Goal: Task Accomplishment & Management: Manage account settings

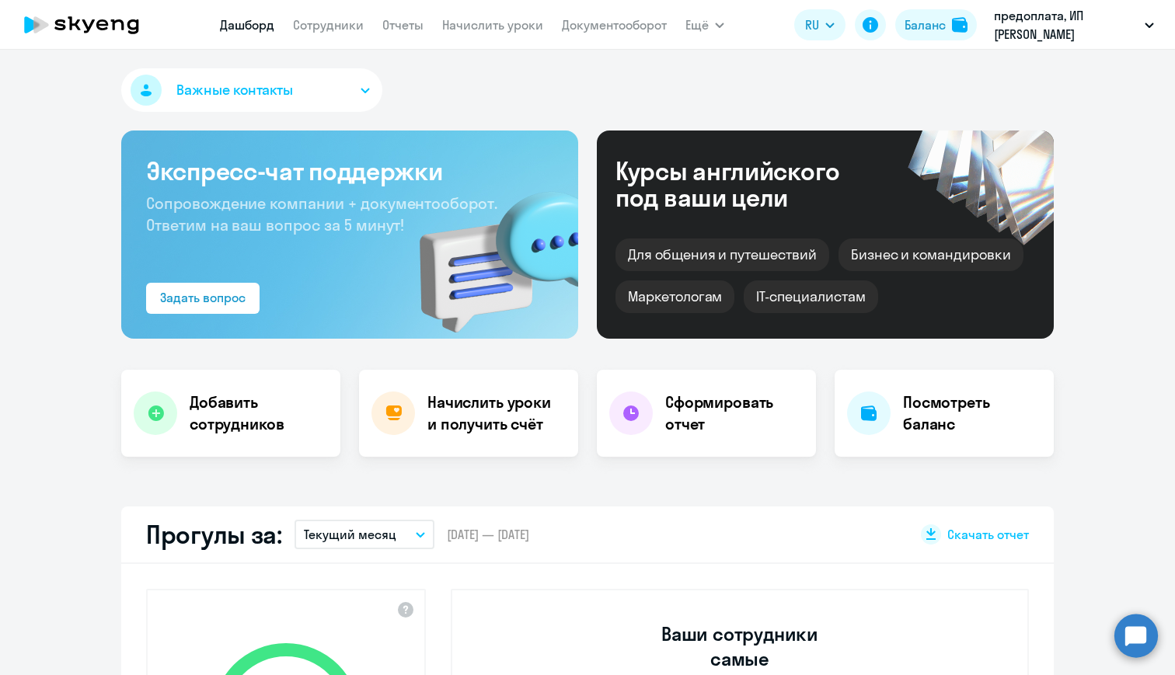
select select "30"
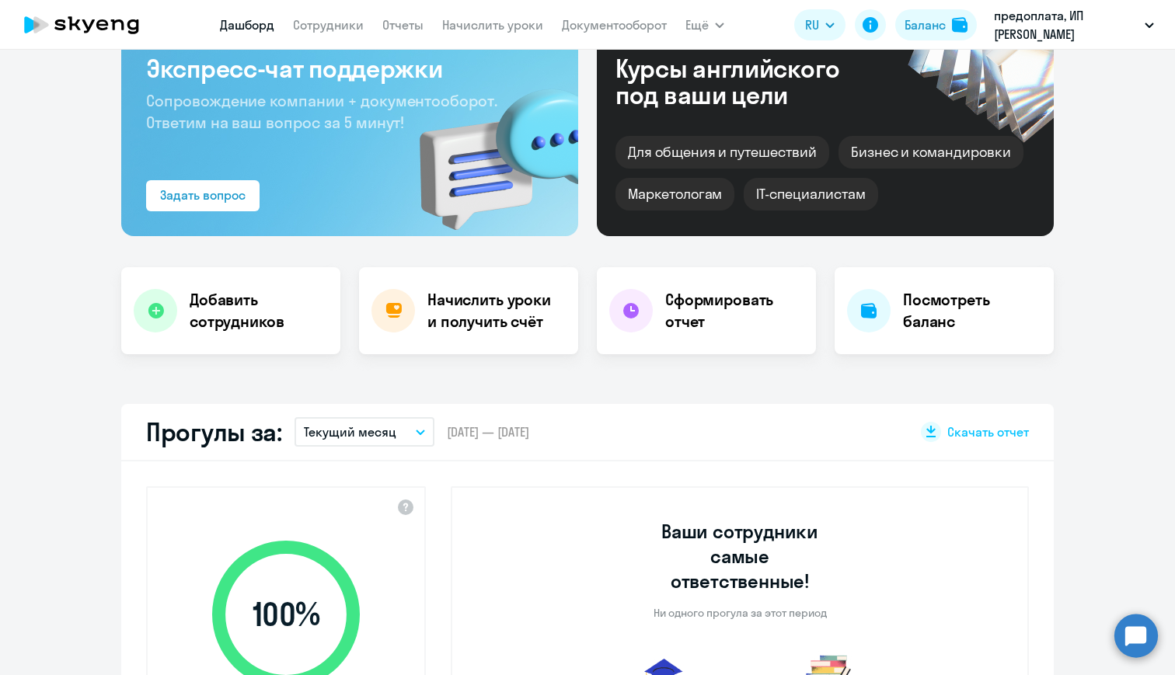
scroll to position [110, 0]
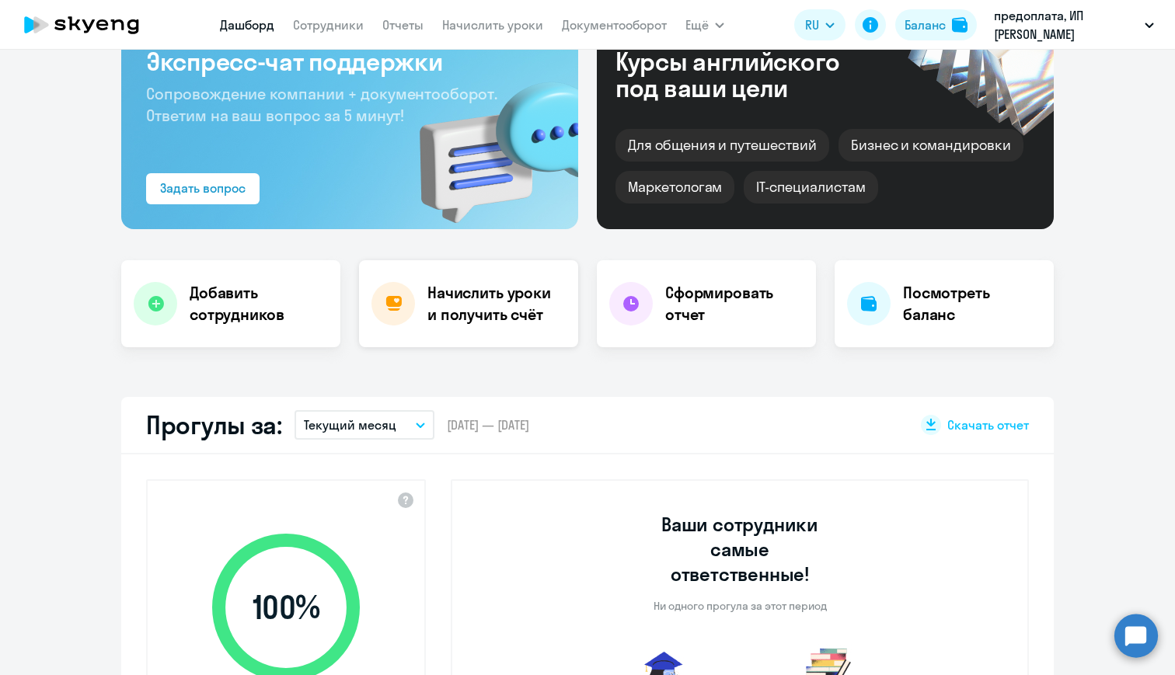
click at [481, 309] on h4 "Начислить уроки и получить счёт" at bounding box center [494, 304] width 135 height 44
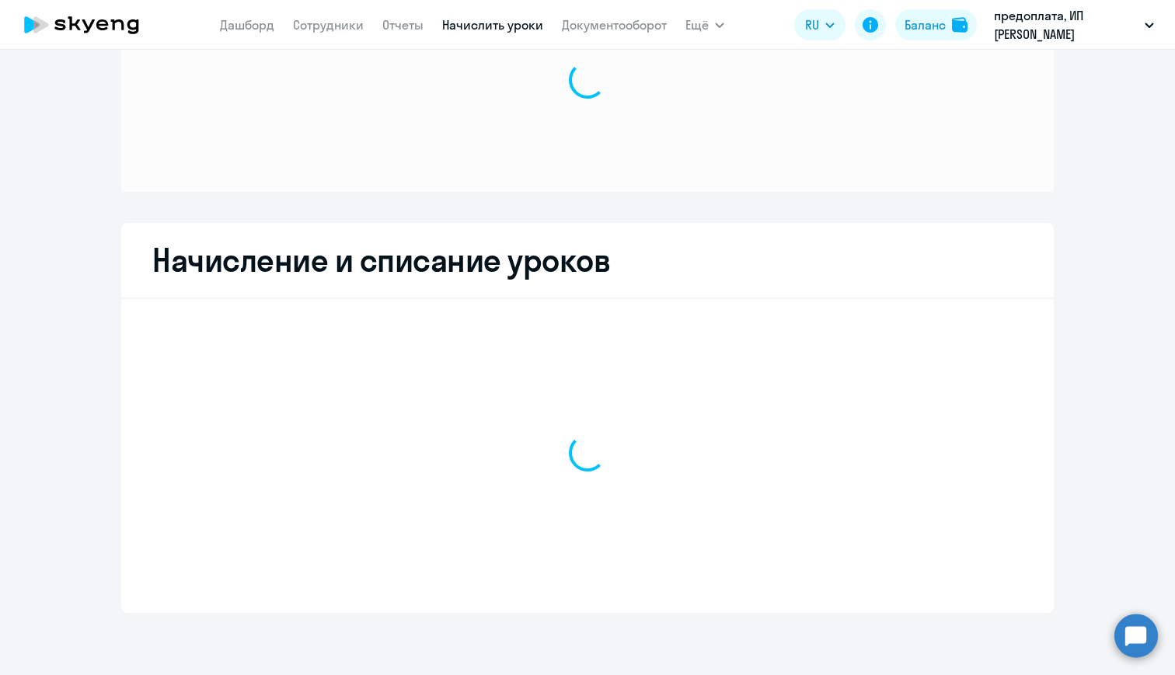
scroll to position [105, 0]
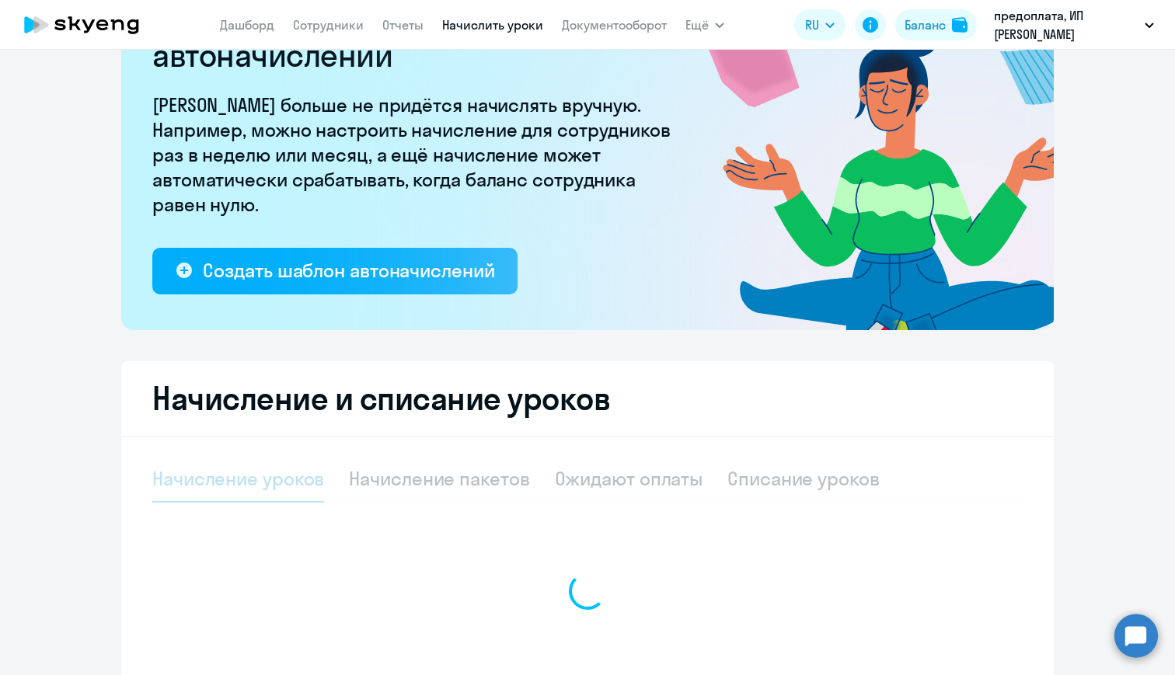
select select "10"
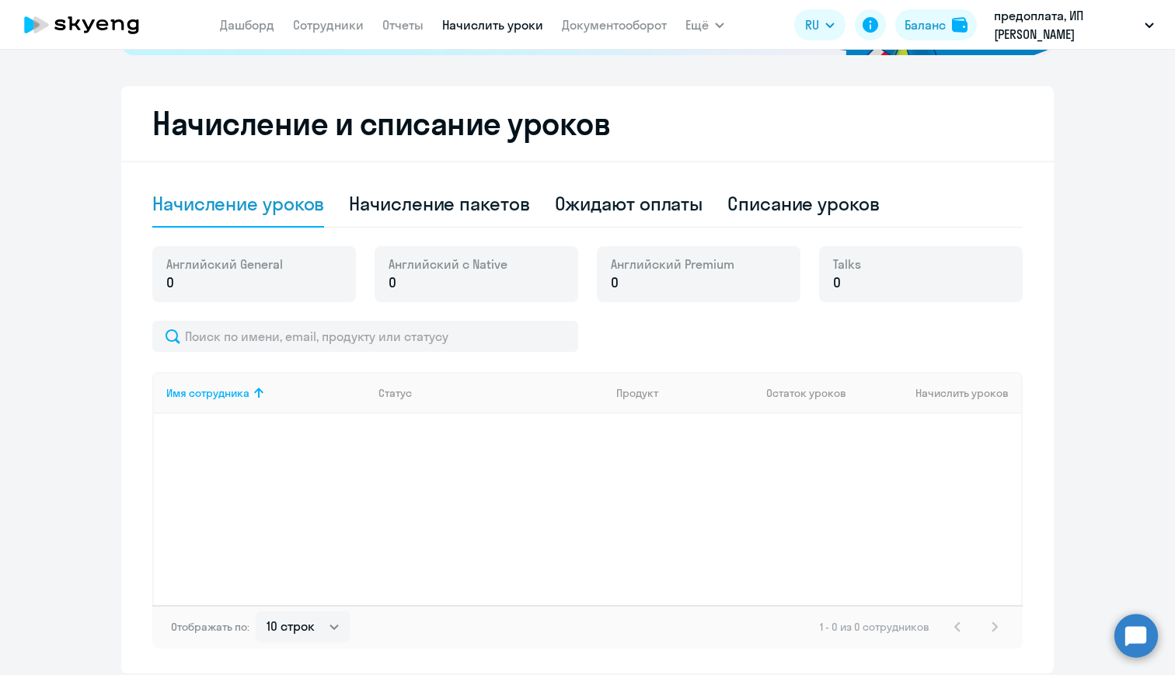
scroll to position [401, 0]
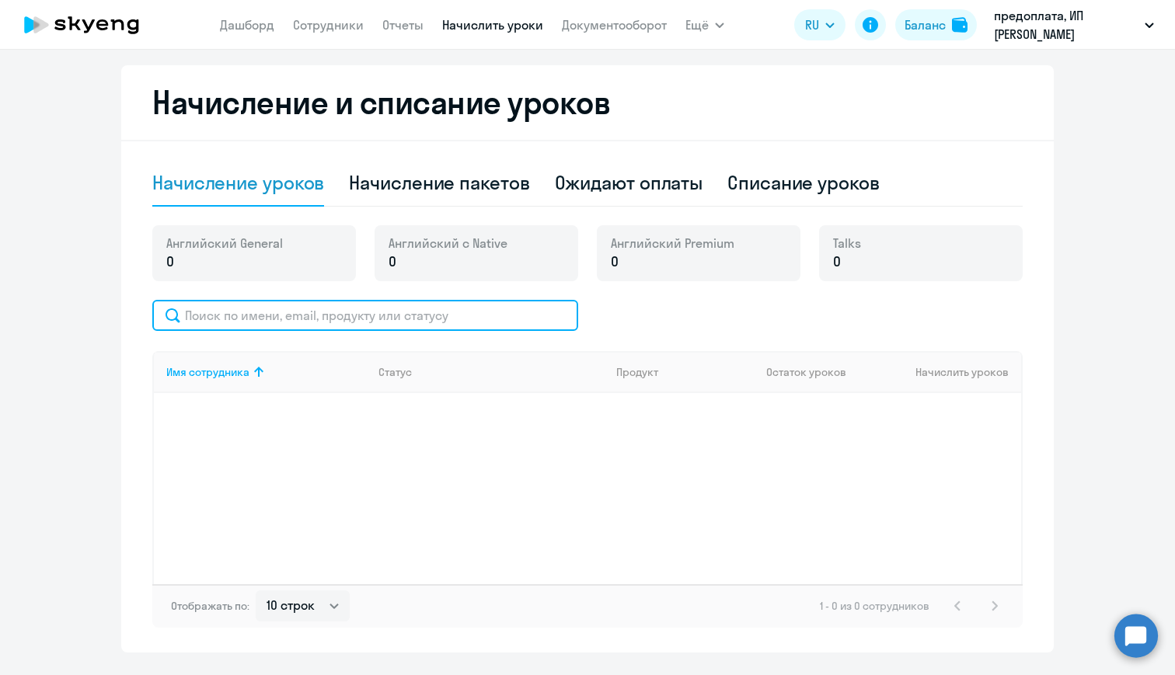
click at [481, 322] on input "text" at bounding box center [365, 315] width 426 height 31
type input "к"
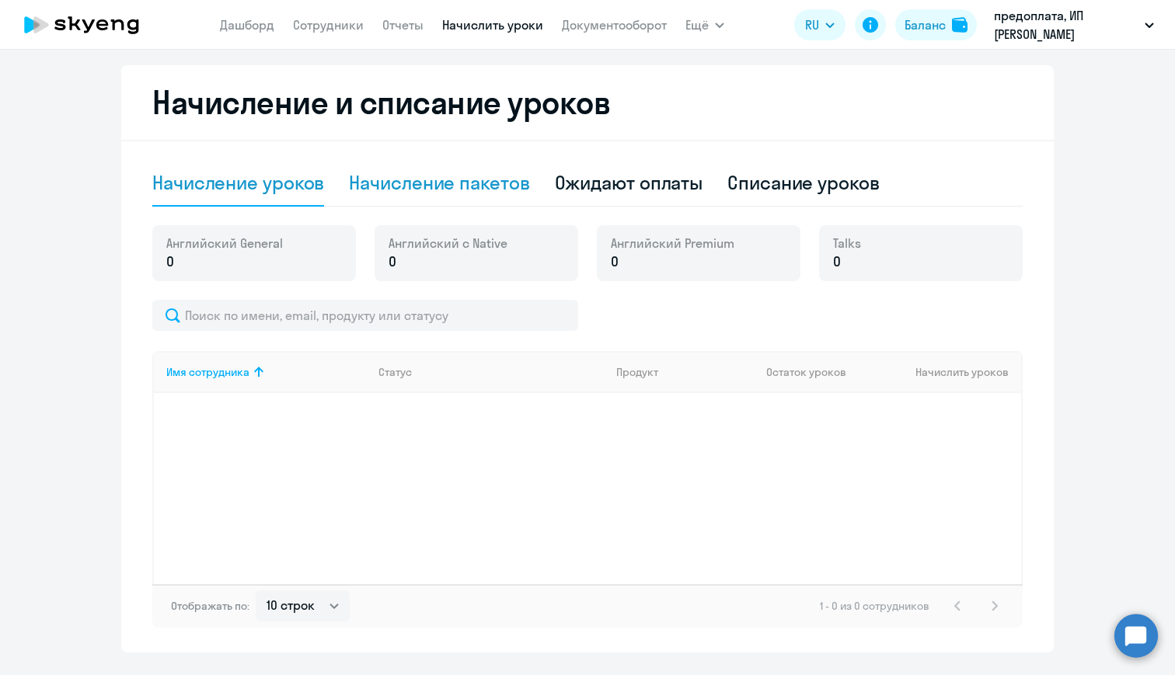
click at [459, 193] on div "Начисление пакетов" at bounding box center [439, 182] width 180 height 25
select select "10"
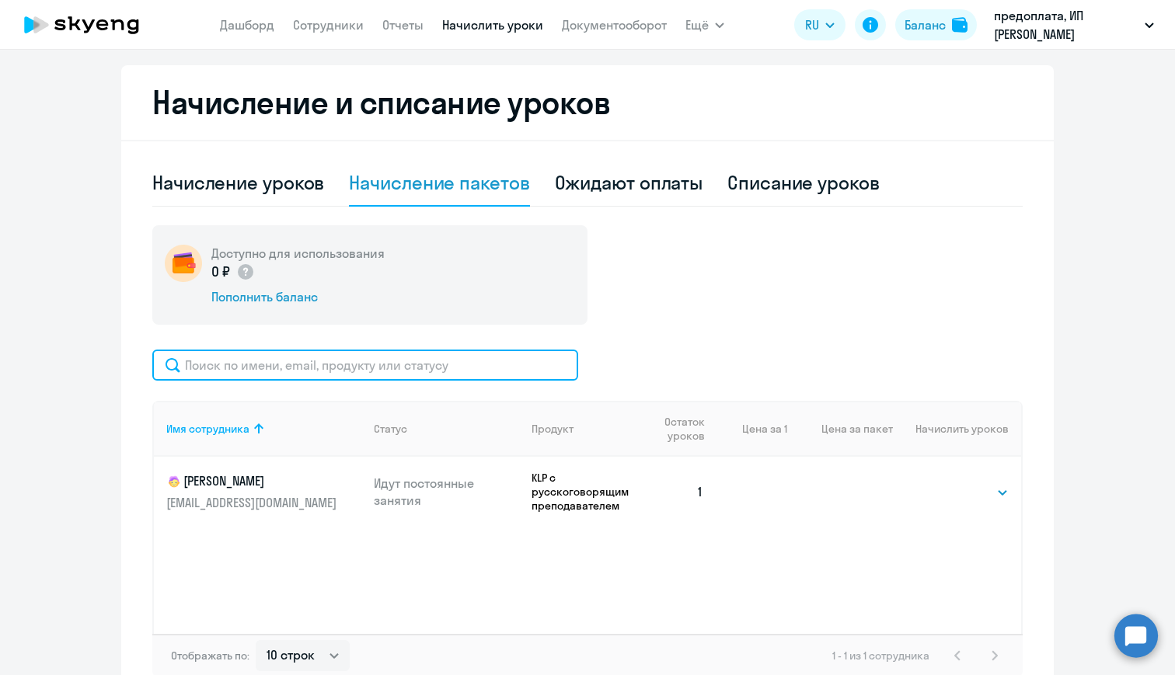
click at [354, 373] on input "text" at bounding box center [365, 365] width 426 height 31
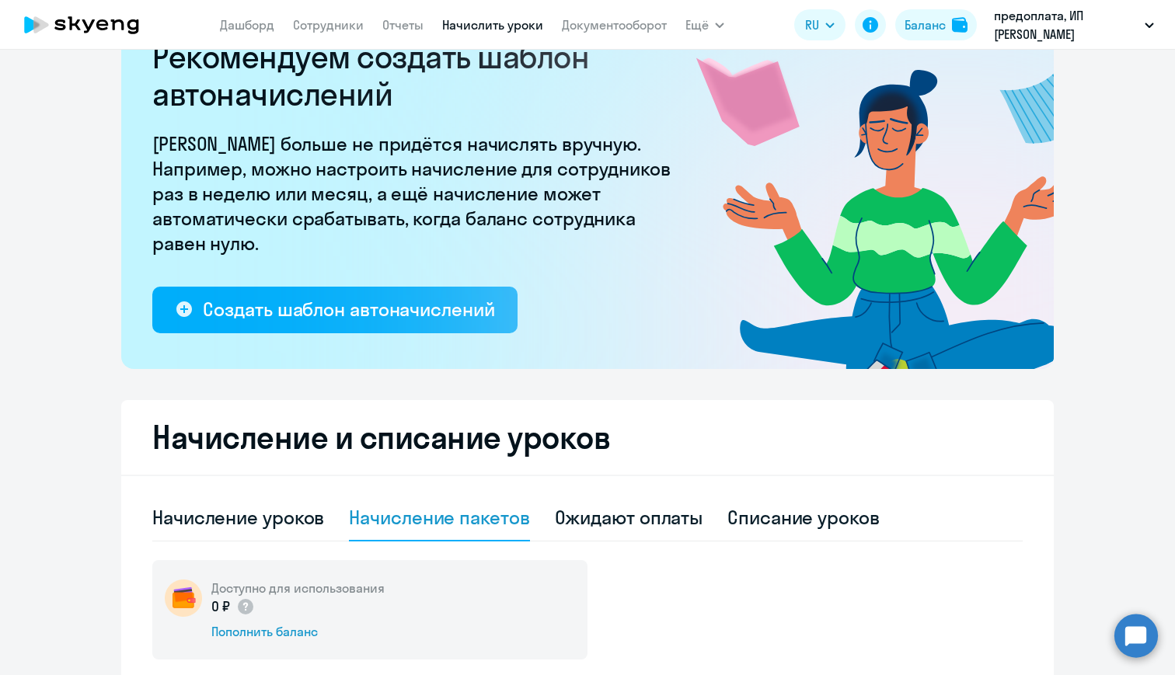
scroll to position [0, 0]
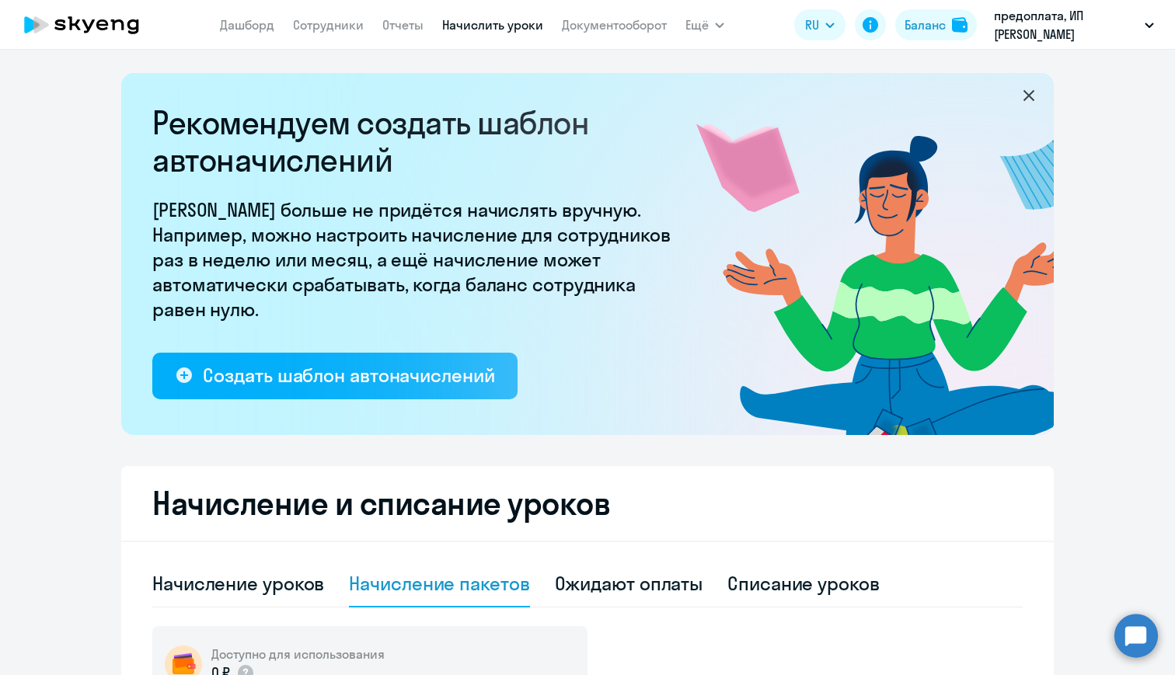
type input "[PERSON_NAME]"
click at [289, 24] on nav "[PERSON_NAME] Отчеты Начислить уроки Документооборот" at bounding box center [443, 24] width 447 height 31
click at [307, 24] on link "Сотрудники" at bounding box center [328, 25] width 71 height 16
select select "30"
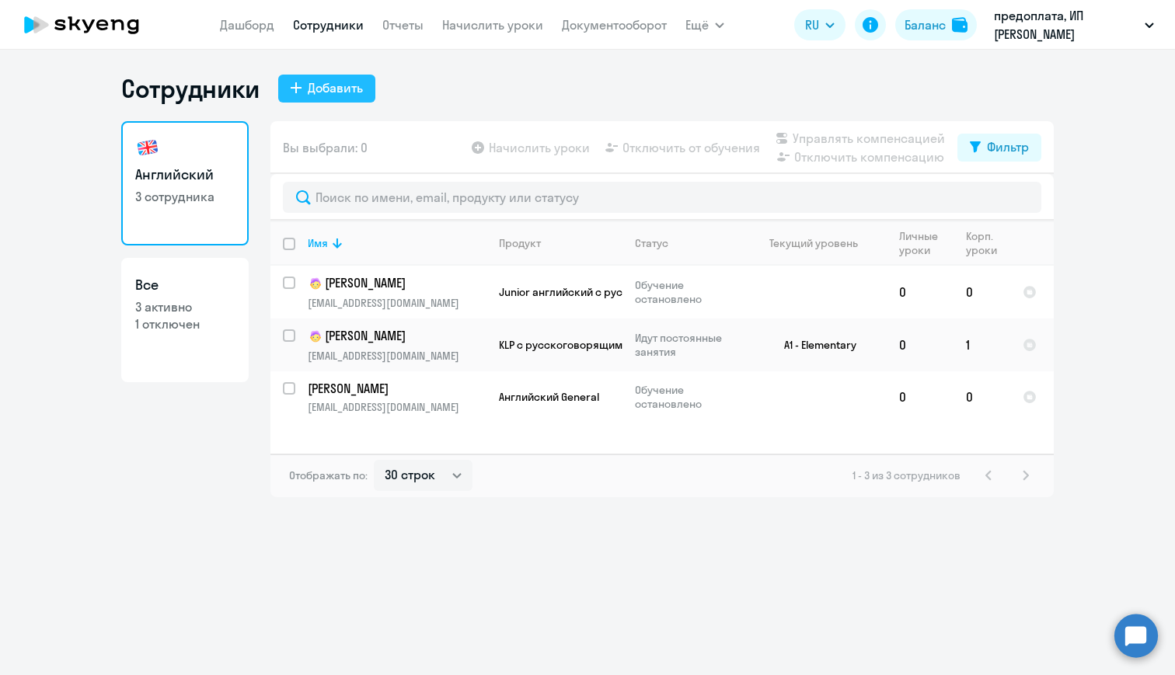
click at [330, 82] on div "Добавить" at bounding box center [335, 87] width 55 height 19
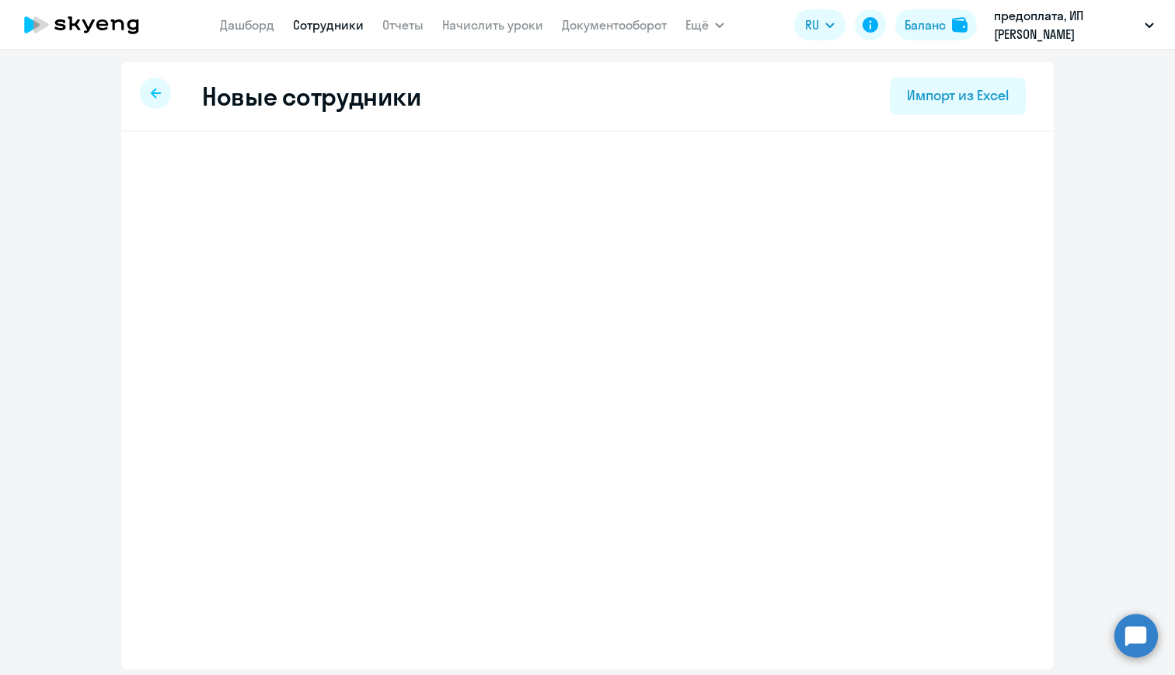
select select "english_adult_not_native_speaker"
select select "3"
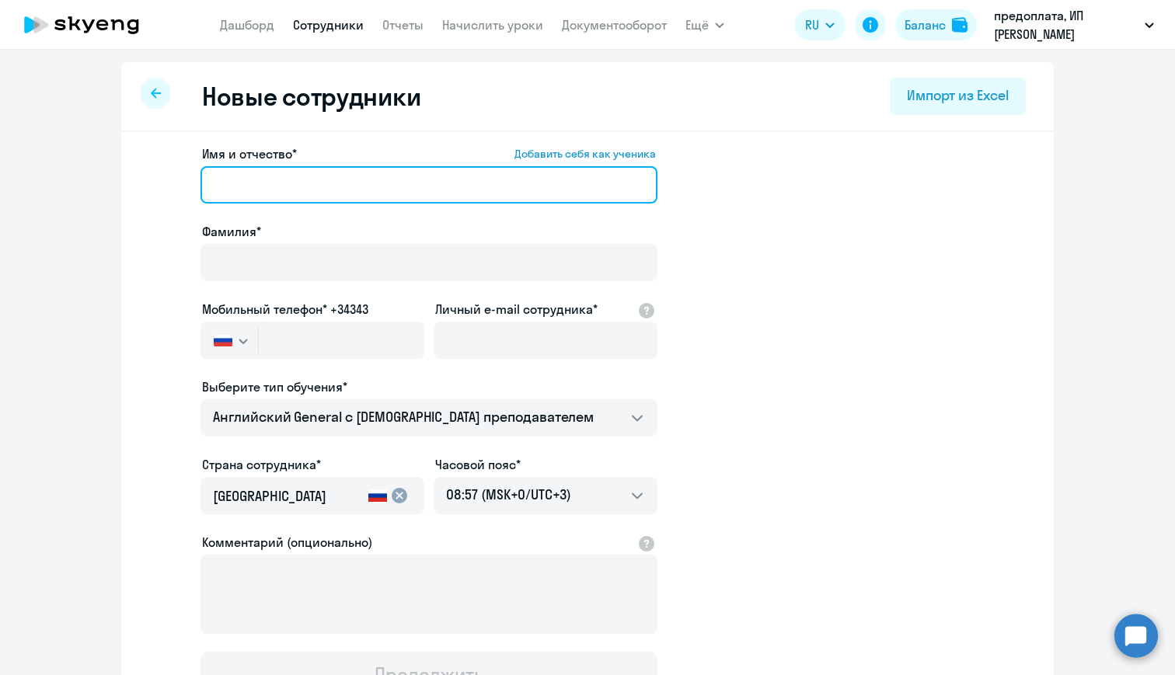
click at [292, 185] on input "Имя и отчество* Добавить себя как ученика" at bounding box center [429, 184] width 457 height 37
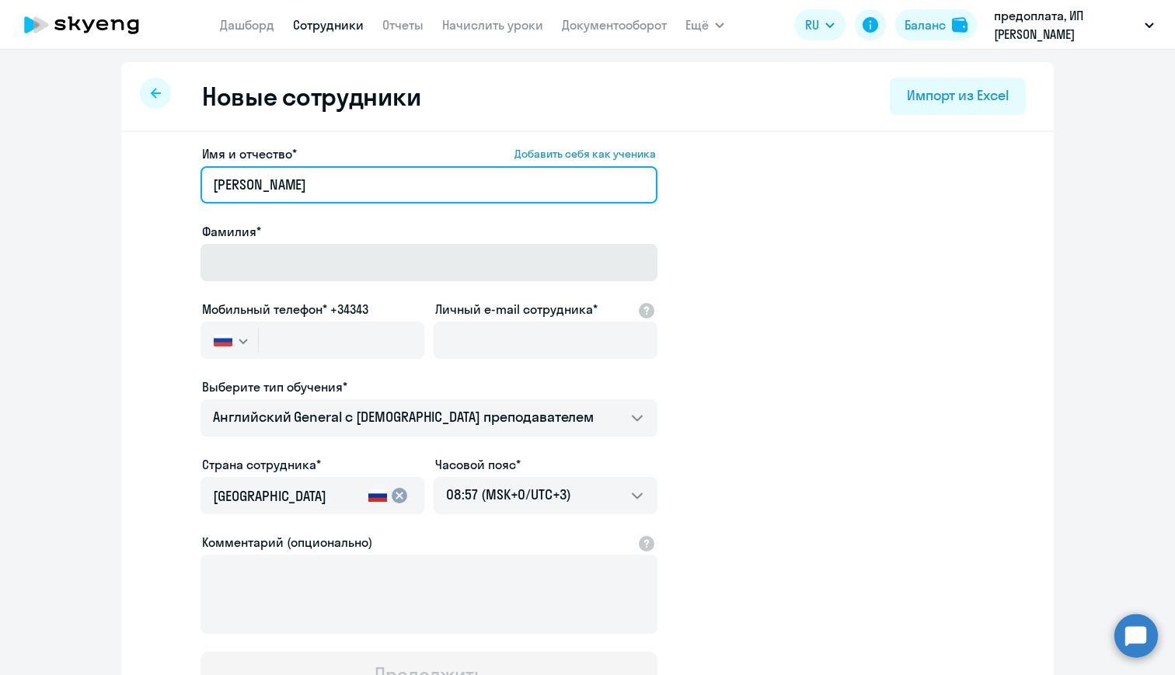
type input "[PERSON_NAME]"
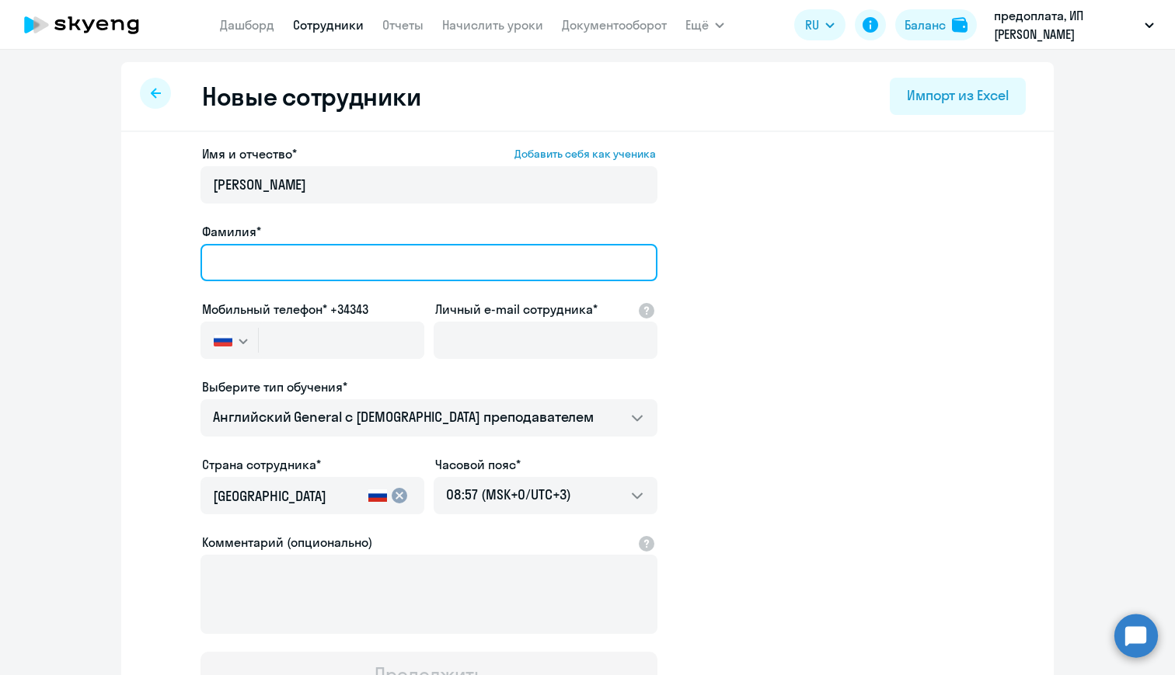
click at [279, 265] on input "Фамилия*" at bounding box center [429, 262] width 457 height 37
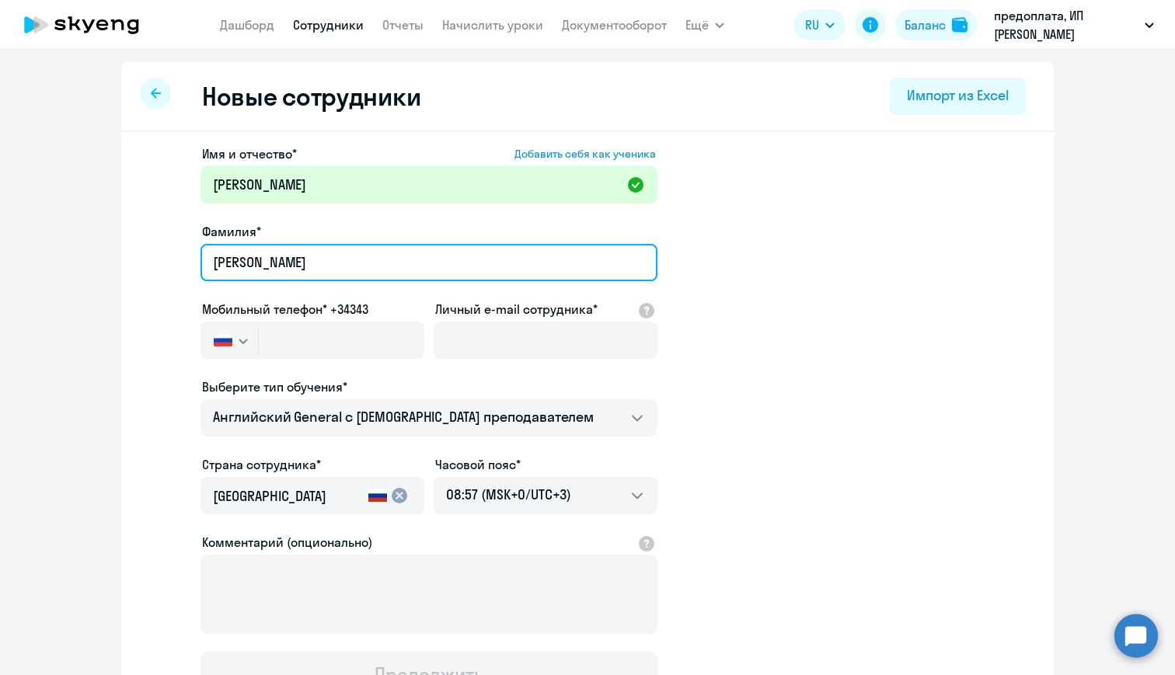
type input "[PERSON_NAME]"
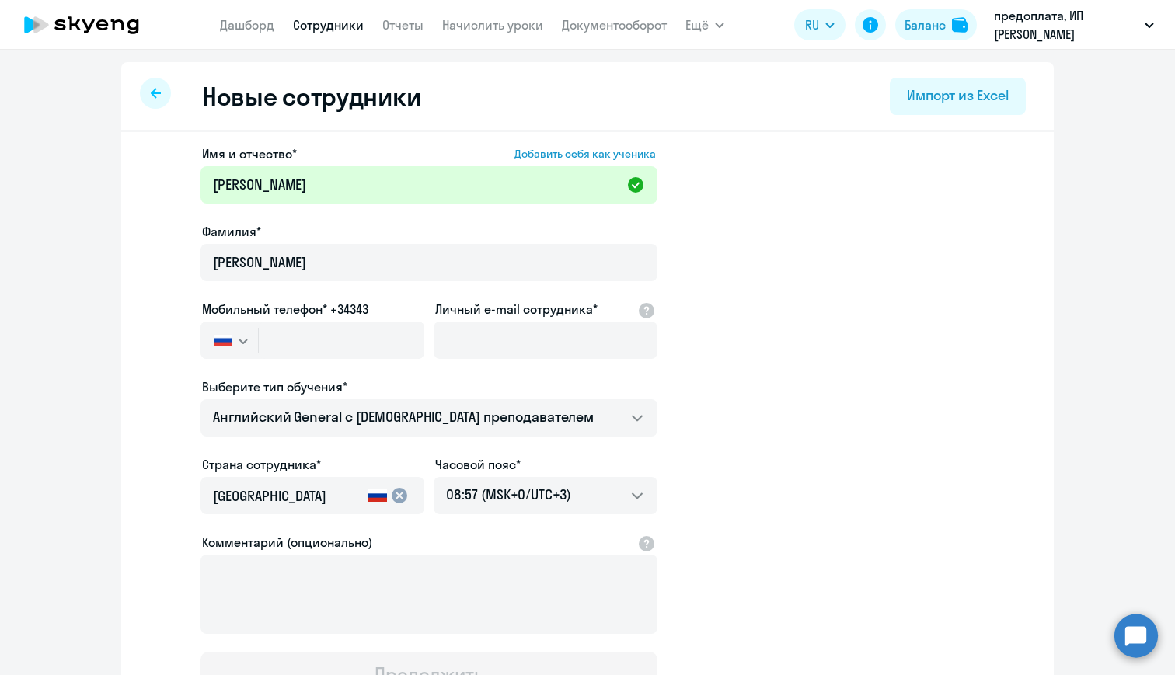
click at [212, 286] on div at bounding box center [429, 284] width 457 height 6
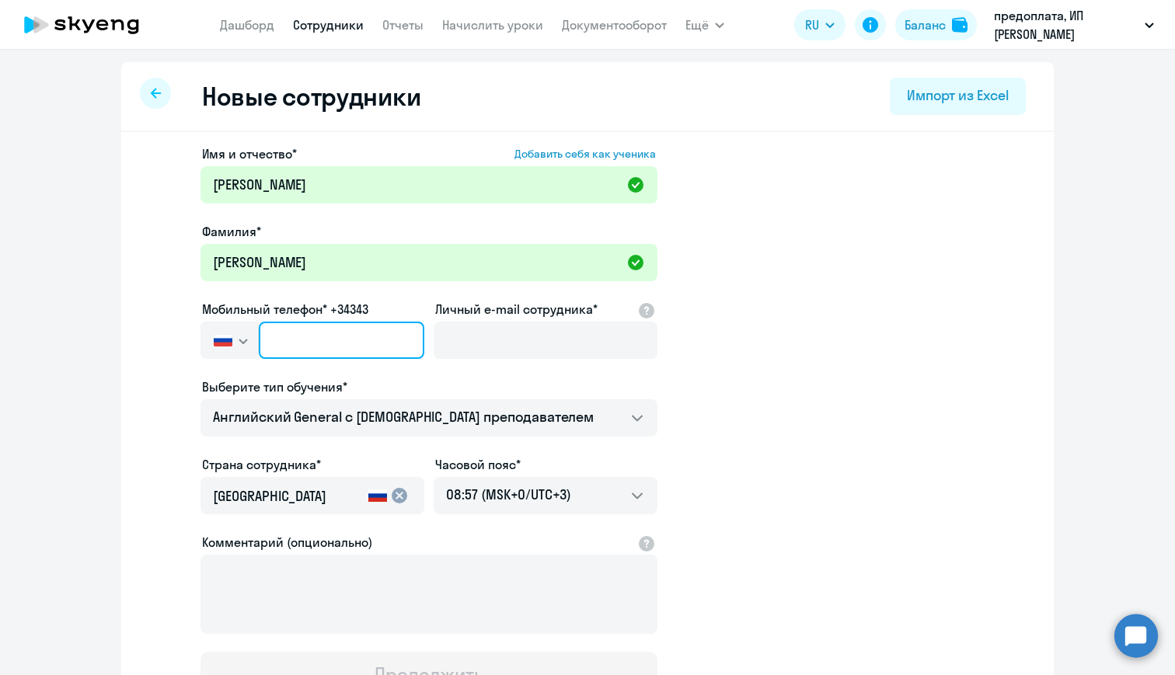
click at [292, 336] on input "text" at bounding box center [342, 340] width 166 height 37
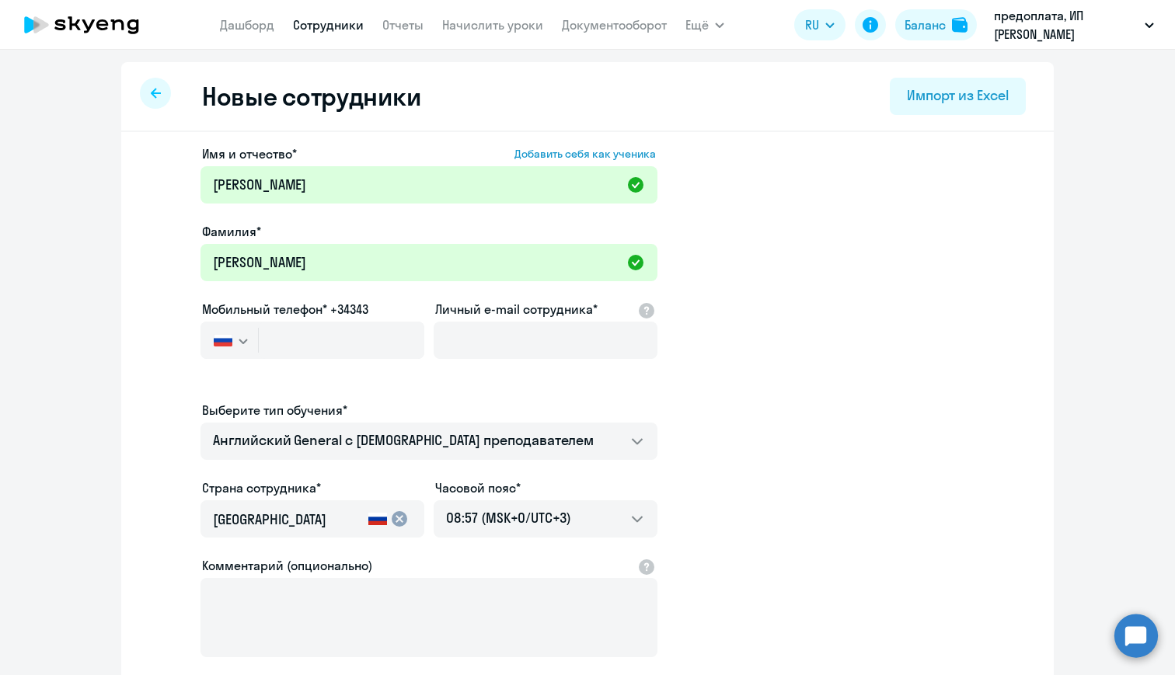
click at [222, 347] on button "button" at bounding box center [230, 340] width 58 height 37
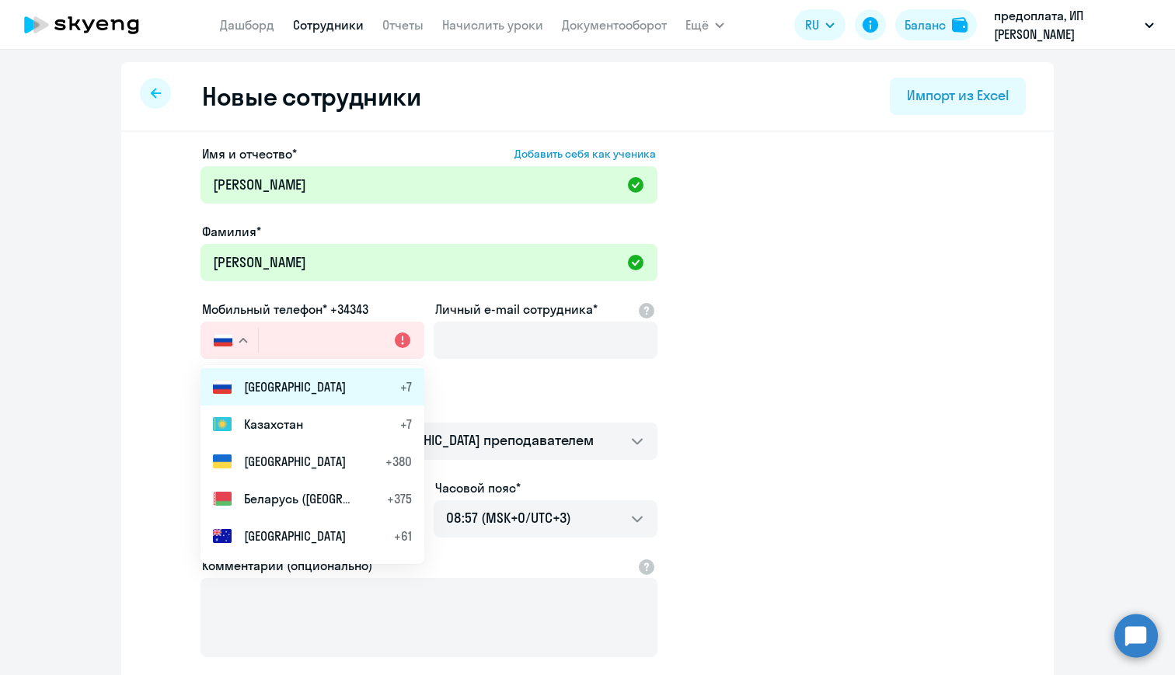
click at [241, 380] on li "Россия +7" at bounding box center [313, 386] width 224 height 37
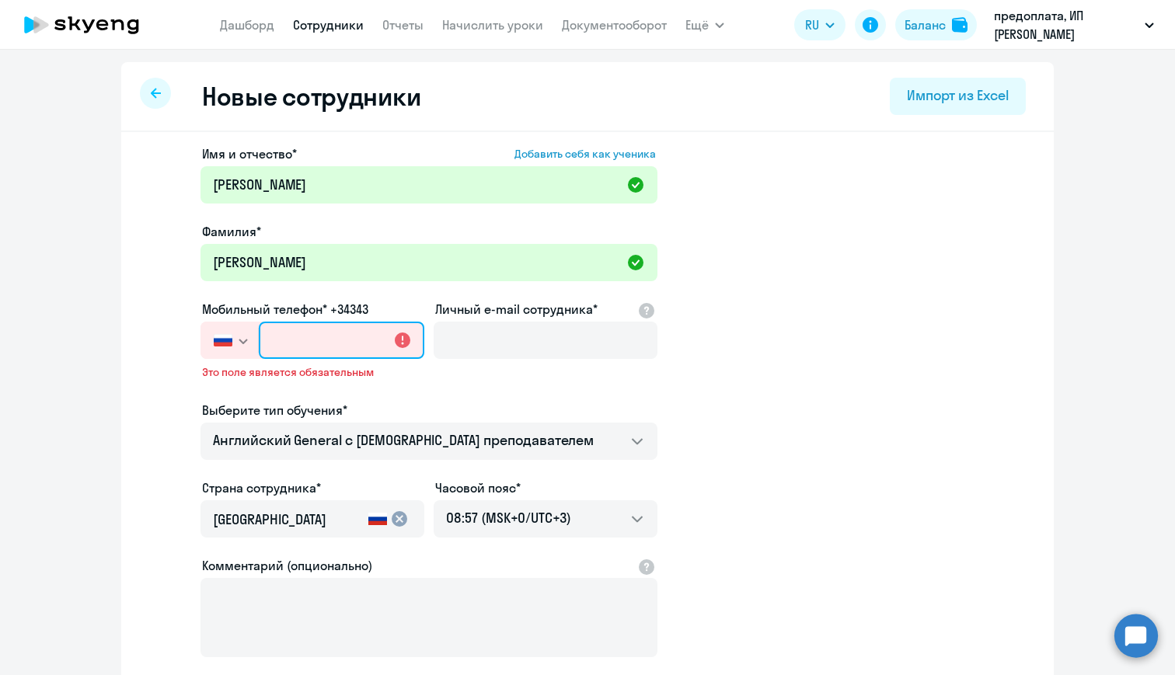
click at [280, 339] on input "text" at bounding box center [342, 340] width 166 height 37
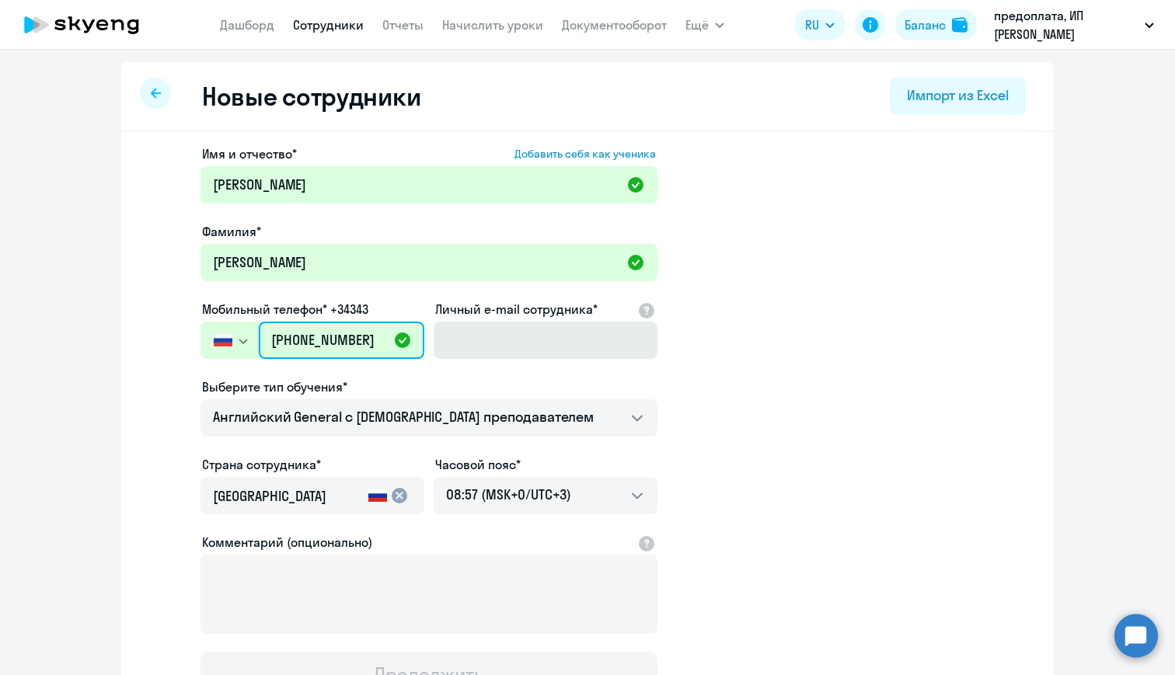
type input "[PHONE_NUMBER]"
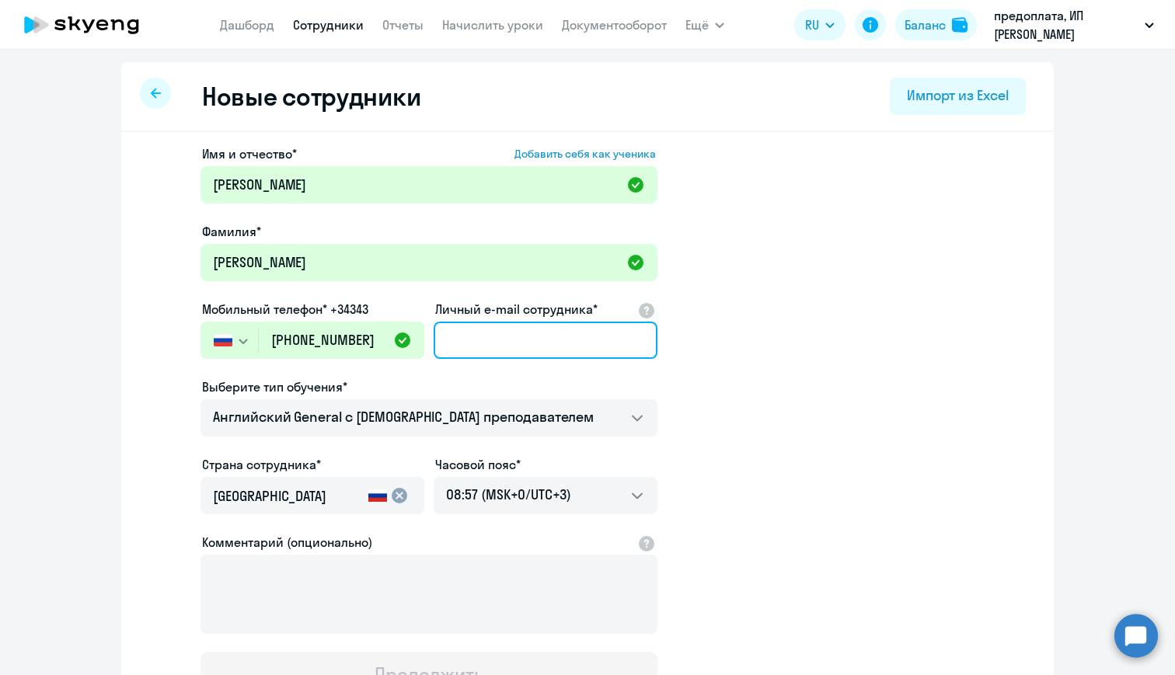
click at [508, 336] on input "Личный e-mail сотрудника*" at bounding box center [546, 340] width 224 height 37
type input "[EMAIL_ADDRESS][DOMAIN_NAME]"
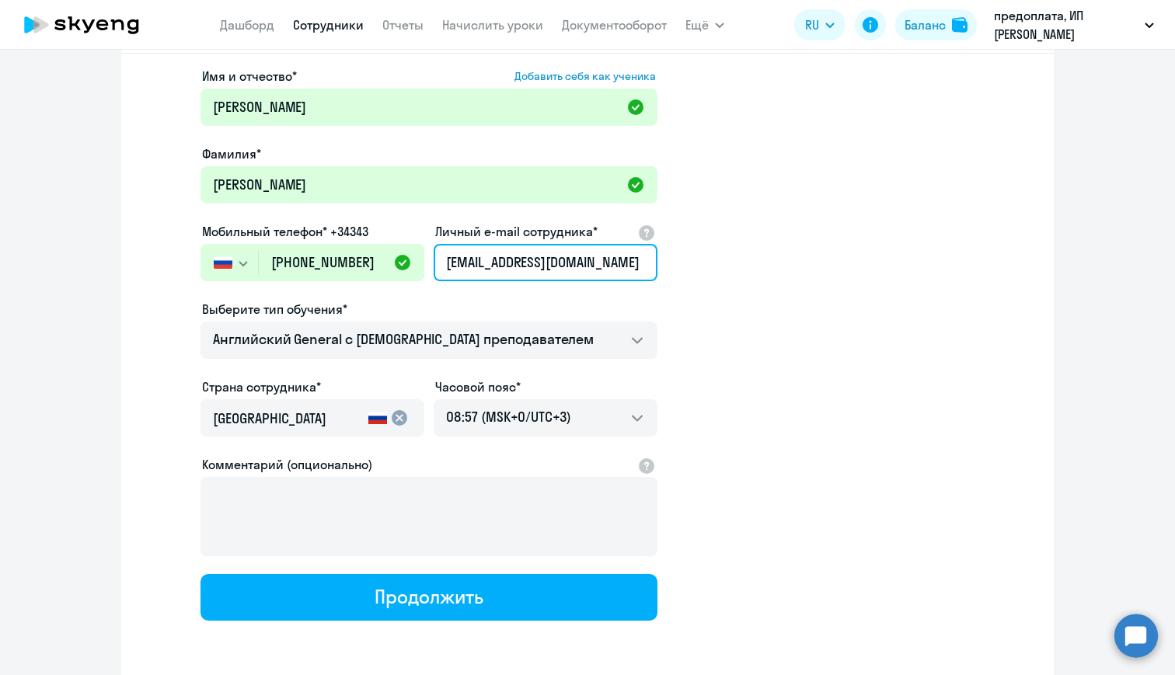
scroll to position [79, 0]
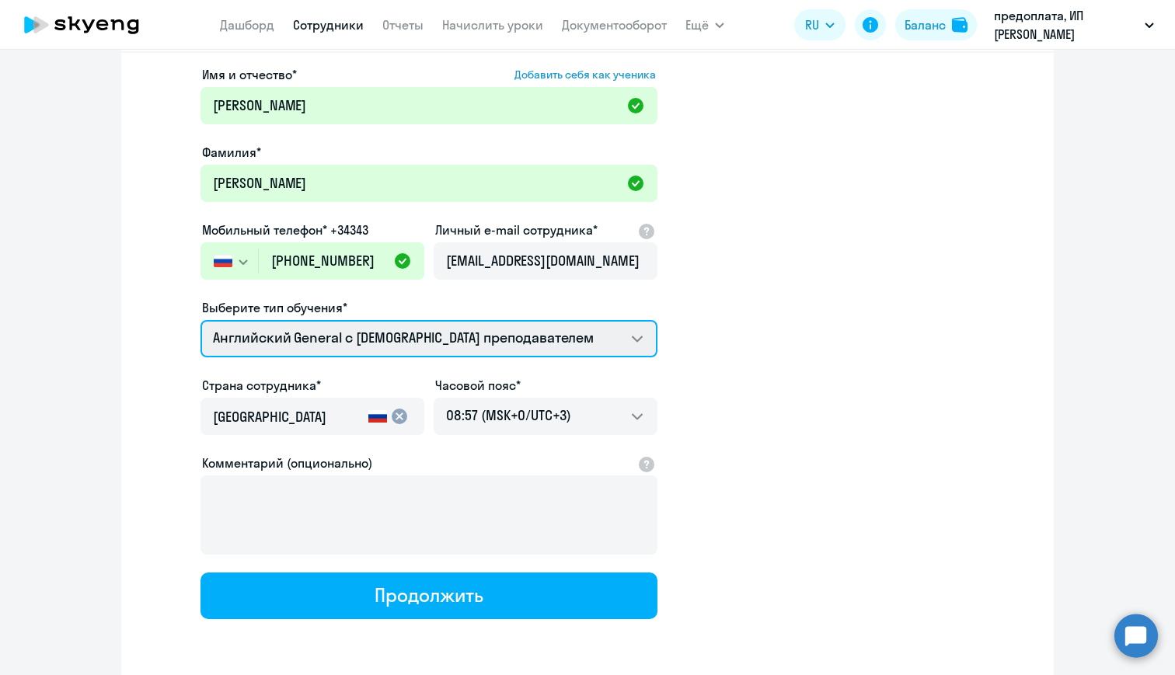
click at [489, 344] on select "Премиум английский с русскоговорящим преподавателем Английский General с [DEMOG…" at bounding box center [429, 338] width 457 height 37
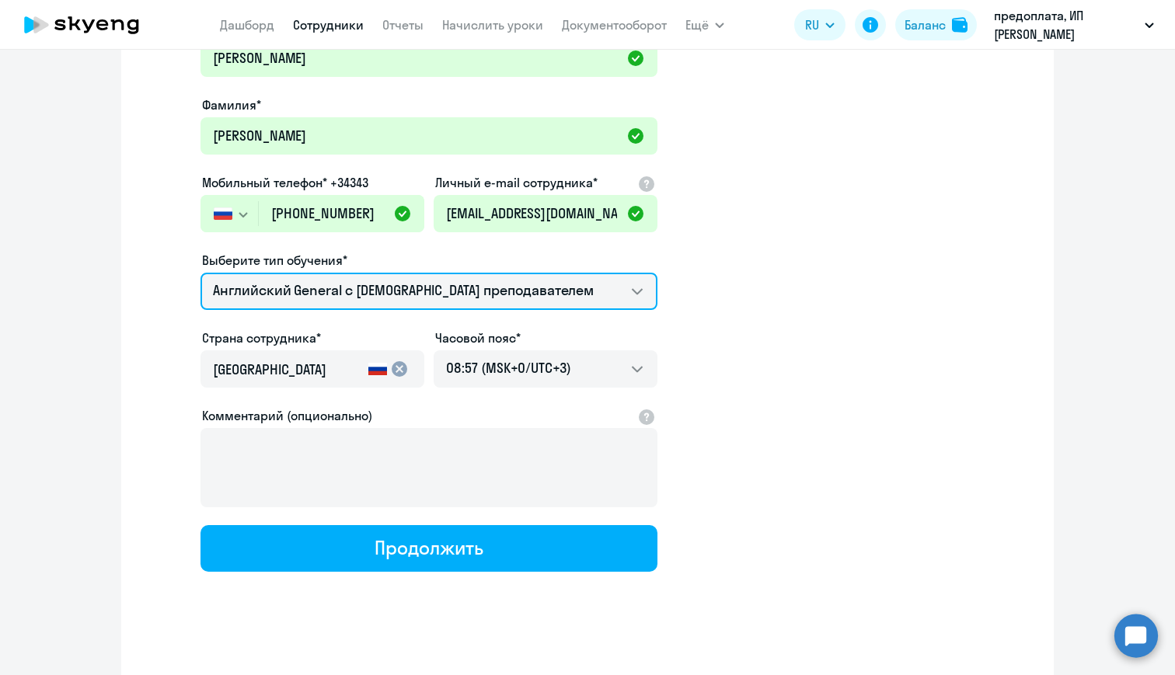
scroll to position [132, 0]
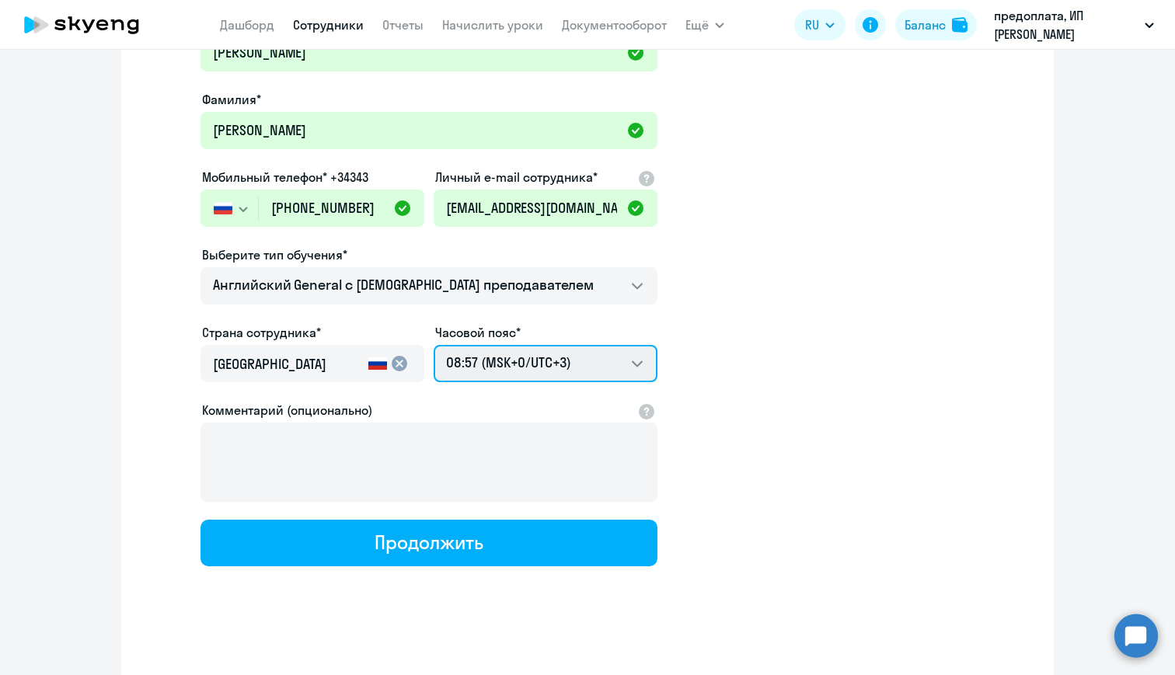
click at [614, 358] on select "18:57 (MSK-14/UTC-11) 19:57 (MSK-13/UTC-10) 20:57 (MSK-12/UTC-9) 21:57 (MSK-11/…" at bounding box center [546, 363] width 224 height 37
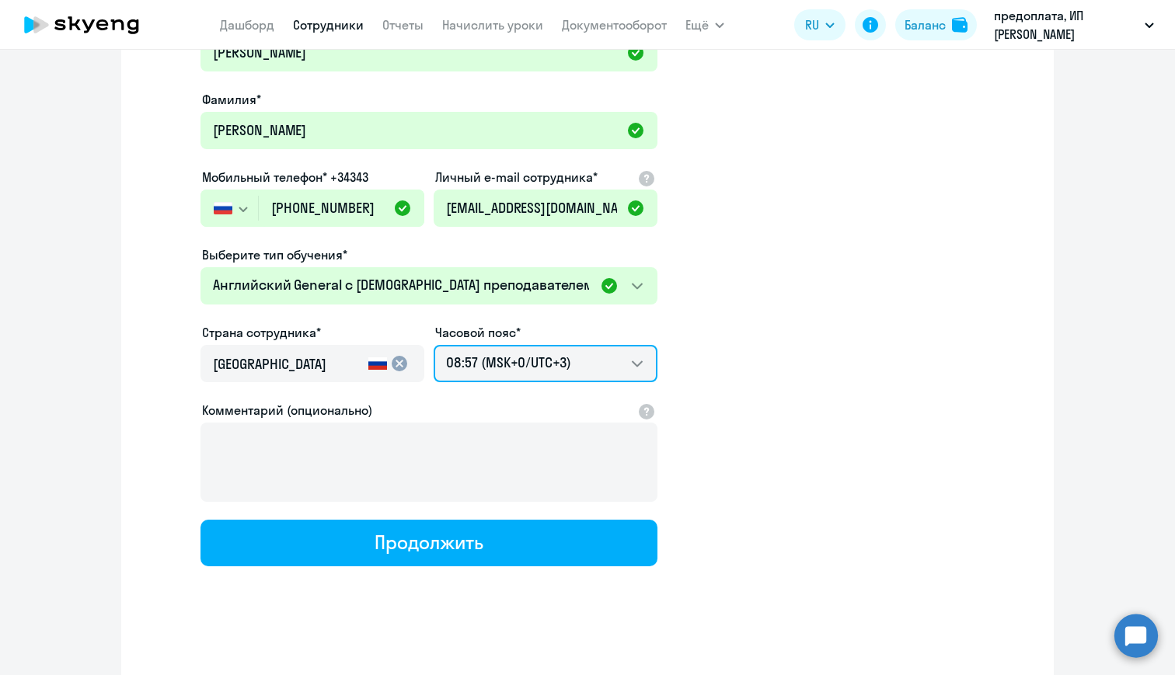
scroll to position [139, 0]
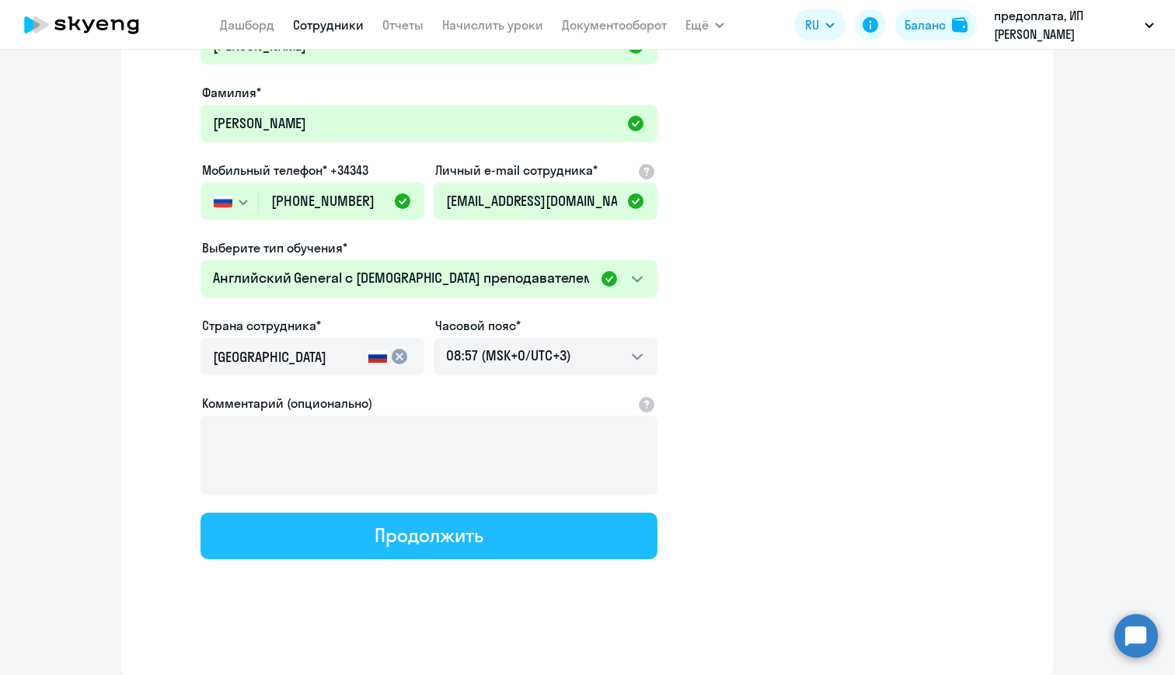
click at [539, 553] on button "Продолжить" at bounding box center [429, 536] width 457 height 47
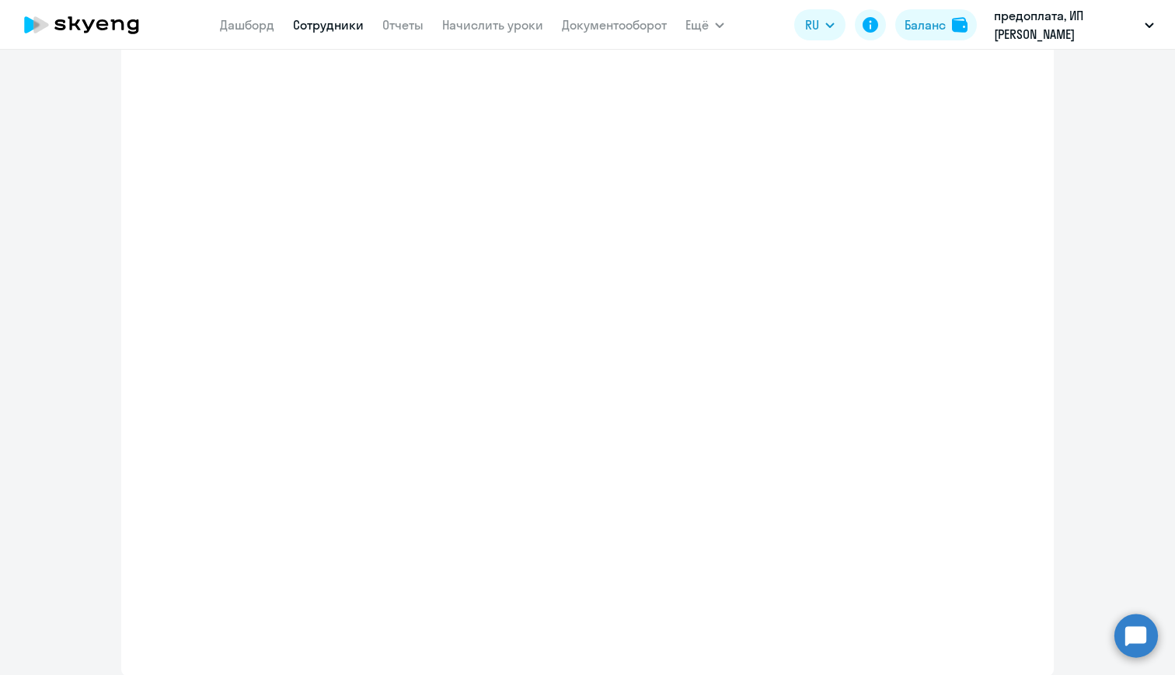
select select "english_adult_not_native_speaker"
select select "3"
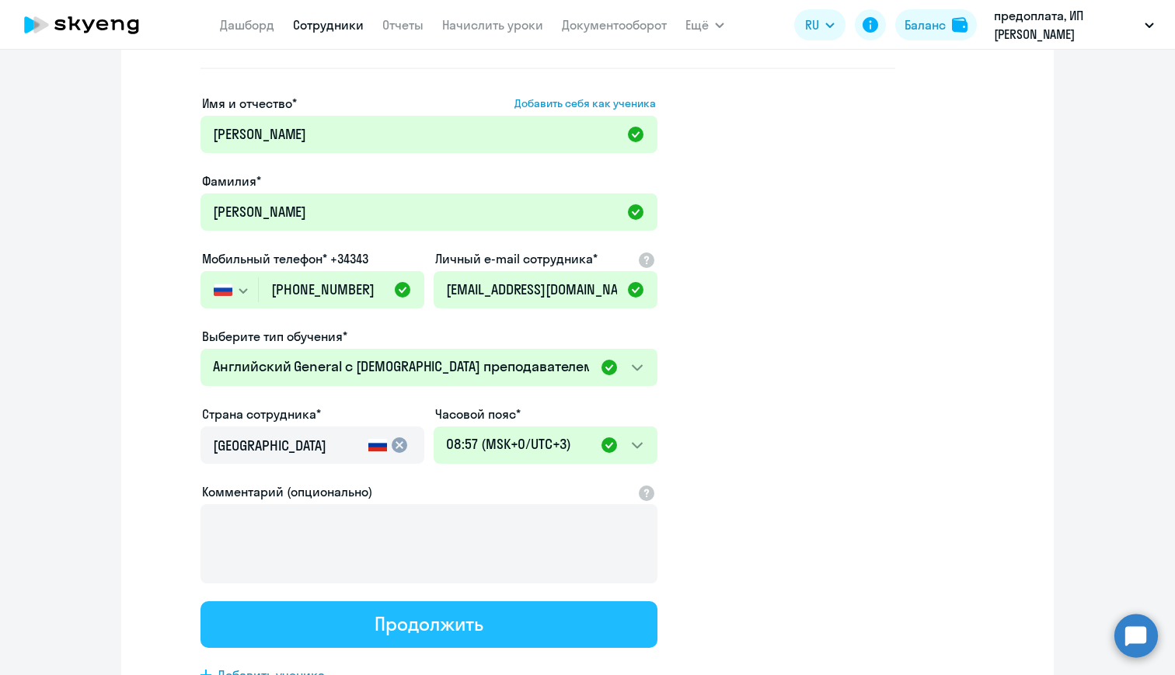
scroll to position [0, 0]
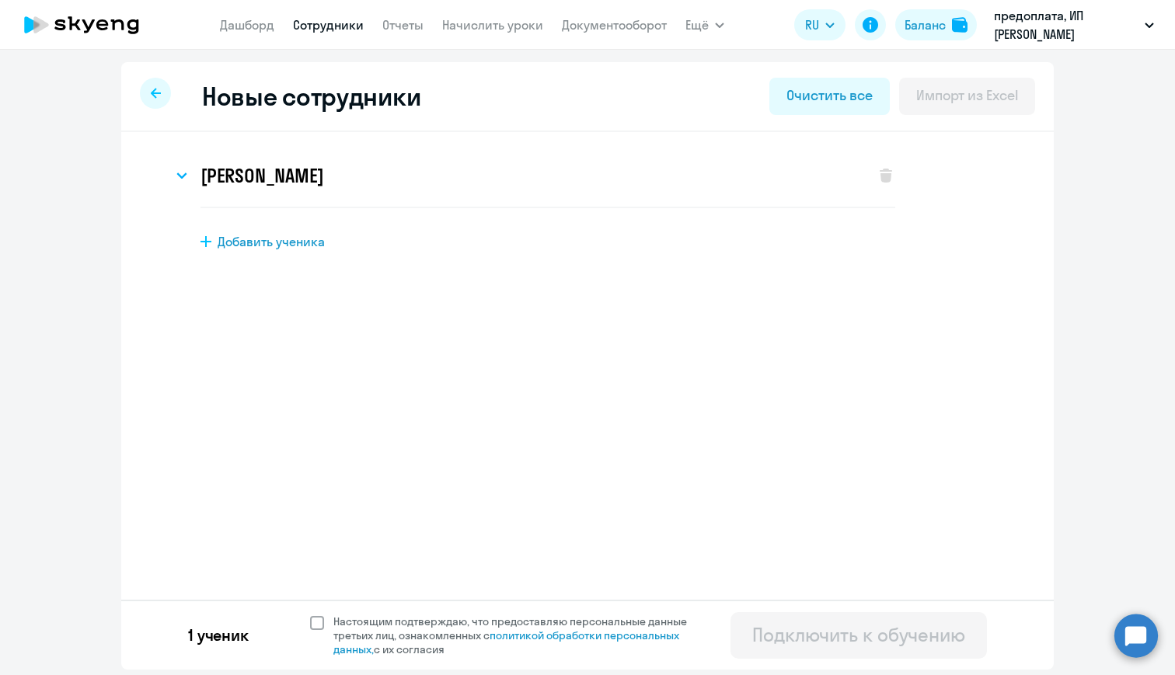
click at [321, 622] on span at bounding box center [317, 623] width 14 height 14
click at [310, 615] on input "Настоящим подтверждаю, что предоставляю персональные данные третьих лиц, ознако…" at bounding box center [309, 614] width 1 height 1
checkbox input "true"
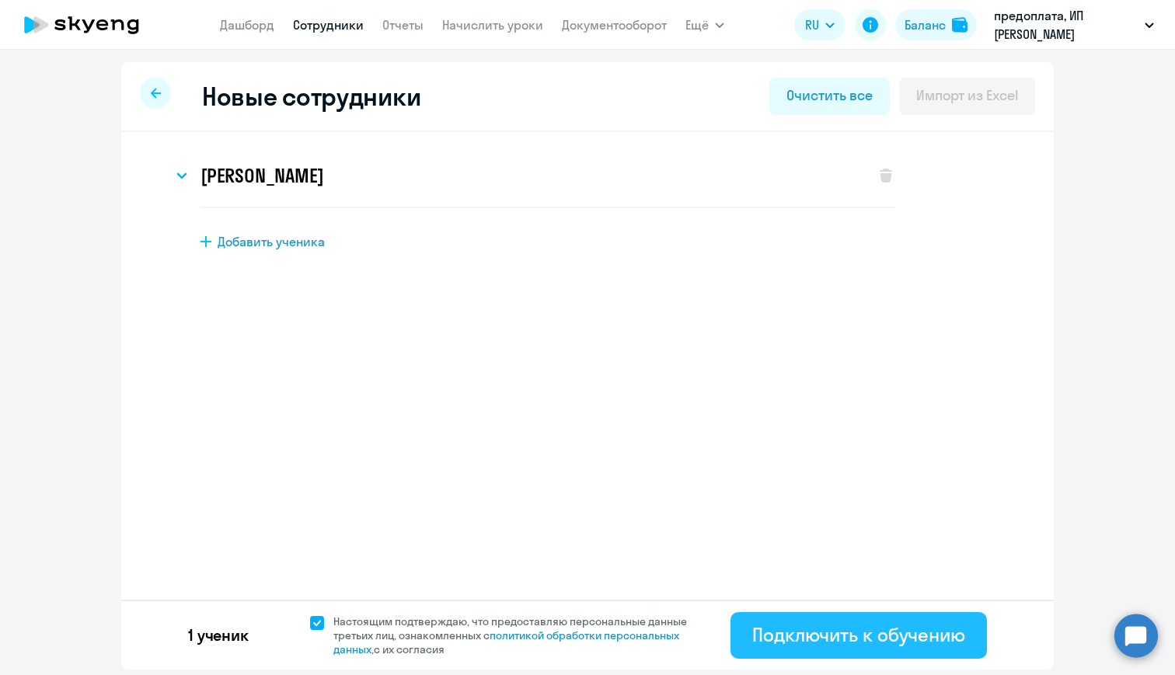
click at [801, 637] on div "Подключить к обучению" at bounding box center [858, 635] width 213 height 25
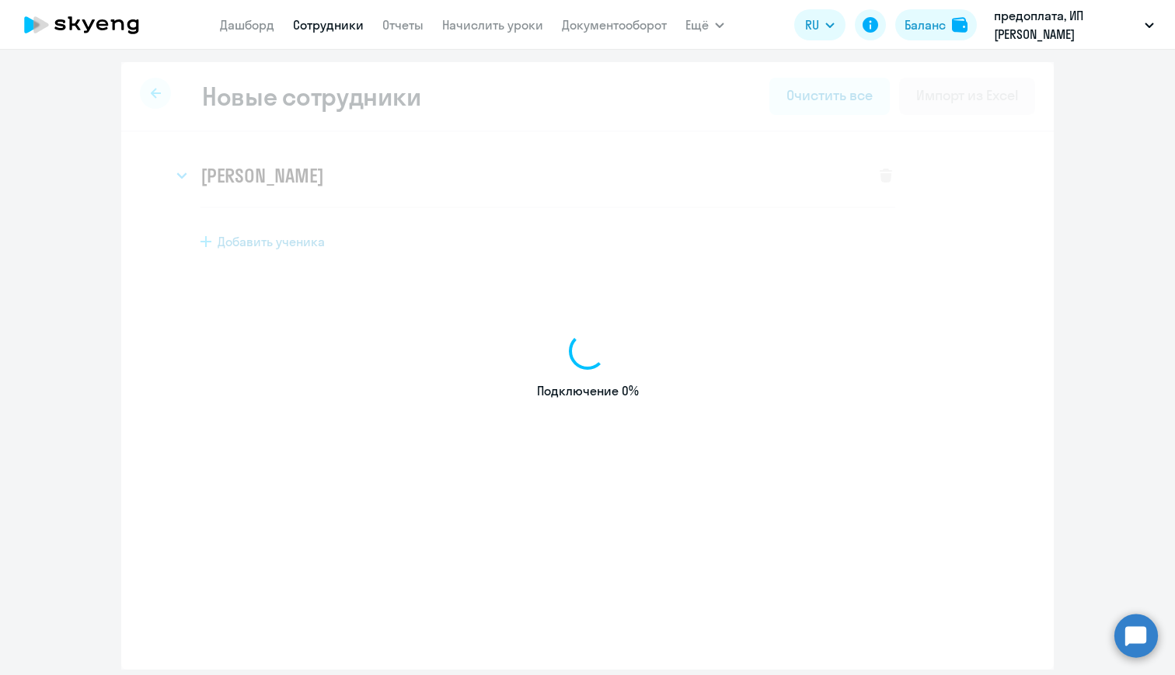
select select "english_adult_not_native_speaker"
select select "3"
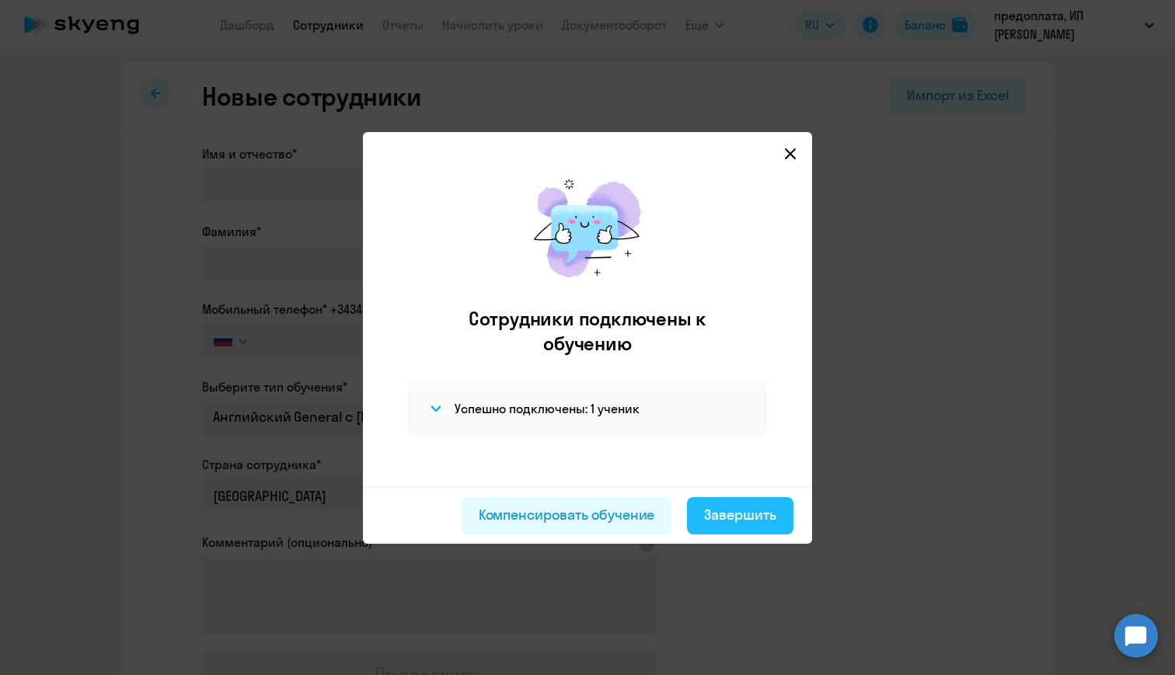
click at [753, 515] on div "Завершить" at bounding box center [740, 515] width 72 height 20
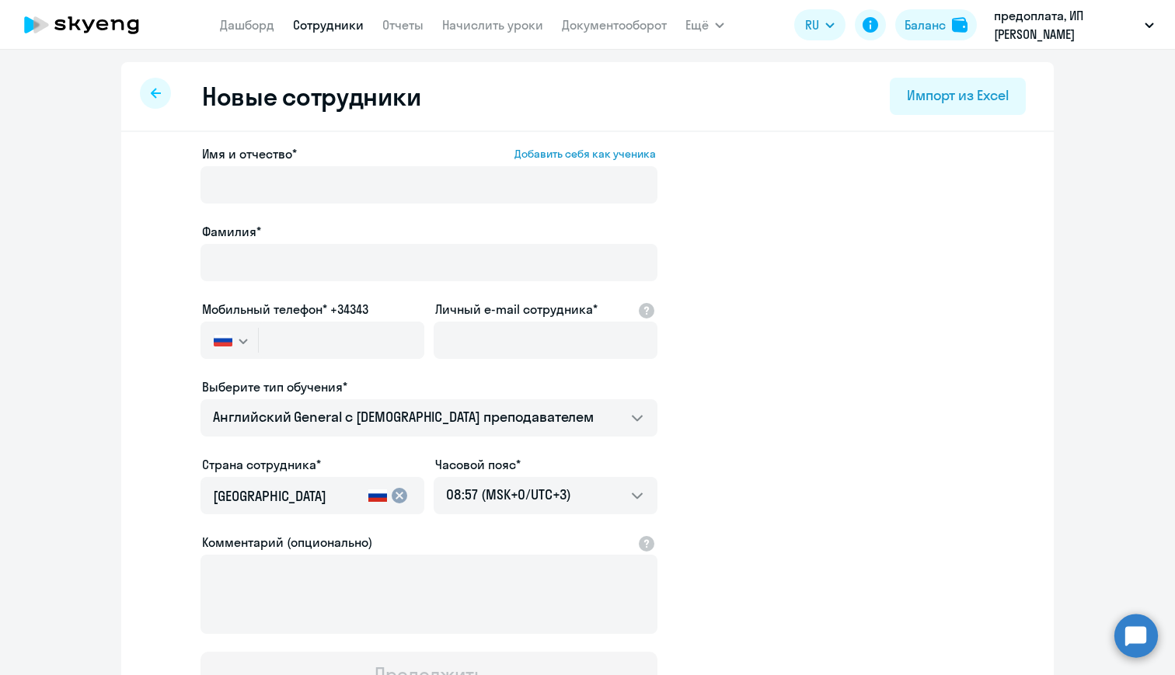
select select "30"
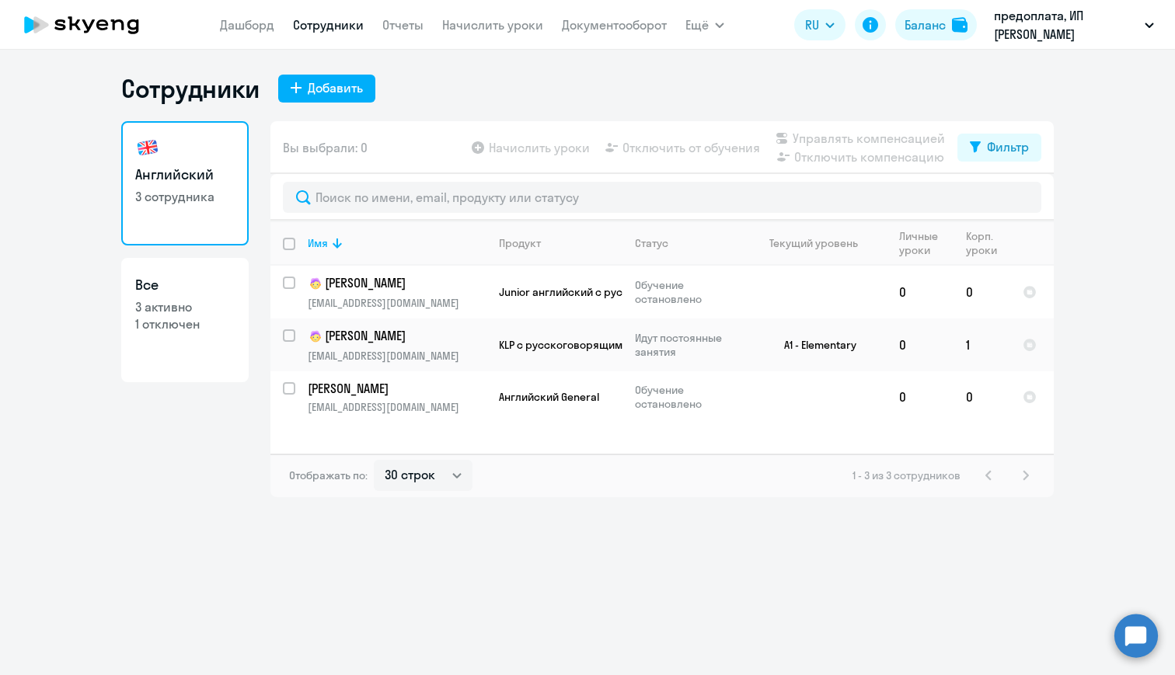
click at [190, 328] on p "1 отключен" at bounding box center [184, 324] width 99 height 17
select select "30"
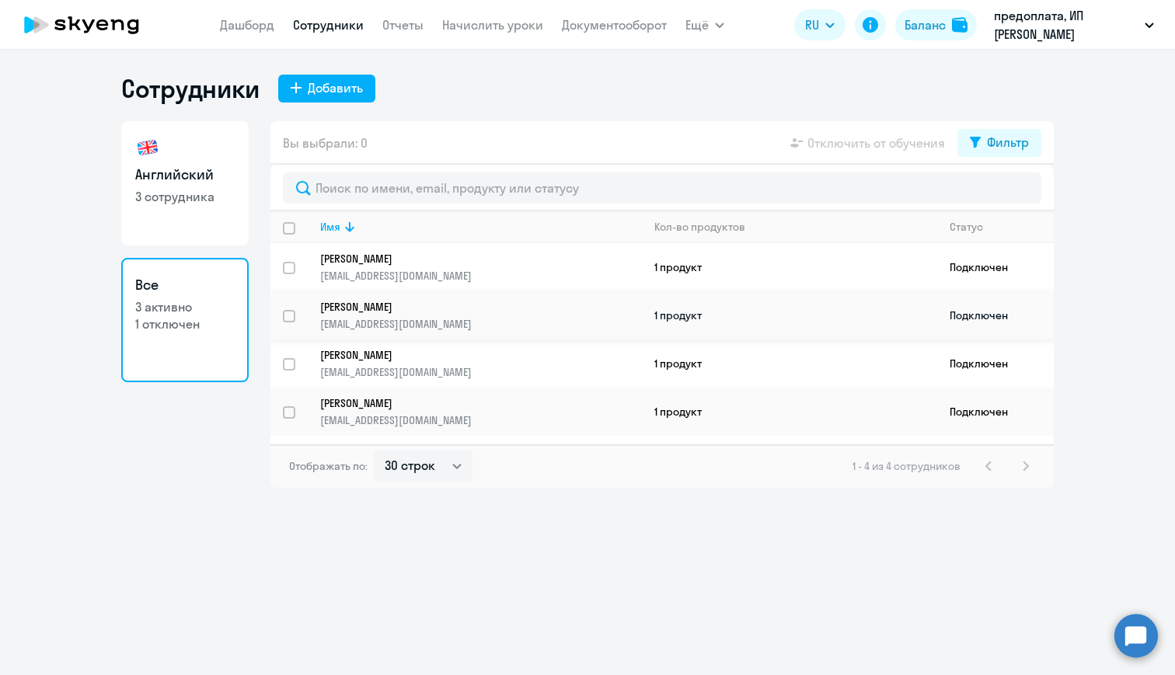
click at [361, 308] on p "[PERSON_NAME]" at bounding box center [470, 307] width 300 height 14
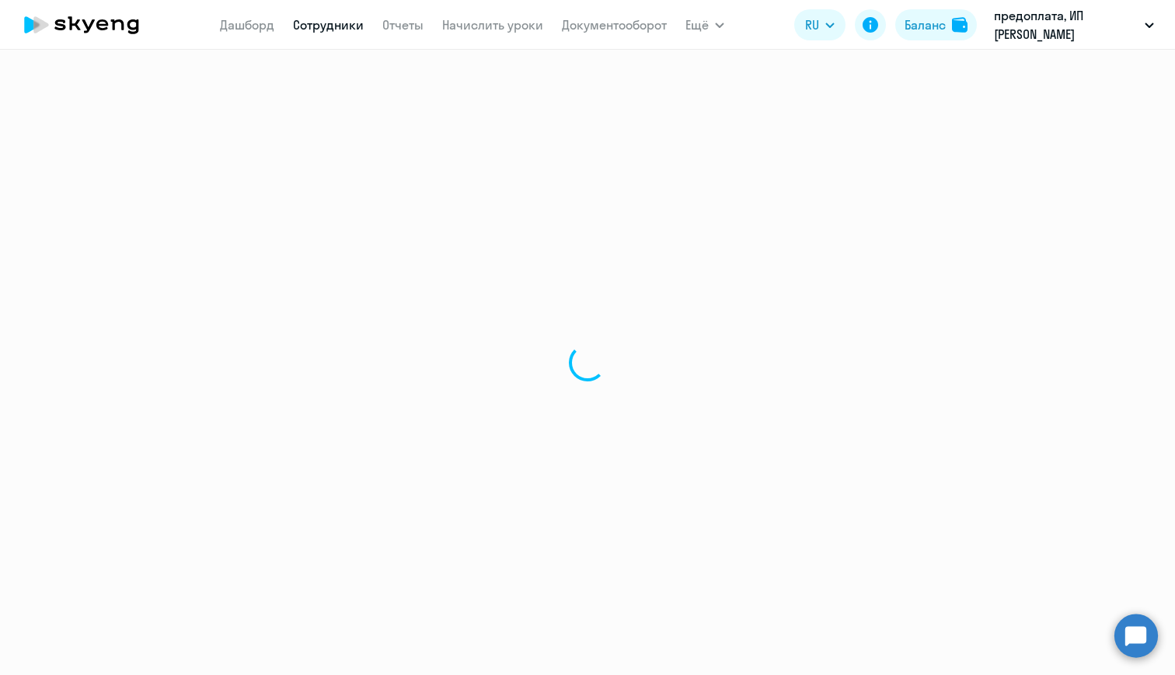
select select "english"
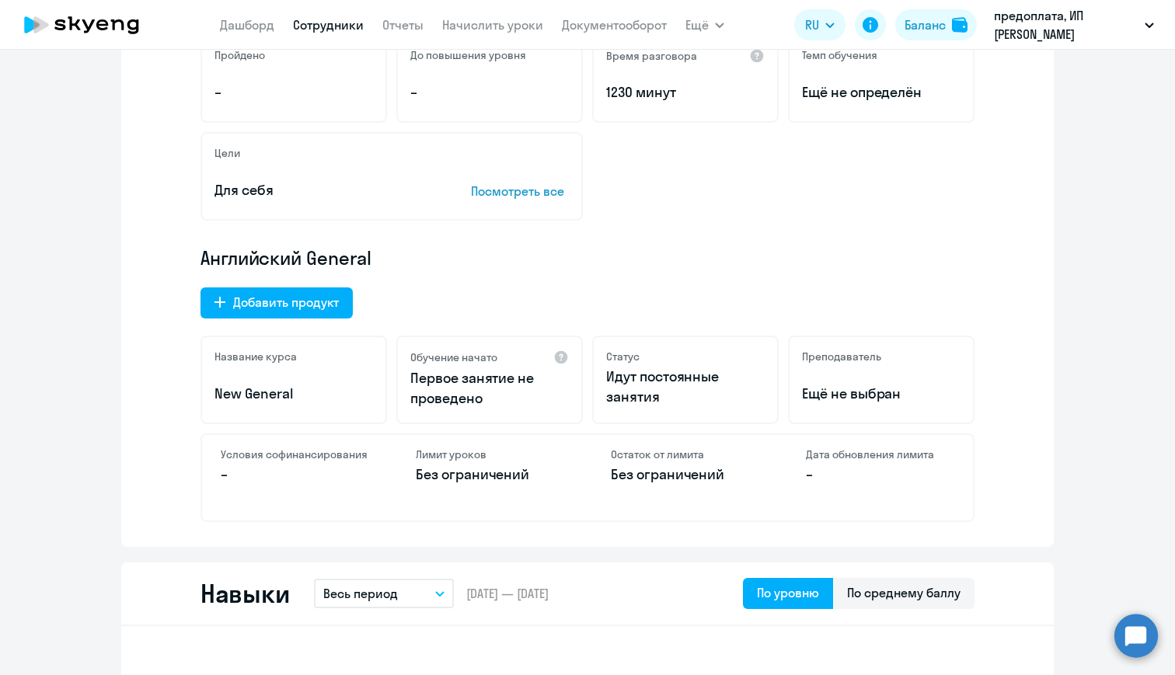
scroll to position [423, 0]
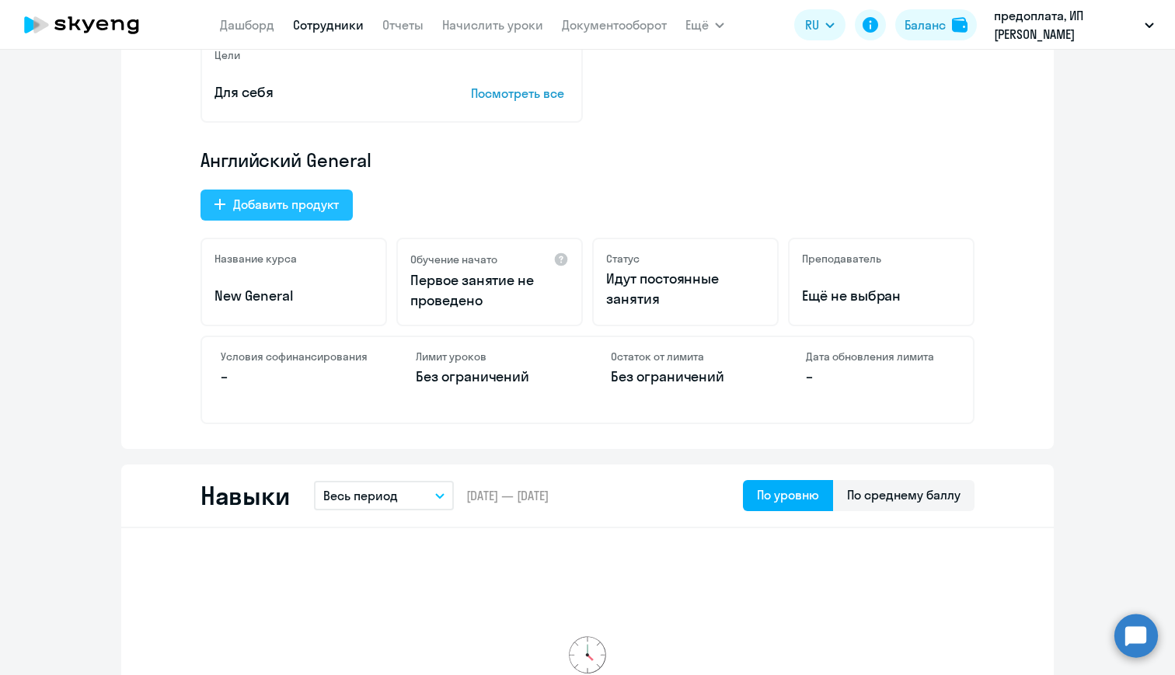
click at [323, 215] on button "Добавить продукт" at bounding box center [277, 205] width 152 height 31
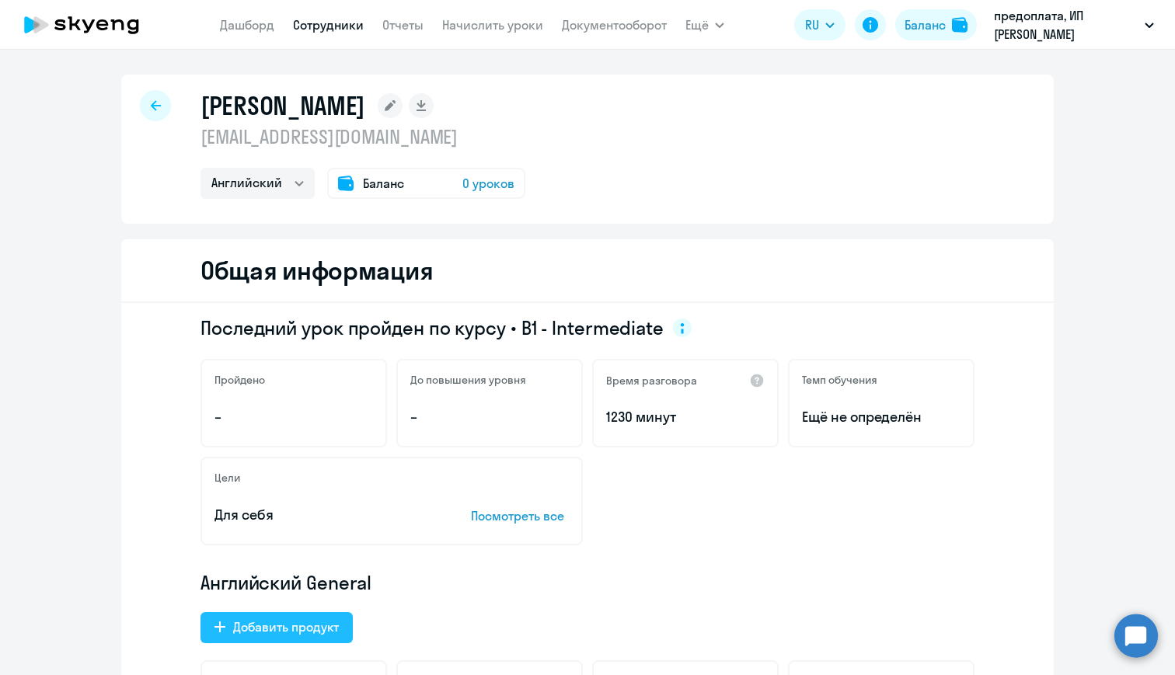
select select "english_adult_not_native_speaker_premium"
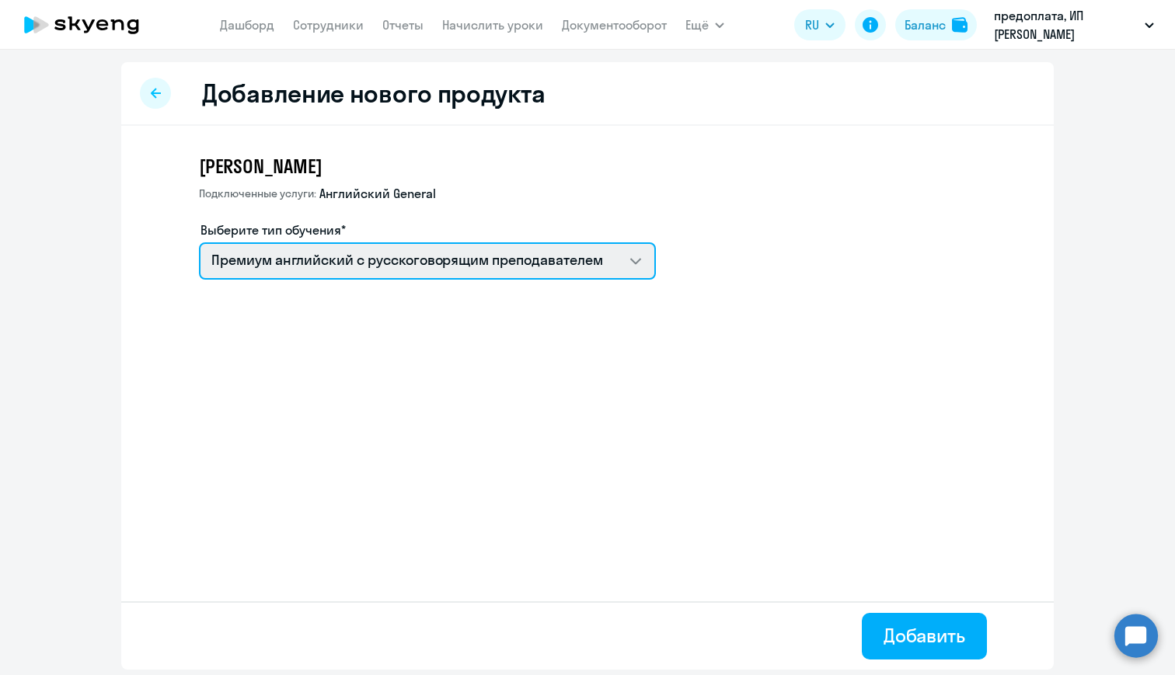
click at [437, 260] on select "Премиум английский с русскоговорящим преподавателем" at bounding box center [427, 260] width 457 height 37
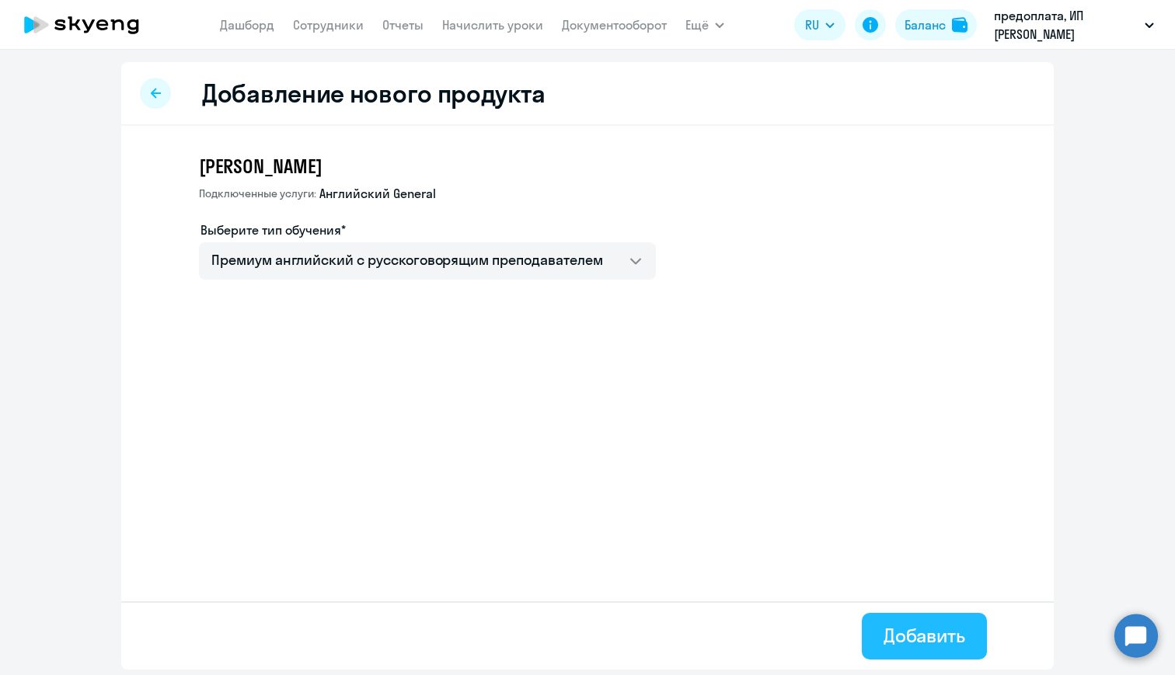
click at [895, 627] on div "Добавить" at bounding box center [925, 635] width 82 height 25
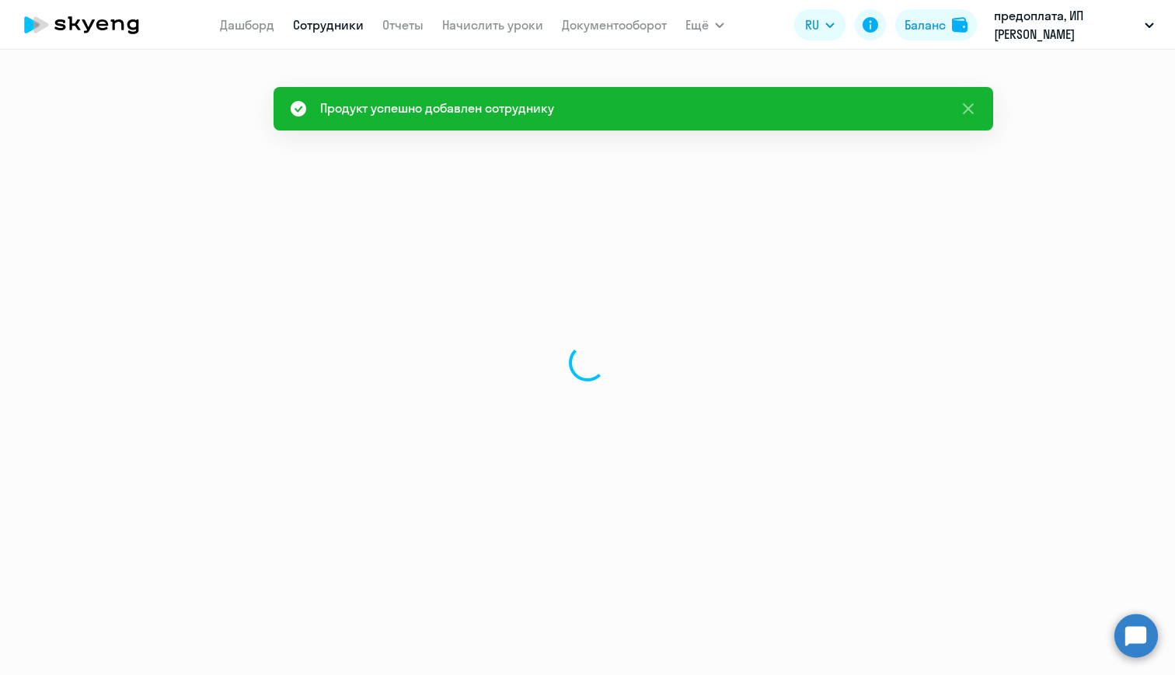
select select "english"
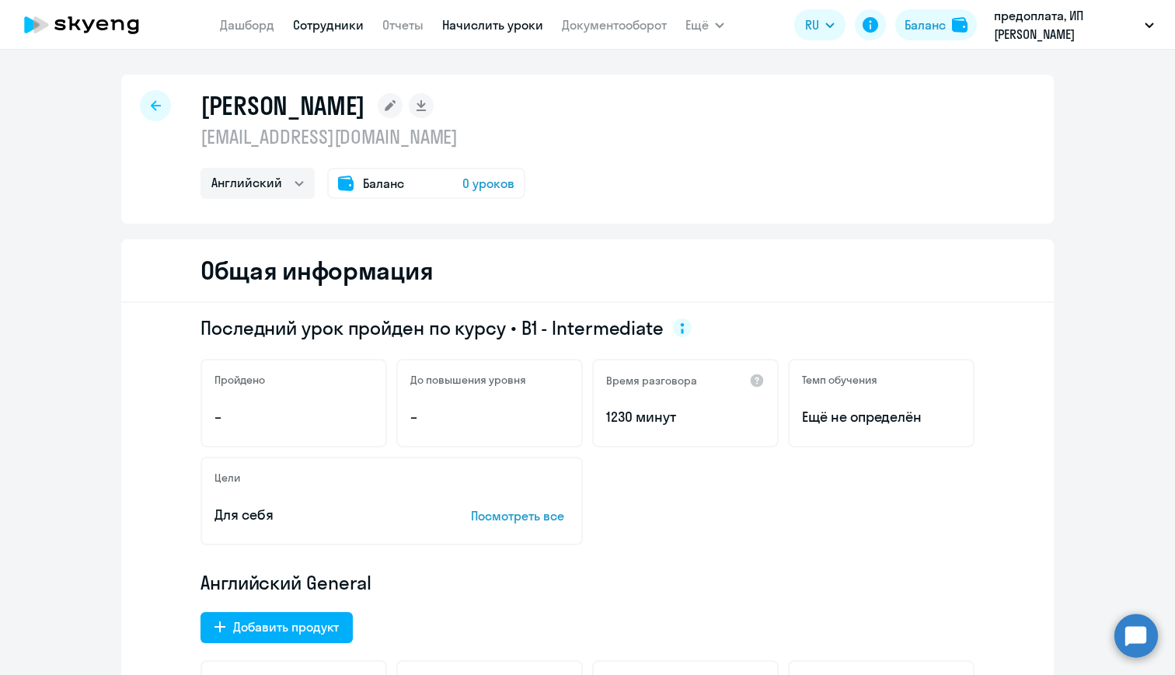
click at [485, 26] on link "Начислить уроки" at bounding box center [492, 25] width 101 height 16
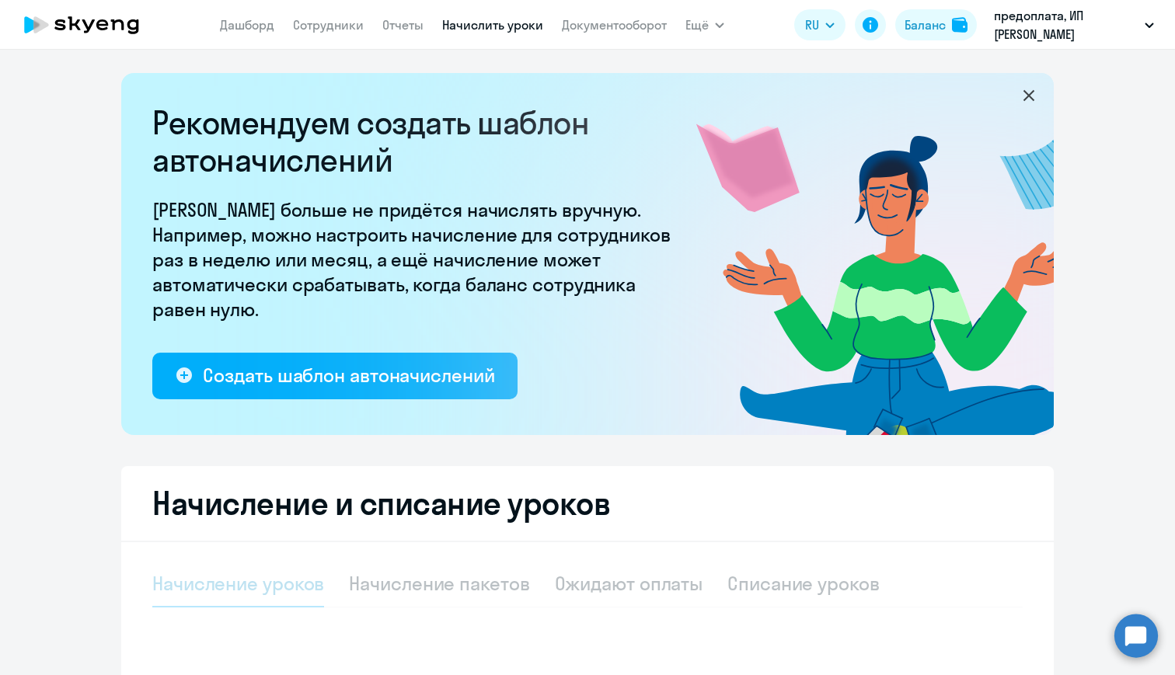
select select "10"
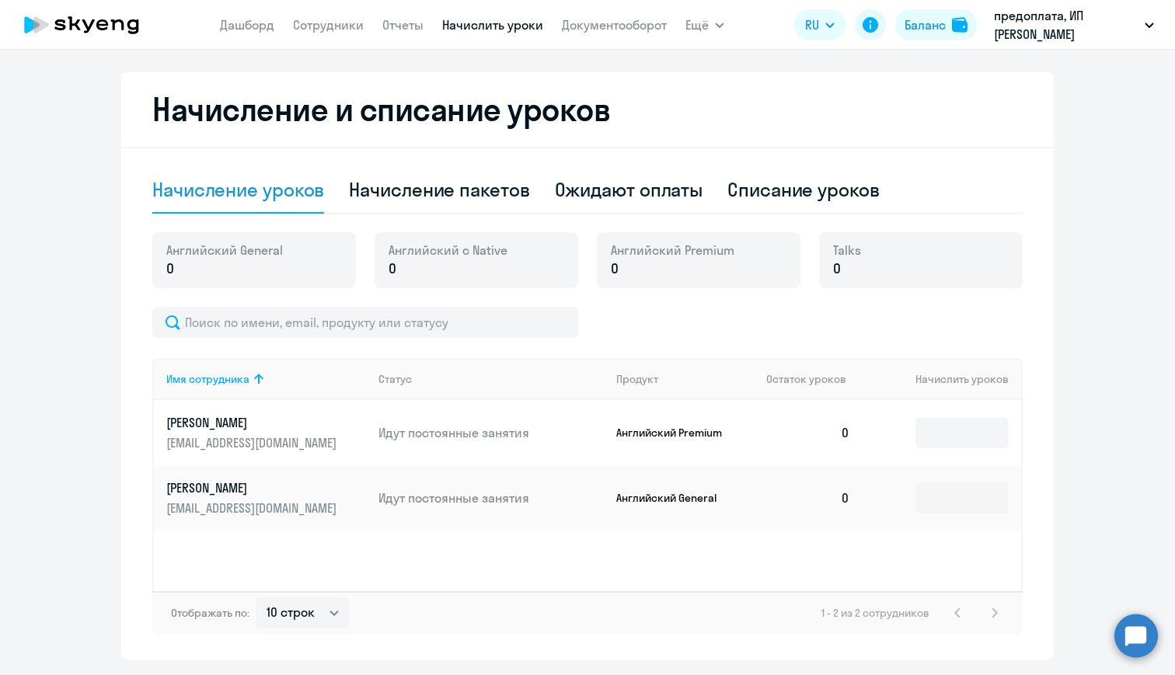
scroll to position [389, 0]
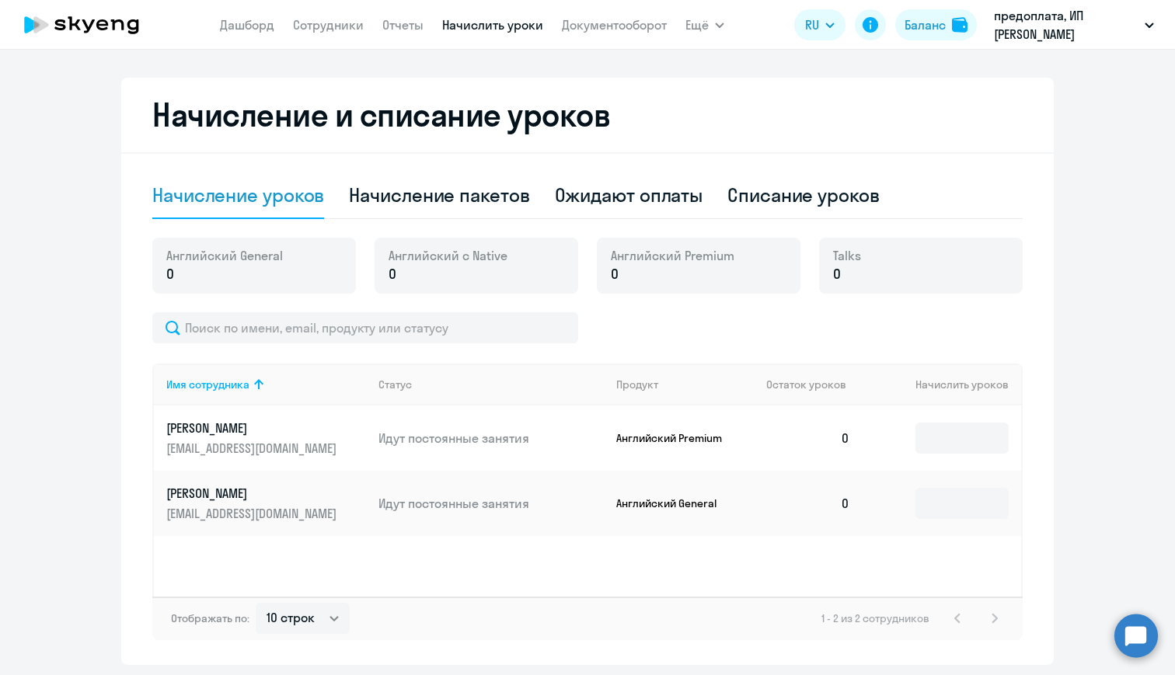
click at [444, 444] on p "Идут постоянные занятия" at bounding box center [490, 438] width 225 height 17
click at [235, 434] on p "[PERSON_NAME]" at bounding box center [253, 428] width 174 height 17
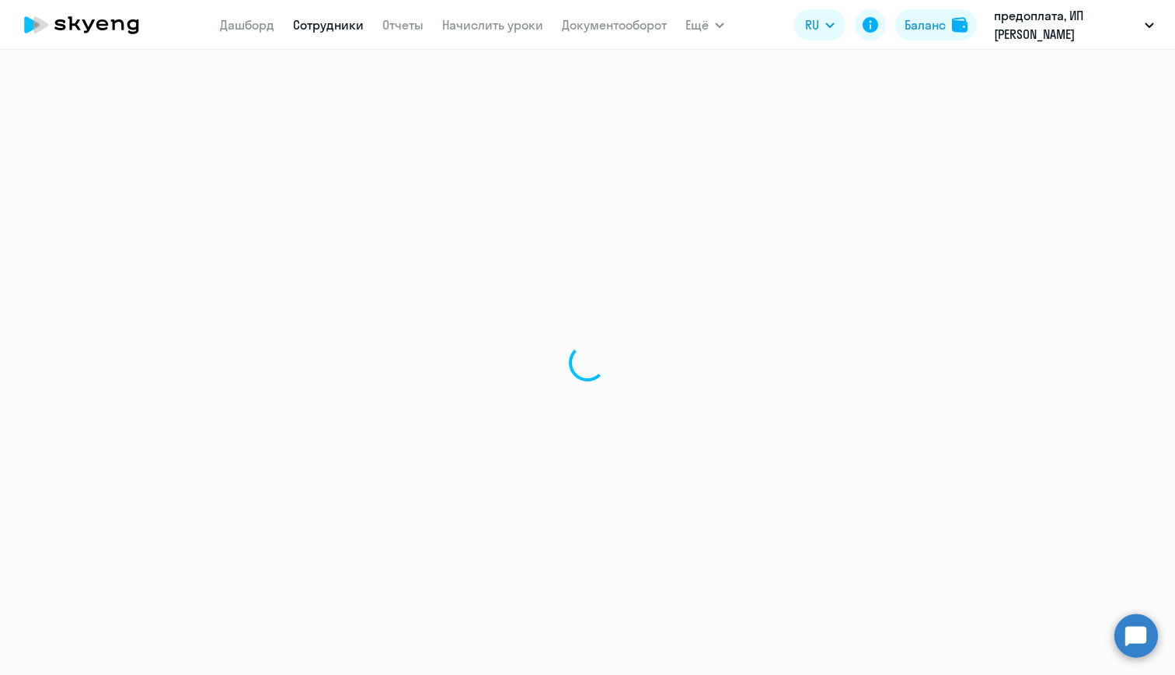
select select "english"
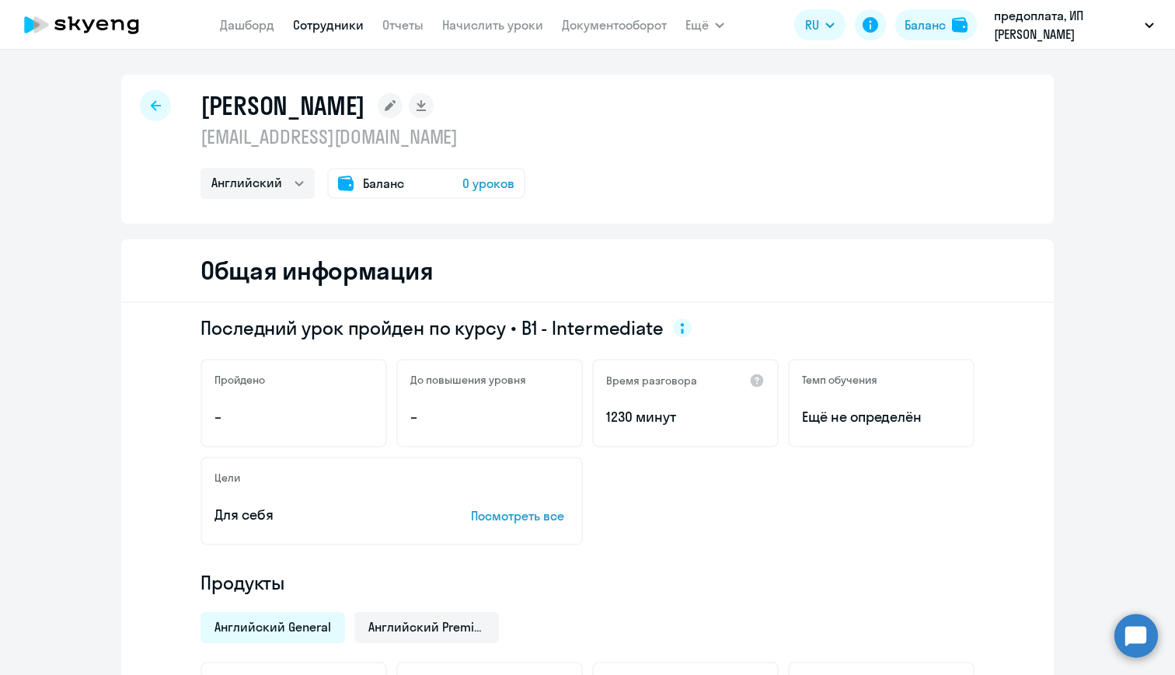
click at [471, 187] on span "0 уроков" at bounding box center [488, 183] width 52 height 19
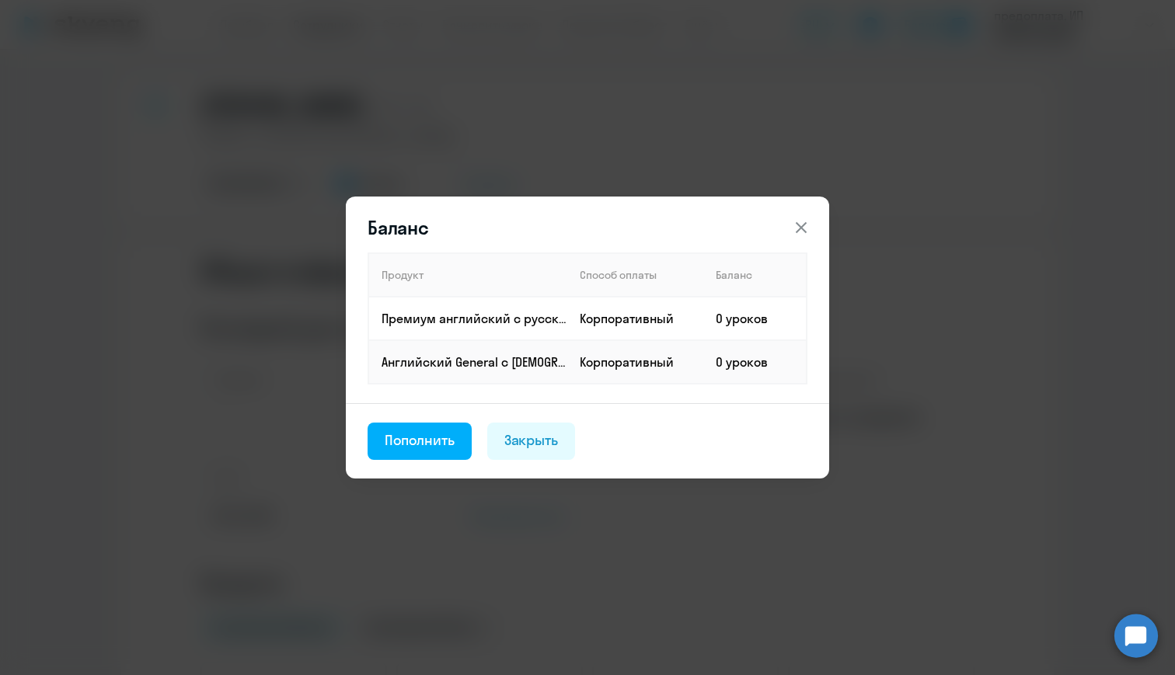
click at [797, 222] on icon at bounding box center [801, 227] width 19 height 19
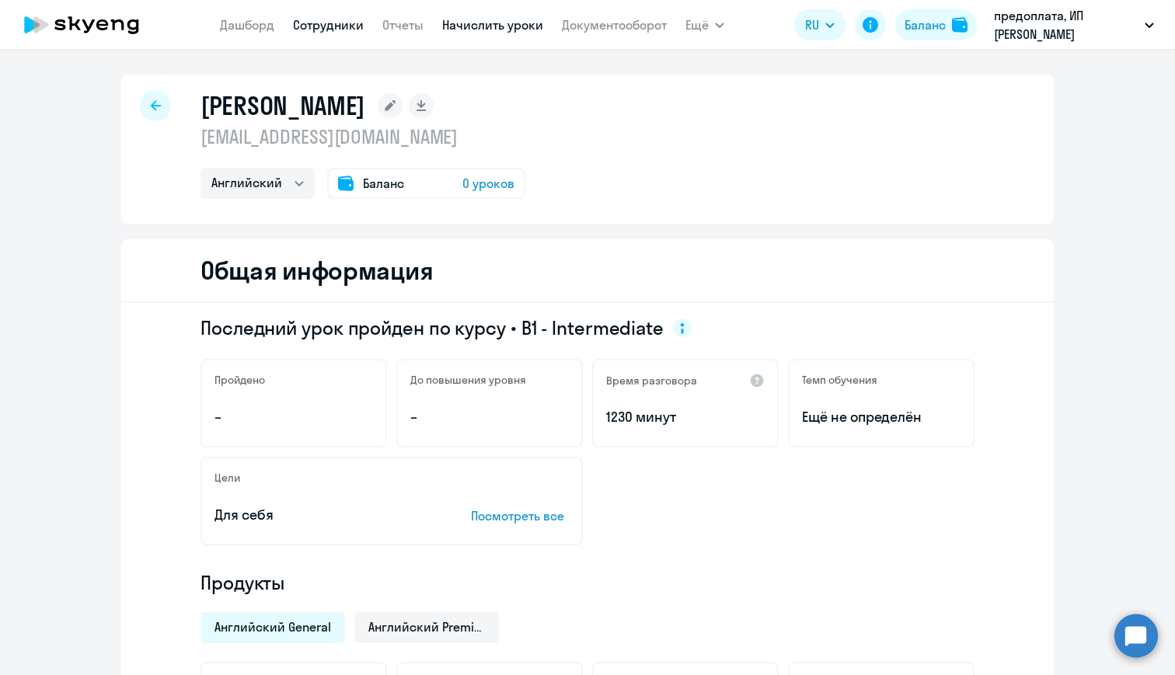
click at [499, 26] on link "Начислить уроки" at bounding box center [492, 25] width 101 height 16
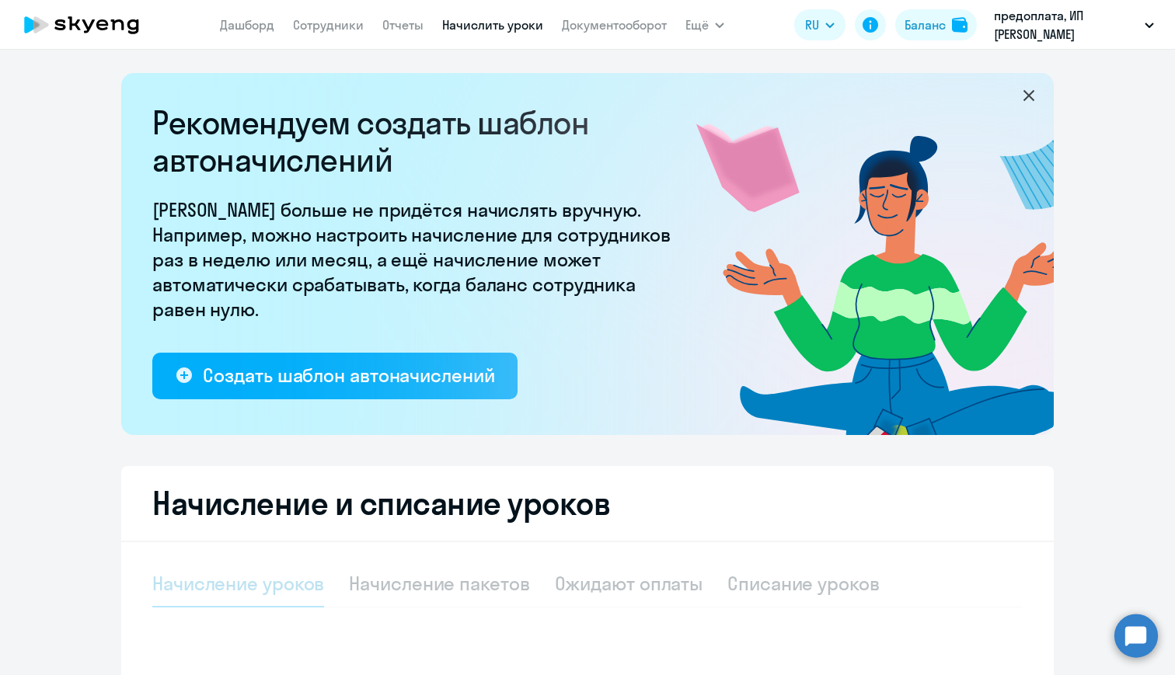
select select "10"
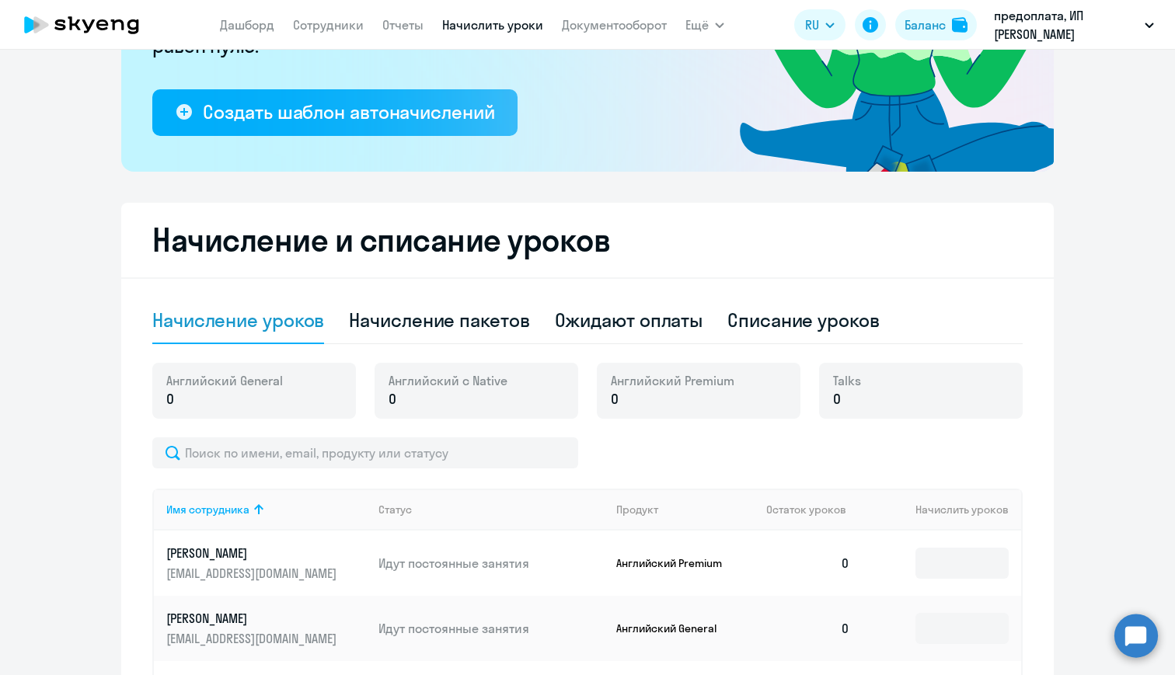
scroll to position [270, 0]
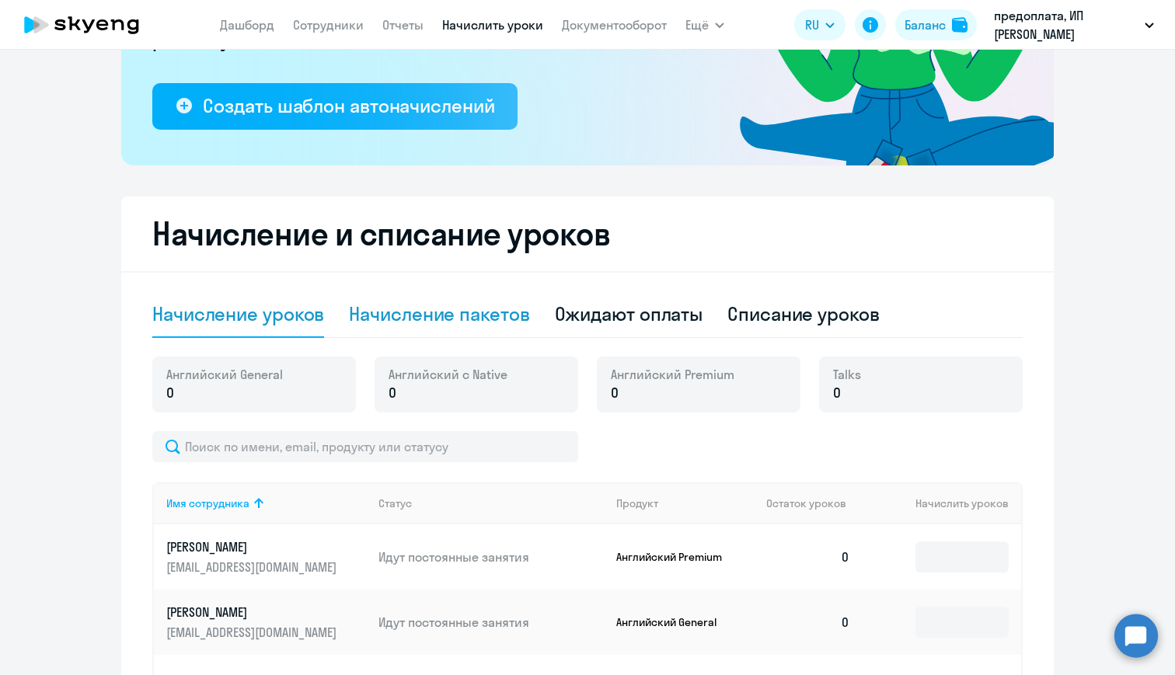
click at [508, 315] on div "Начисление пакетов" at bounding box center [439, 314] width 180 height 25
select select "10"
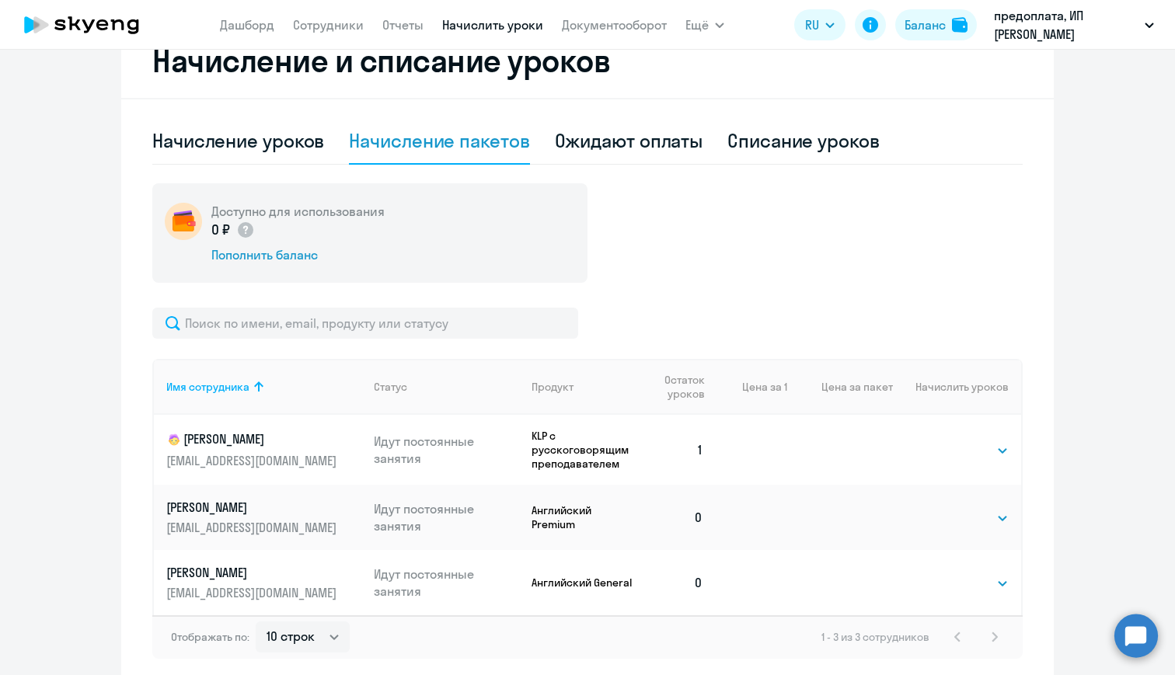
scroll to position [473, 0]
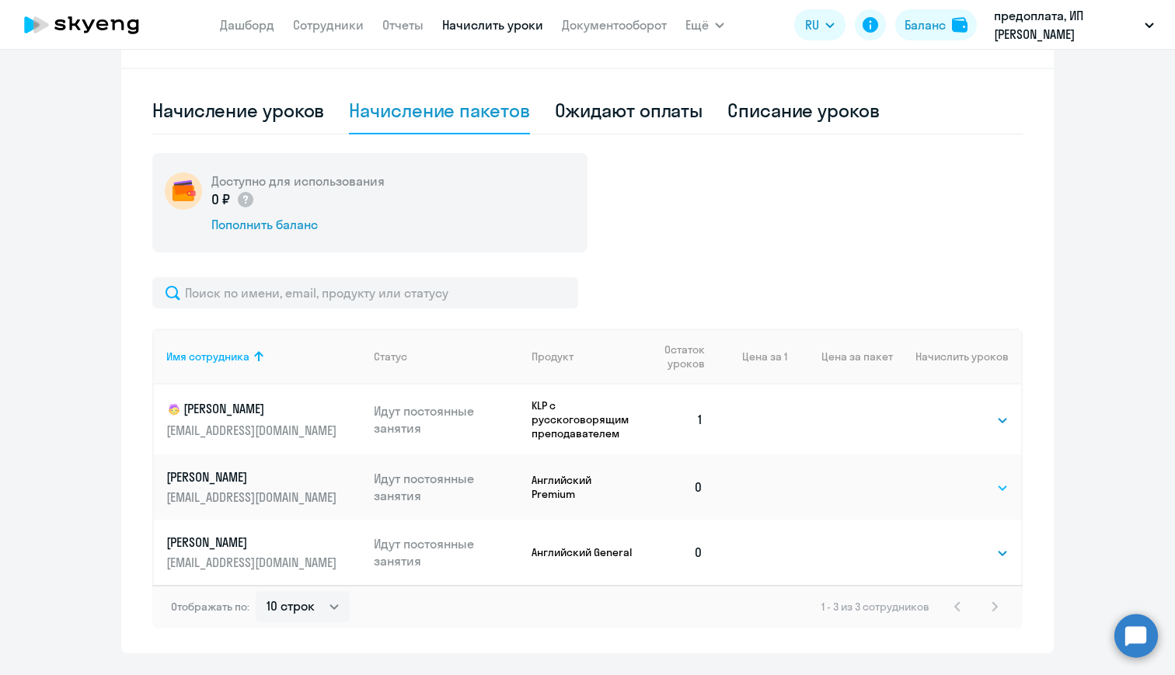
click at [950, 484] on select "Выбрать 4 8 16 32 64 96 128" at bounding box center [977, 488] width 64 height 19
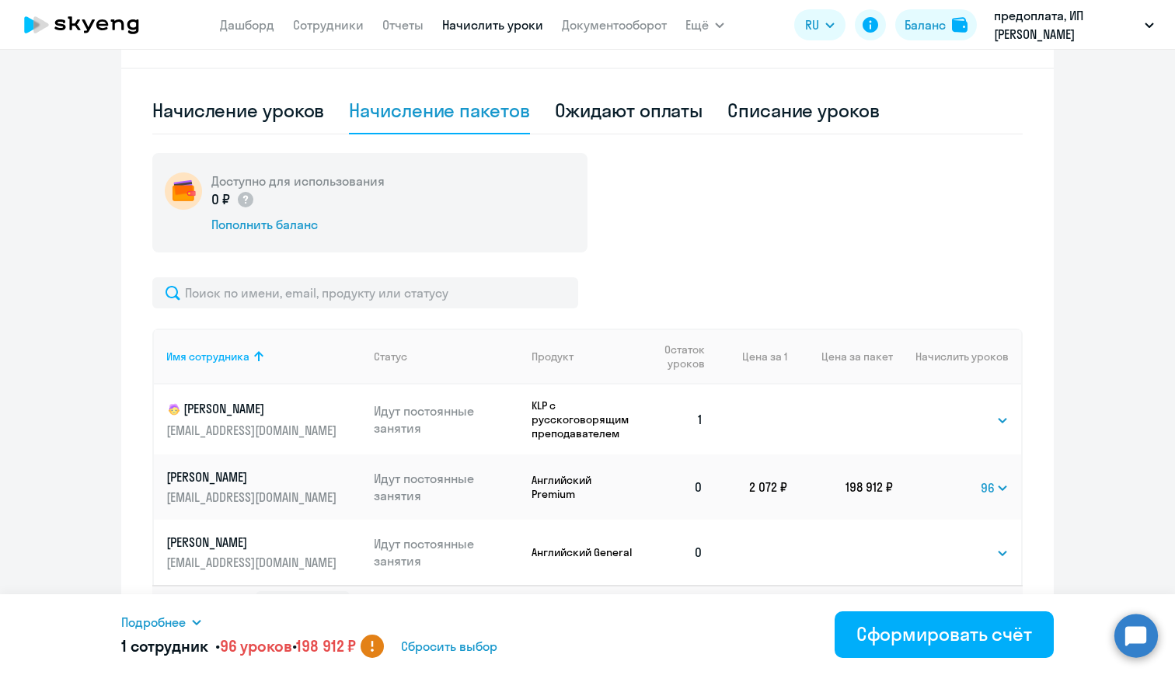
scroll to position [514, 0]
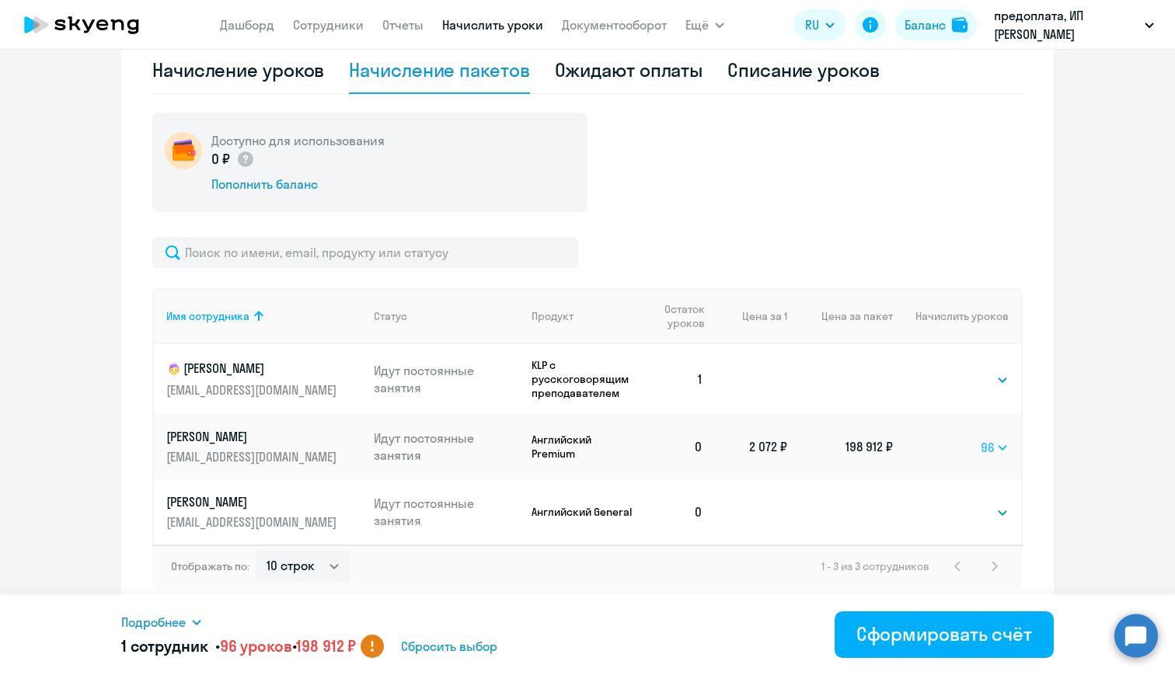
click at [1006, 445] on select "Выбрать 4 8 16 32 64 96 128" at bounding box center [995, 447] width 28 height 19
click at [1003, 446] on select "Выбрать 4 8 16 32 64 96 128" at bounding box center [999, 447] width 20 height 19
select select "16"
click at [1003, 448] on select "Выбрать 4 8 16 32 64 96 128" at bounding box center [996, 447] width 25 height 19
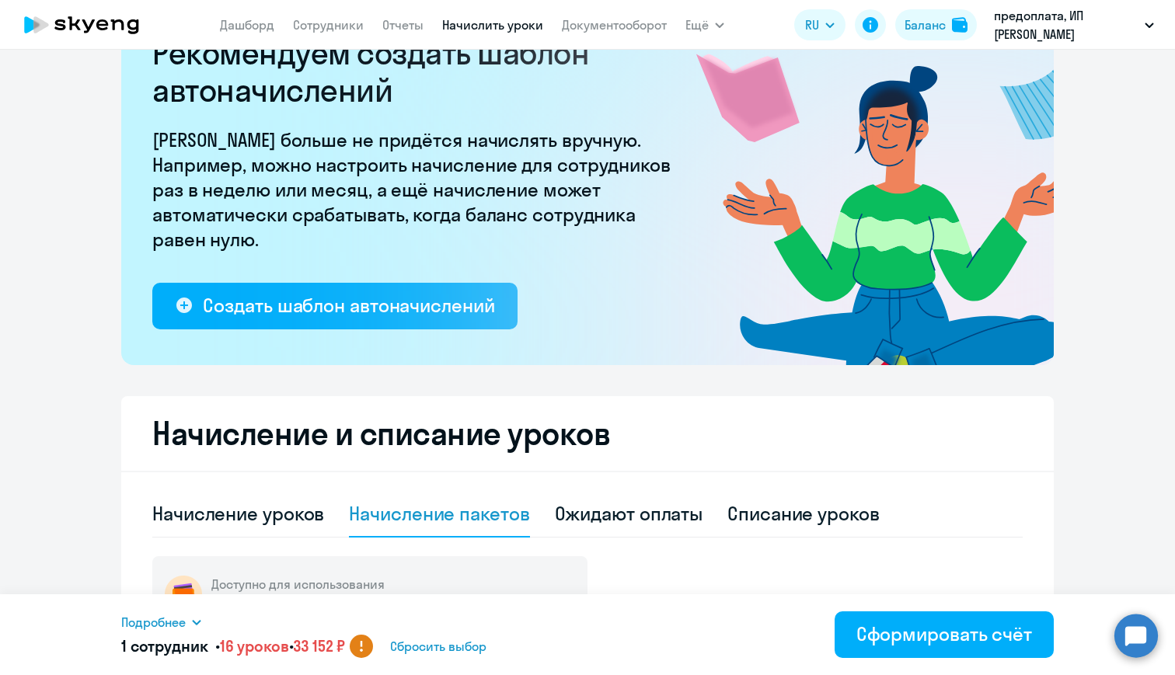
scroll to position [0, 0]
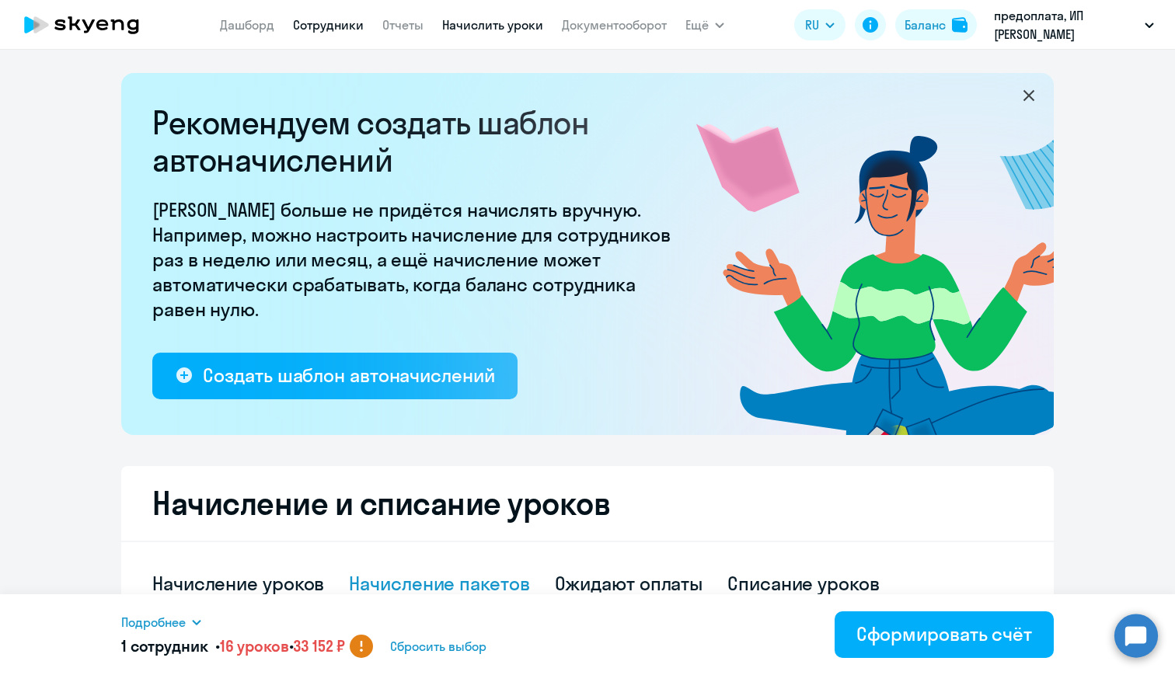
click at [337, 30] on link "Сотрудники" at bounding box center [328, 25] width 71 height 16
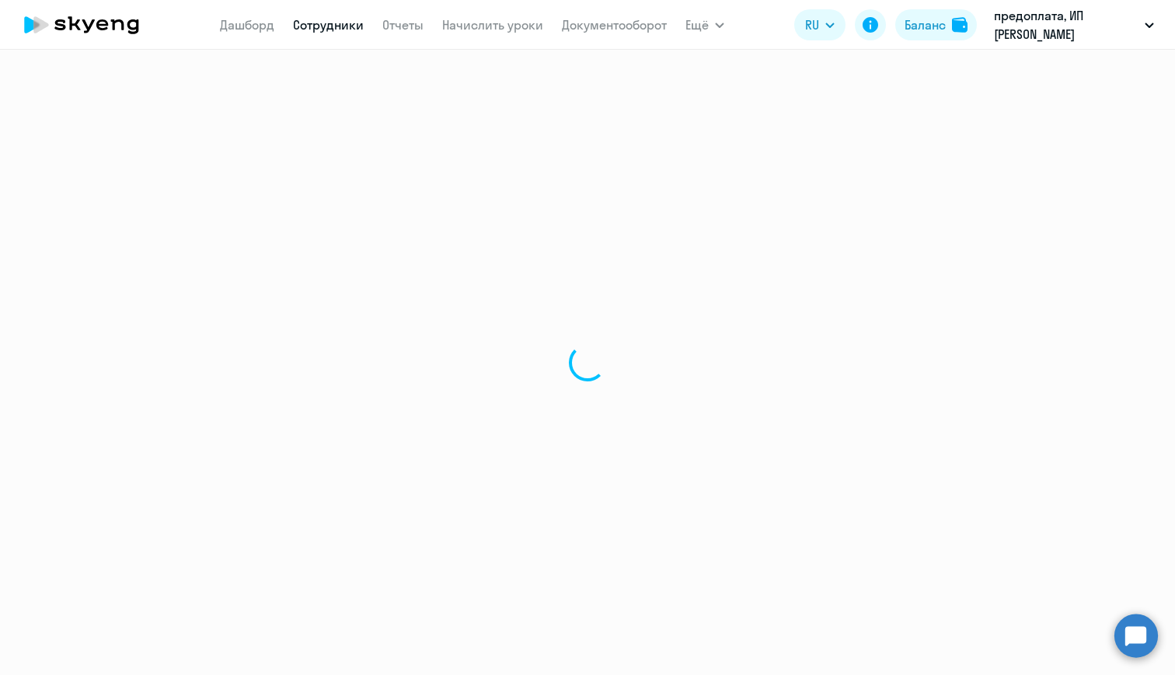
select select "30"
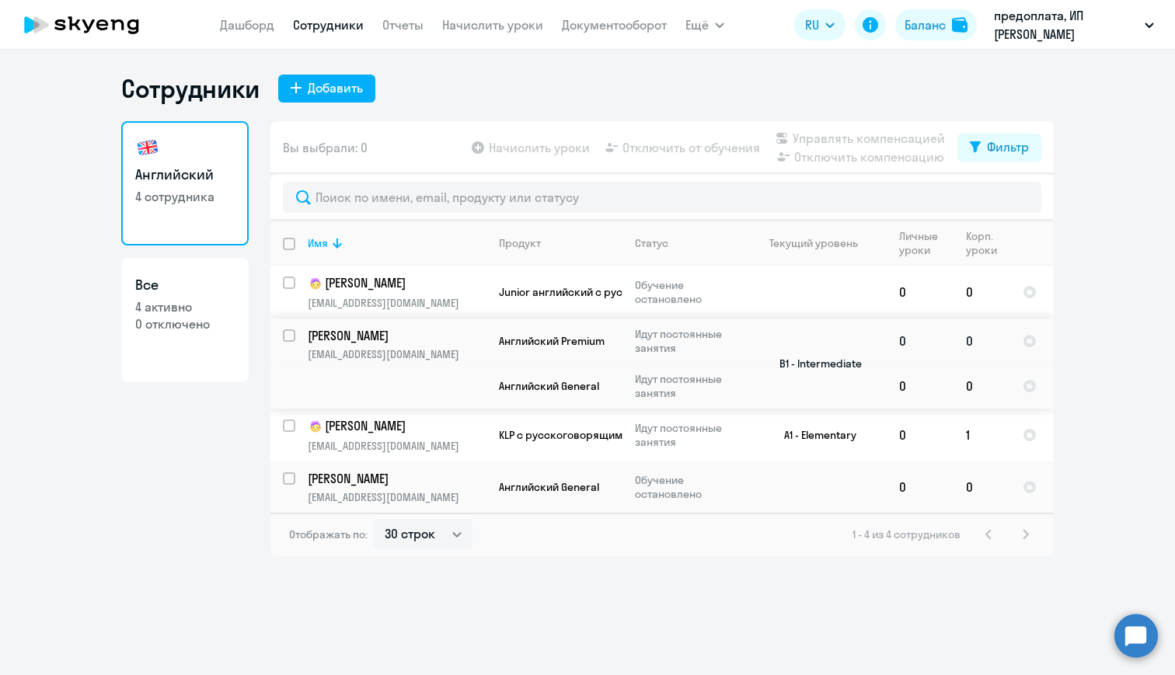
click at [400, 358] on p "[EMAIL_ADDRESS][DOMAIN_NAME]" at bounding box center [397, 354] width 178 height 14
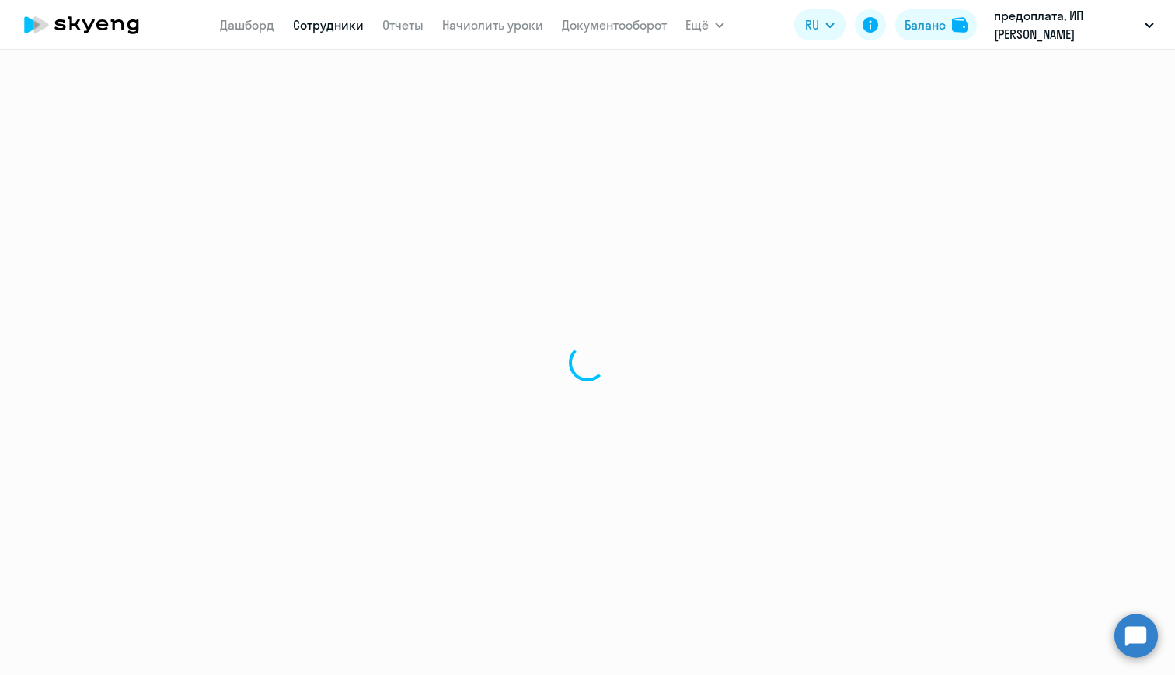
select select "english"
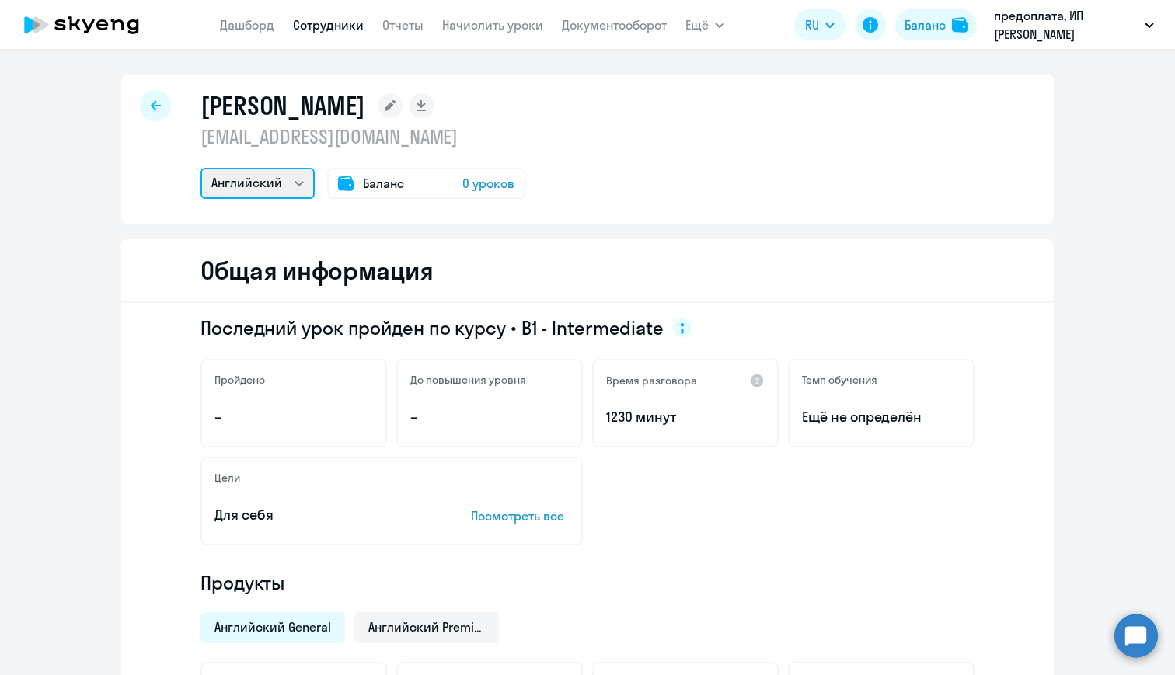
click at [273, 180] on select "Английский" at bounding box center [258, 183] width 114 height 31
click at [494, 26] on link "Начислить уроки" at bounding box center [492, 25] width 101 height 16
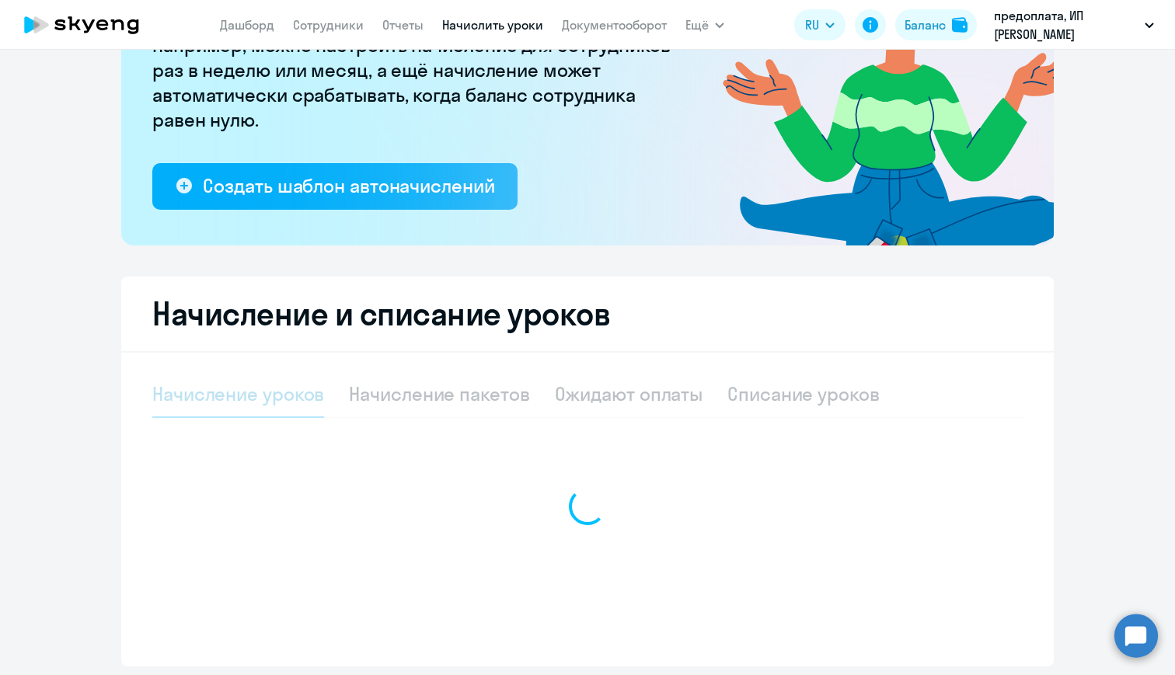
select select "10"
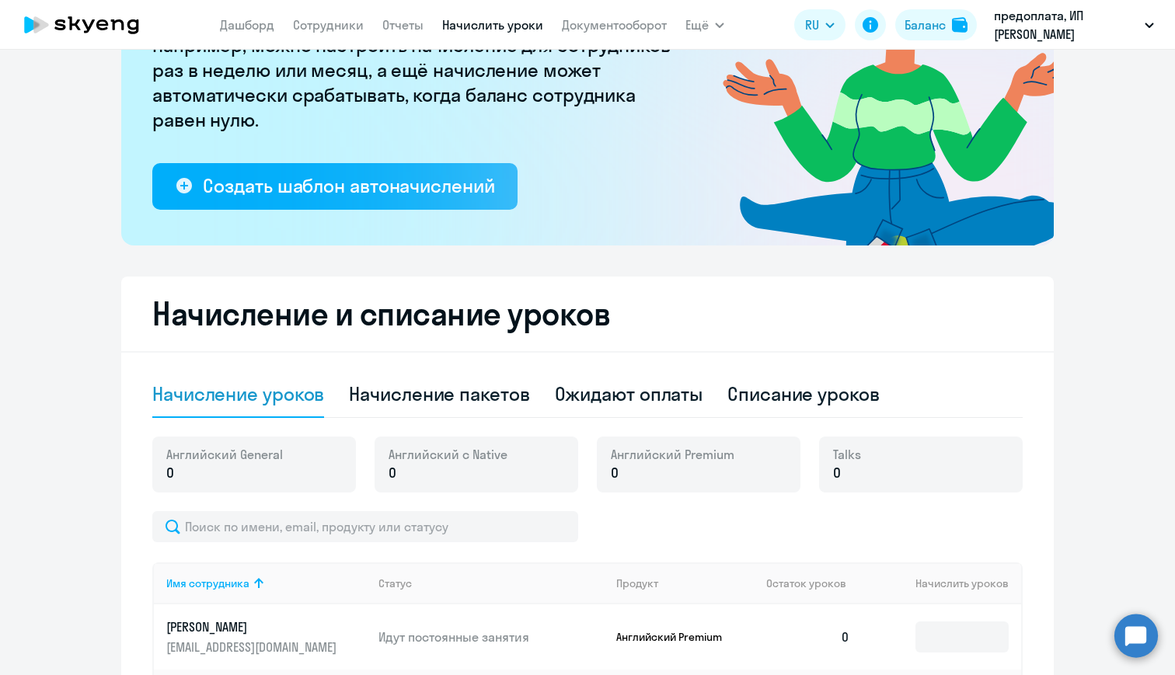
scroll to position [441, 0]
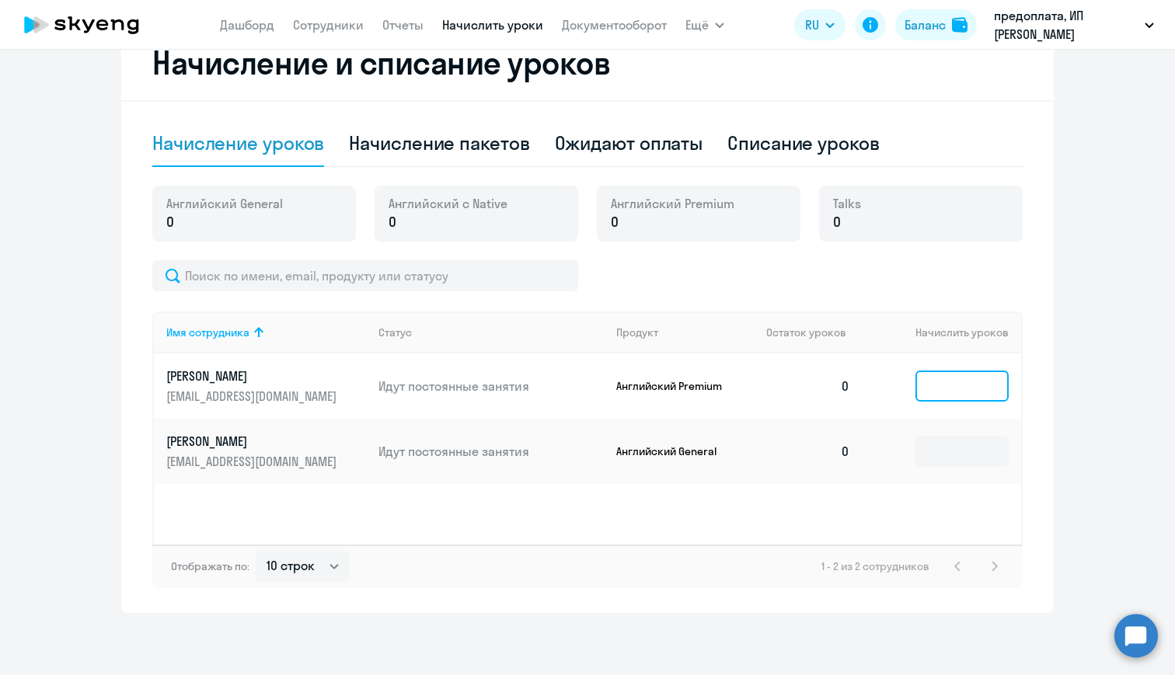
click at [972, 398] on input at bounding box center [962, 386] width 93 height 31
click at [702, 389] on p "Английский Premium" at bounding box center [674, 386] width 117 height 14
click at [701, 388] on p "Английский Premium" at bounding box center [674, 386] width 117 height 14
click at [708, 203] on span "Английский Premium" at bounding box center [673, 203] width 124 height 17
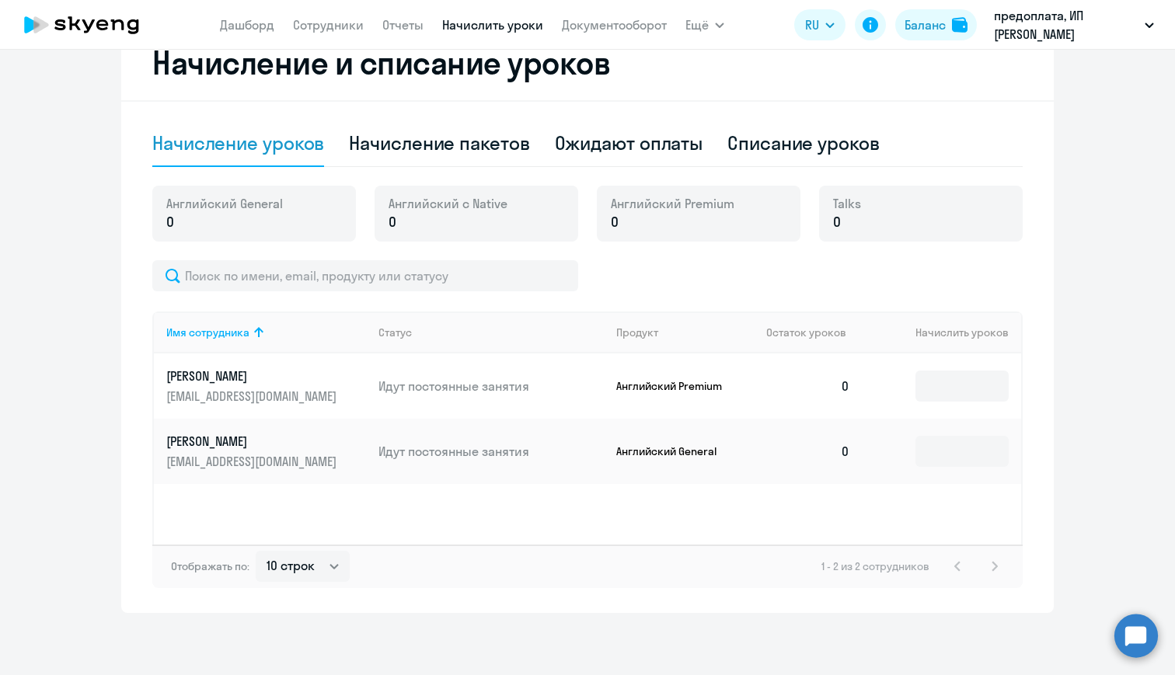
click at [502, 223] on p "0" at bounding box center [448, 222] width 119 height 20
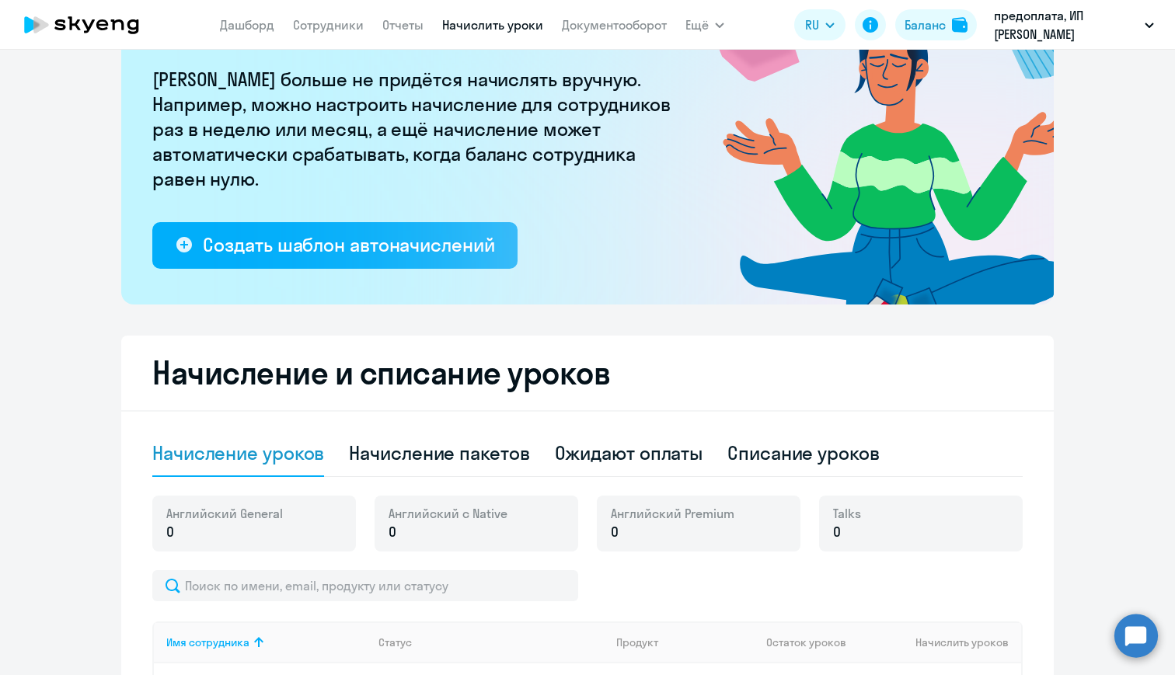
scroll to position [0, 0]
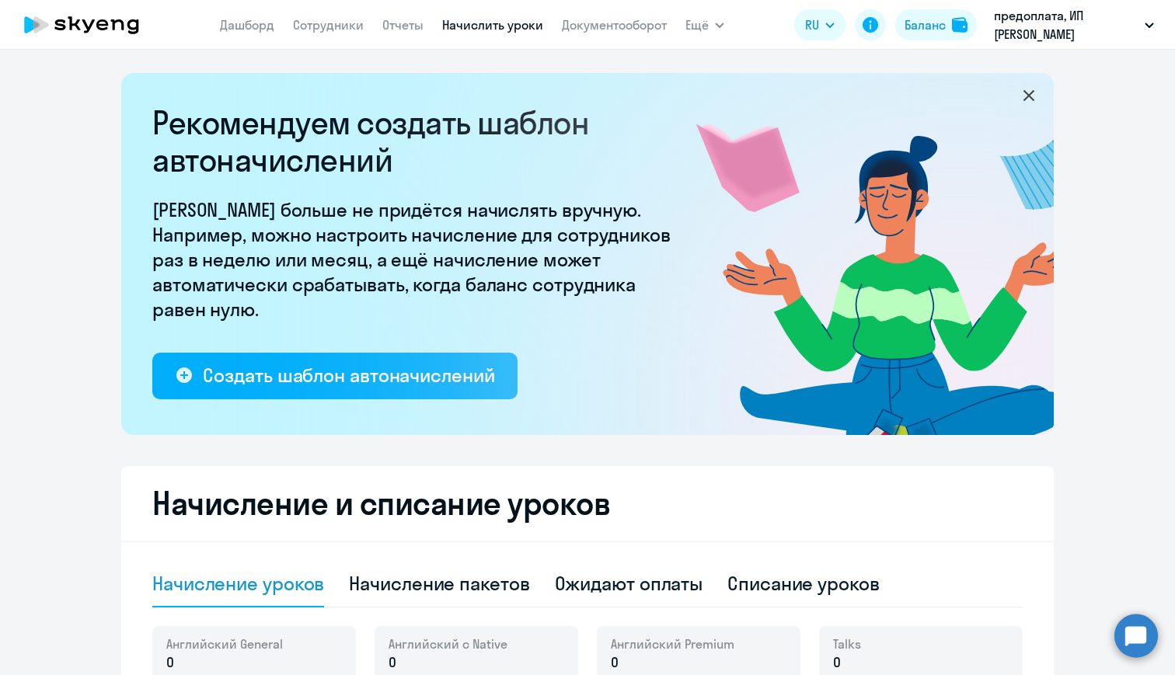
click at [338, 16] on app-menu-item-link "Сотрудники" at bounding box center [328, 25] width 71 height 19
click at [333, 30] on link "Сотрудники" at bounding box center [328, 25] width 71 height 16
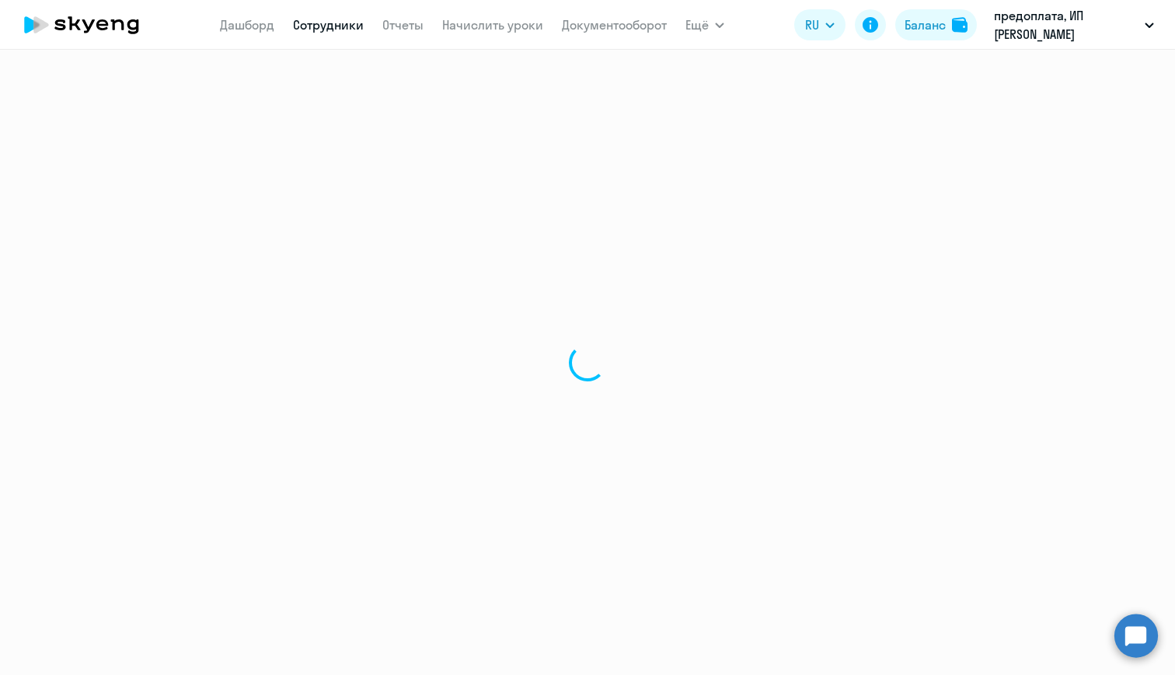
select select "30"
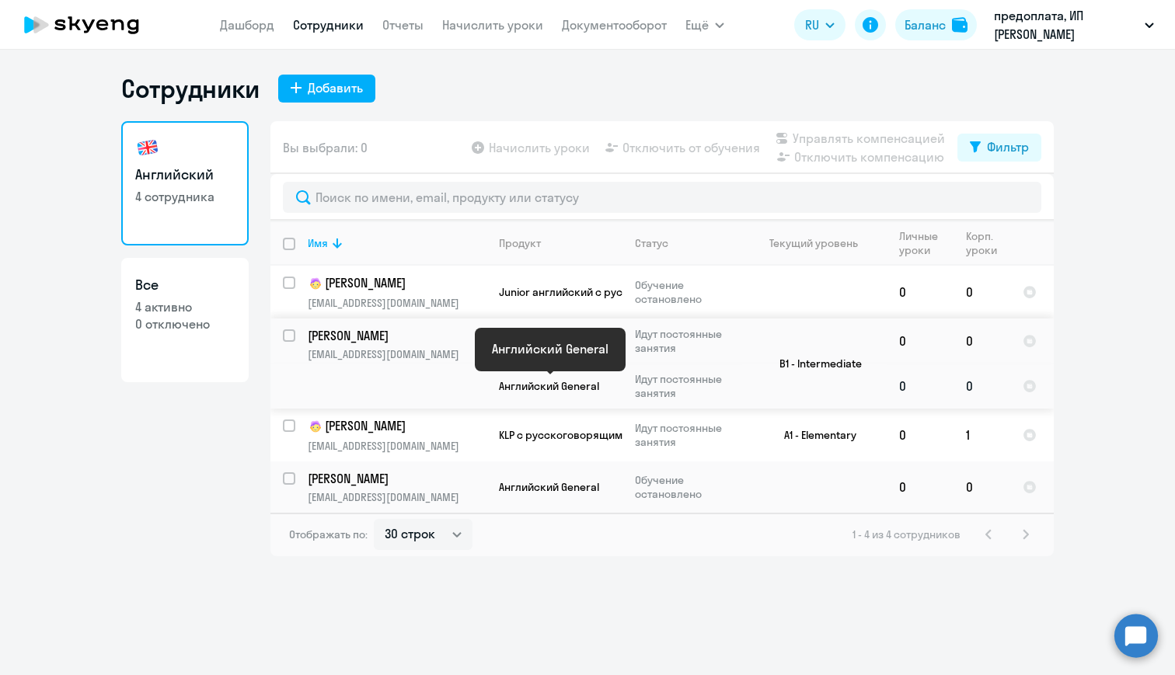
click at [564, 385] on span "Английский General" at bounding box center [549, 386] width 100 height 14
select select "english"
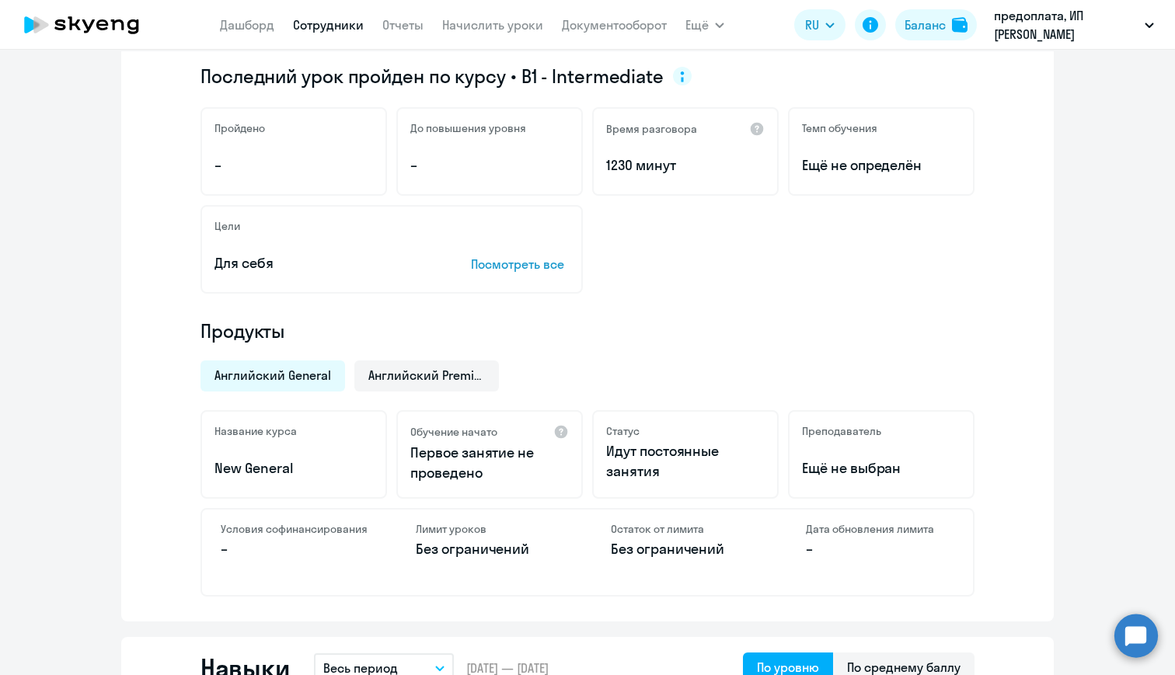
scroll to position [282, 0]
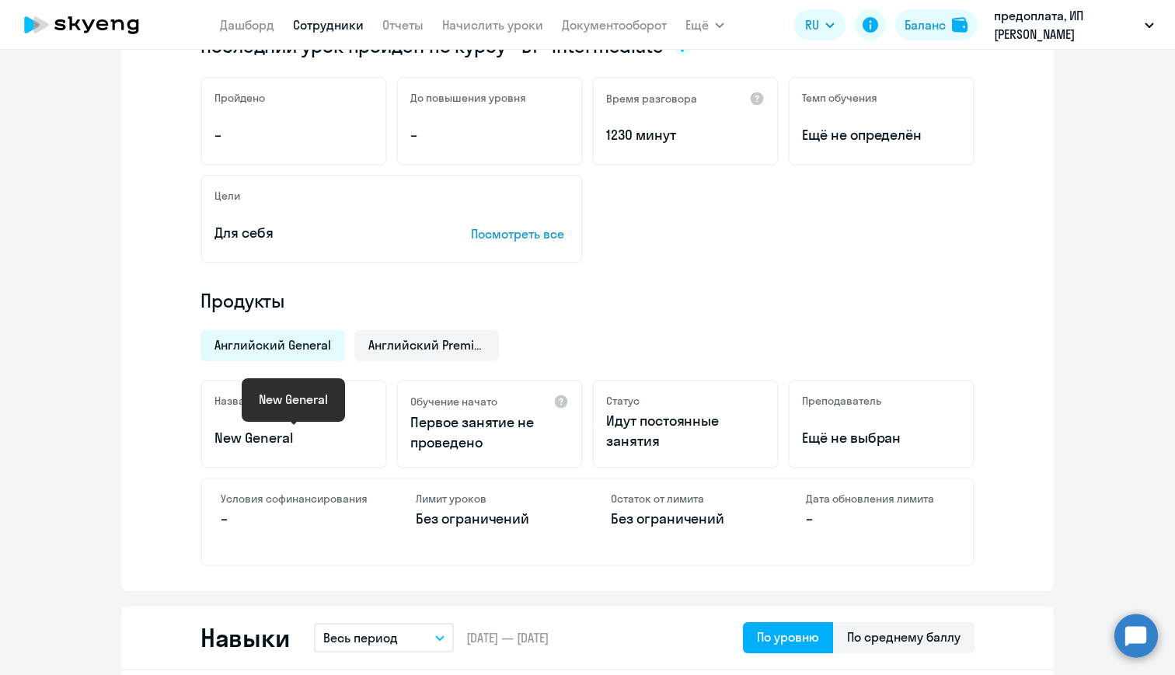
click at [281, 444] on p "New General" at bounding box center [294, 438] width 159 height 20
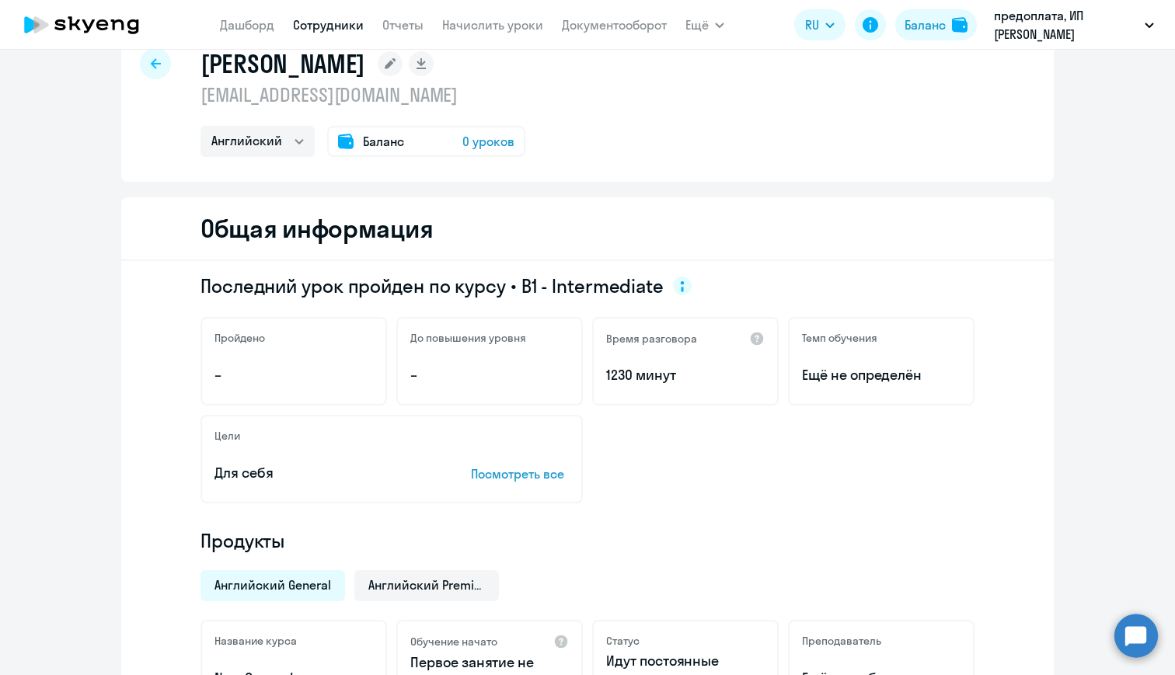
scroll to position [0, 0]
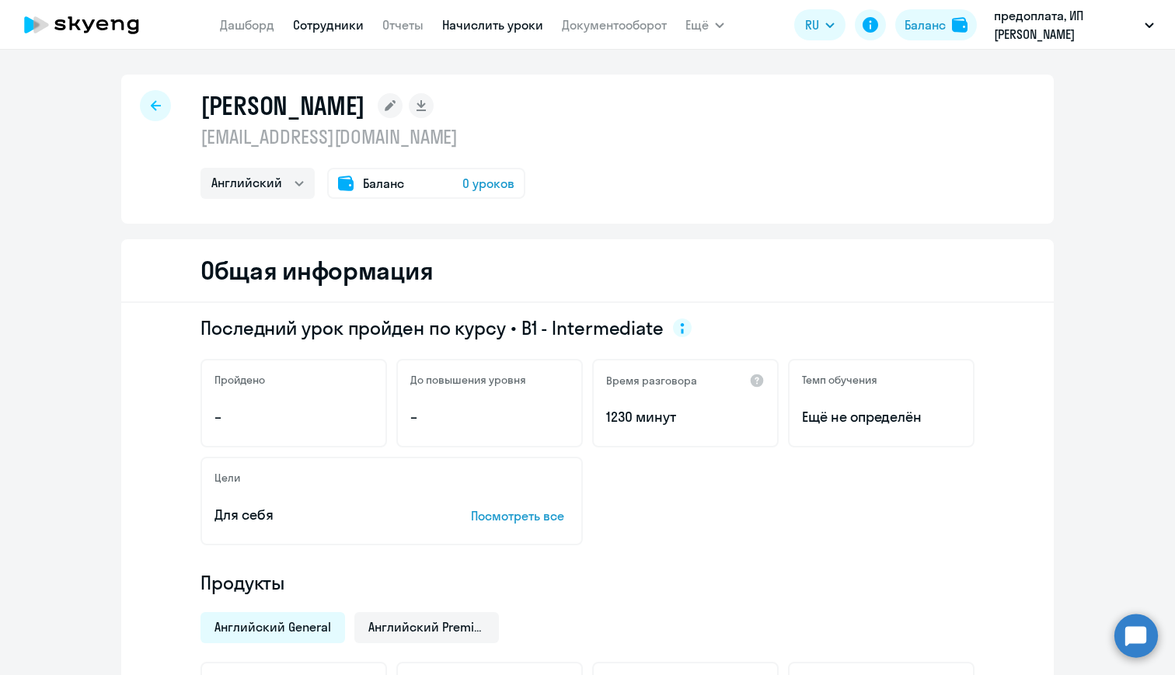
click at [476, 28] on link "Начислить уроки" at bounding box center [492, 25] width 101 height 16
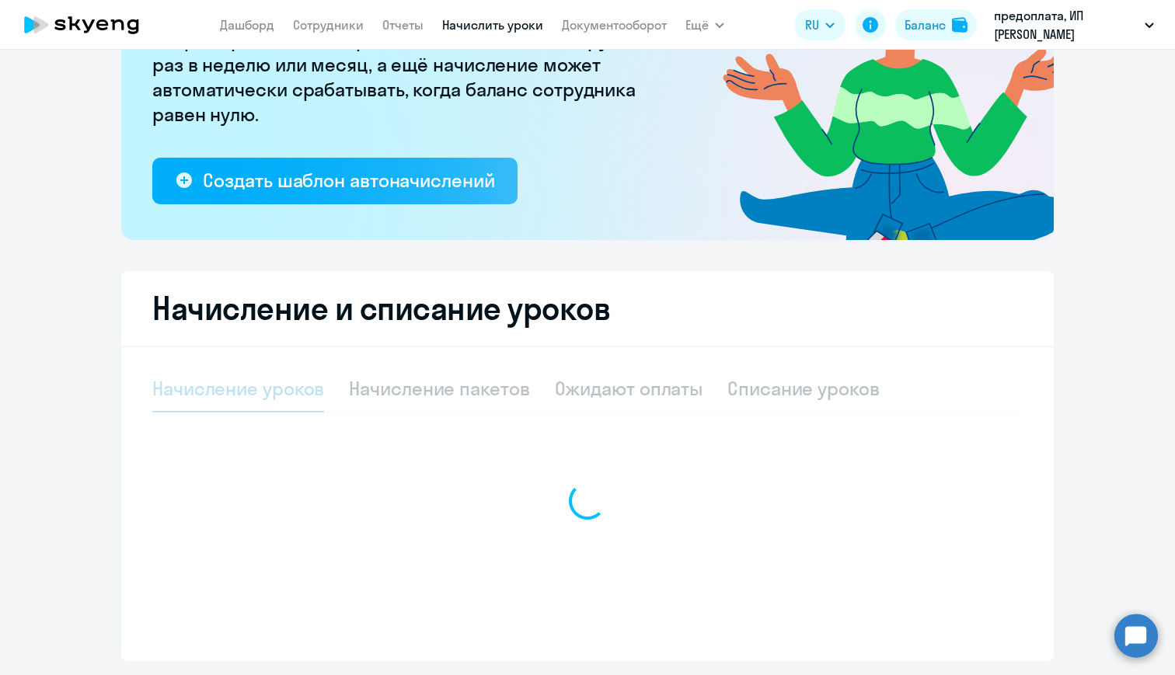
select select "10"
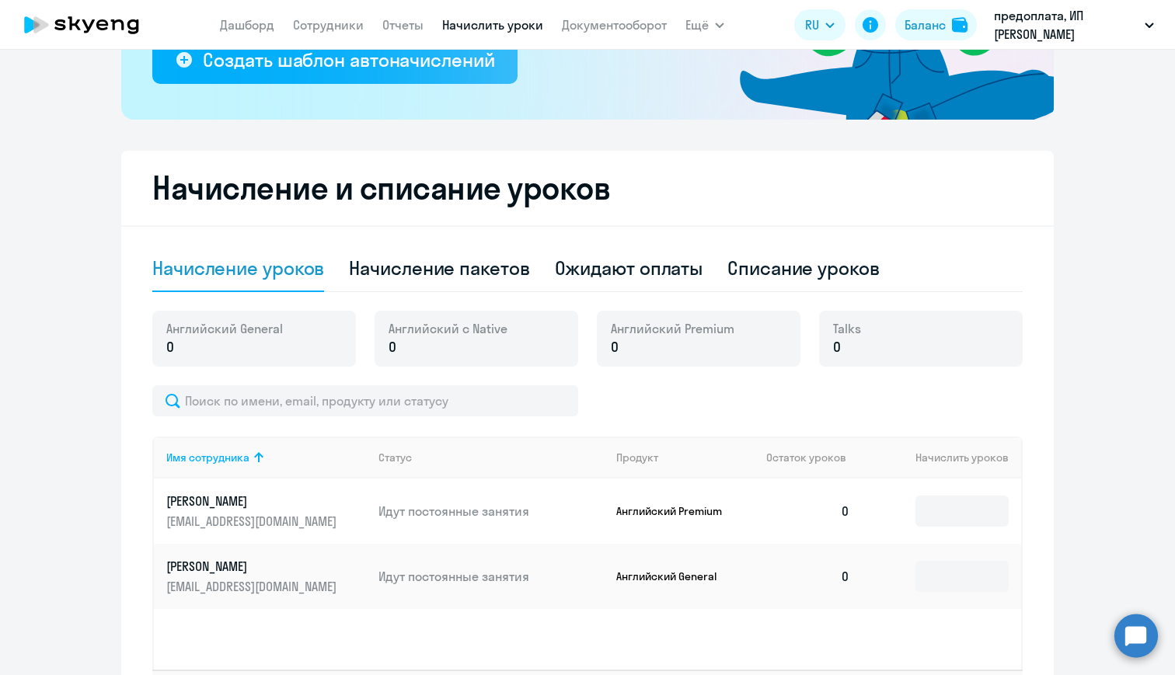
scroll to position [441, 0]
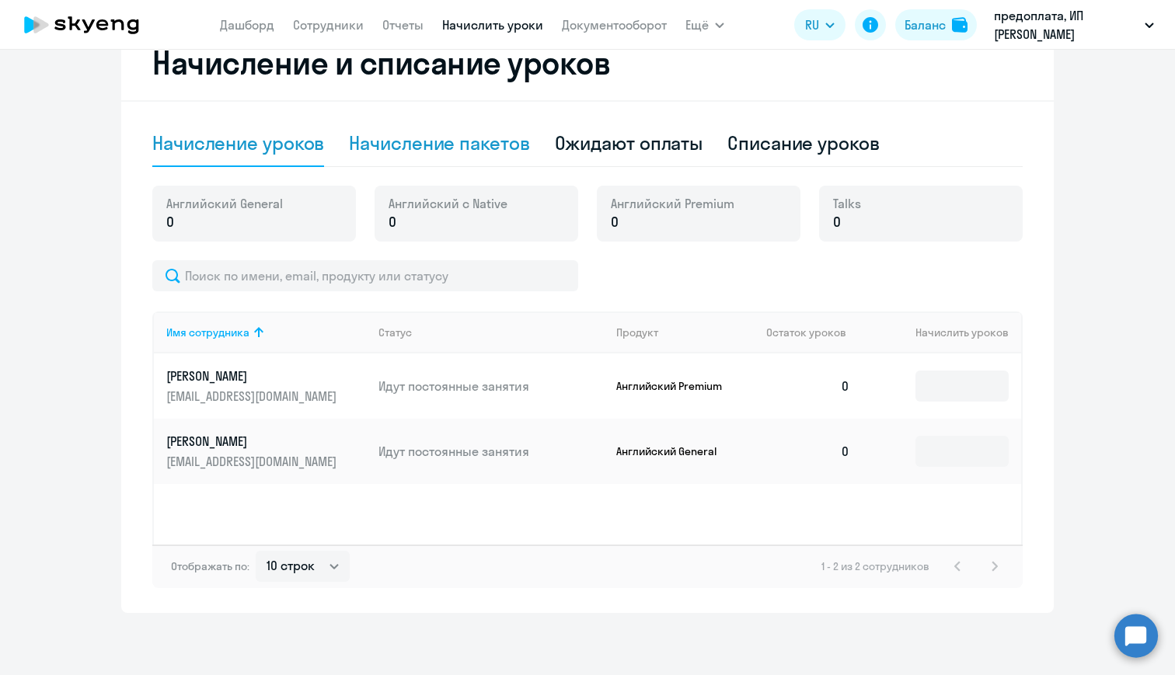
click at [499, 150] on div "Начисление пакетов" at bounding box center [439, 143] width 180 height 25
select select "10"
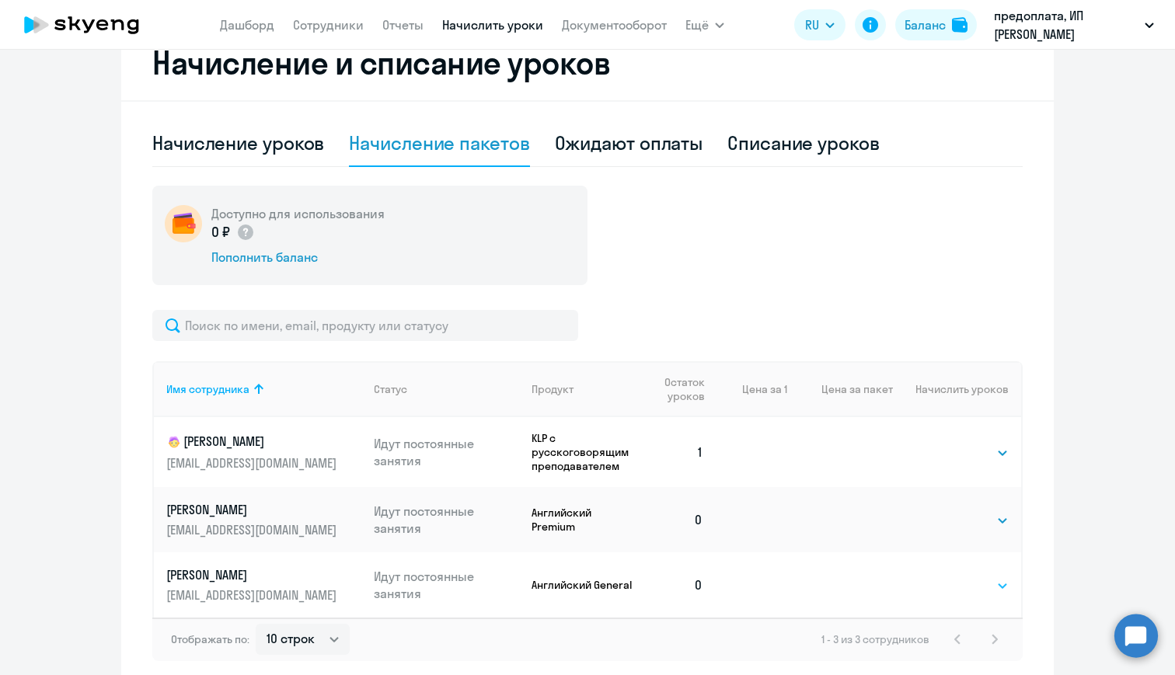
click at [994, 584] on select "Выбрать 4 8 16 32 64 96 128" at bounding box center [977, 586] width 64 height 19
select select "96"
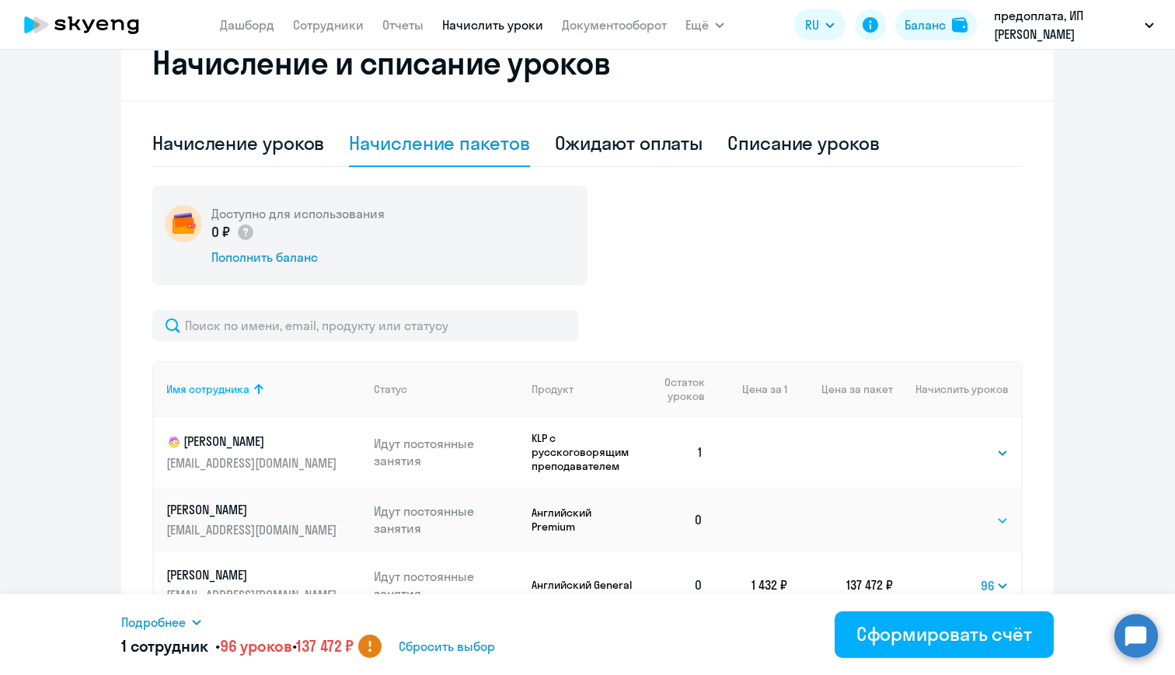
scroll to position [514, 0]
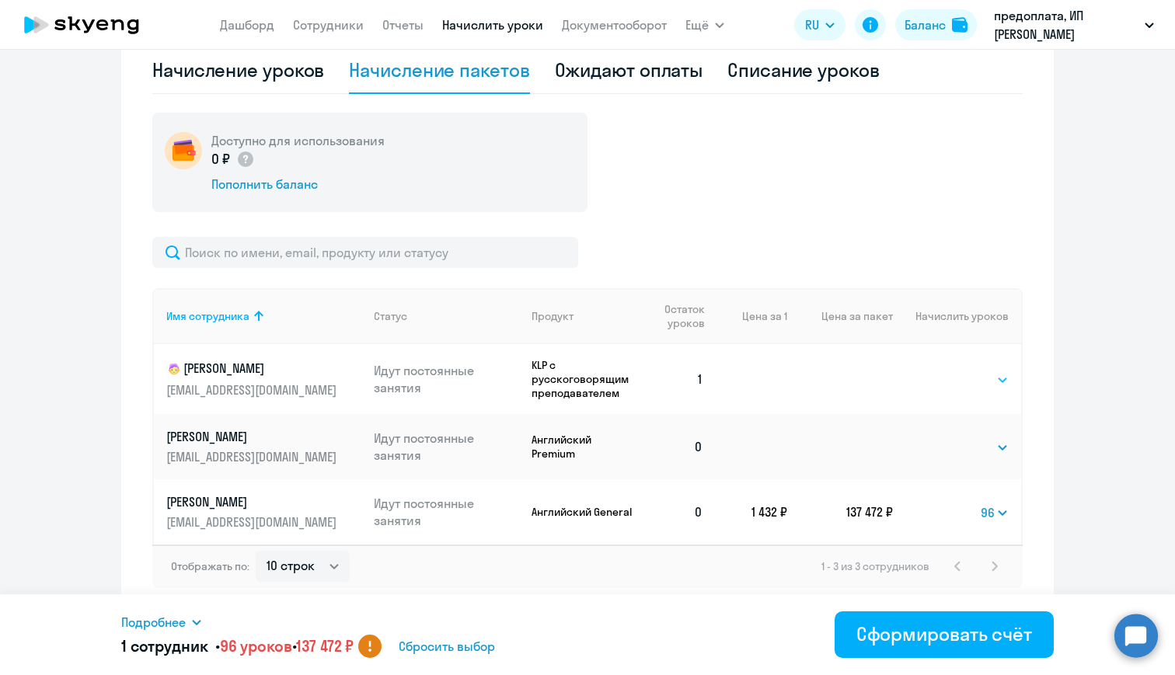
click at [966, 378] on select "Выбрать 4 8 16 32 64 96 128" at bounding box center [977, 380] width 64 height 19
click at [992, 378] on select "Выбрать 4 8 16 32 64 96 128" at bounding box center [995, 380] width 27 height 19
select select "32"
click at [1000, 449] on select "Выбрать 4 8 16 32 64 96 128" at bounding box center [977, 447] width 64 height 19
select select "32"
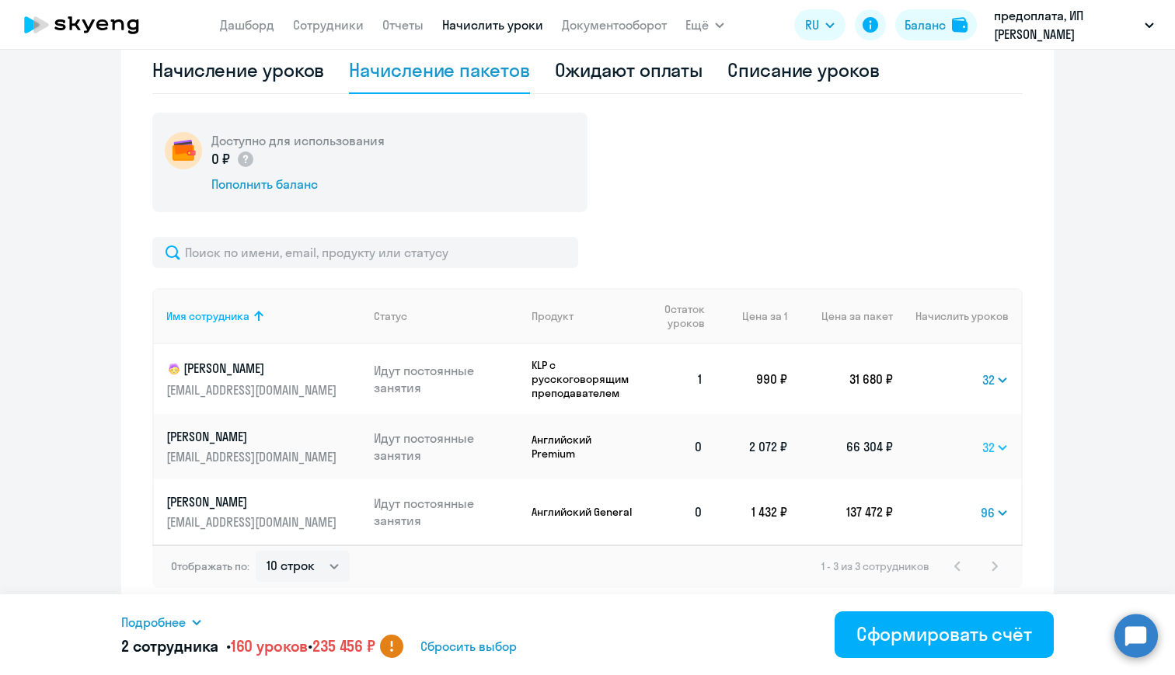
click at [1000, 445] on select "Выбрать 4 8 16 32 64 96 128" at bounding box center [995, 447] width 26 height 19
select select
click at [992, 509] on select "Выбрать 4 8 16 32 64 96 128" at bounding box center [995, 513] width 28 height 19
select select "32"
click at [999, 382] on select "Выбрать 4 8 16 32 64 96 128" at bounding box center [995, 380] width 26 height 19
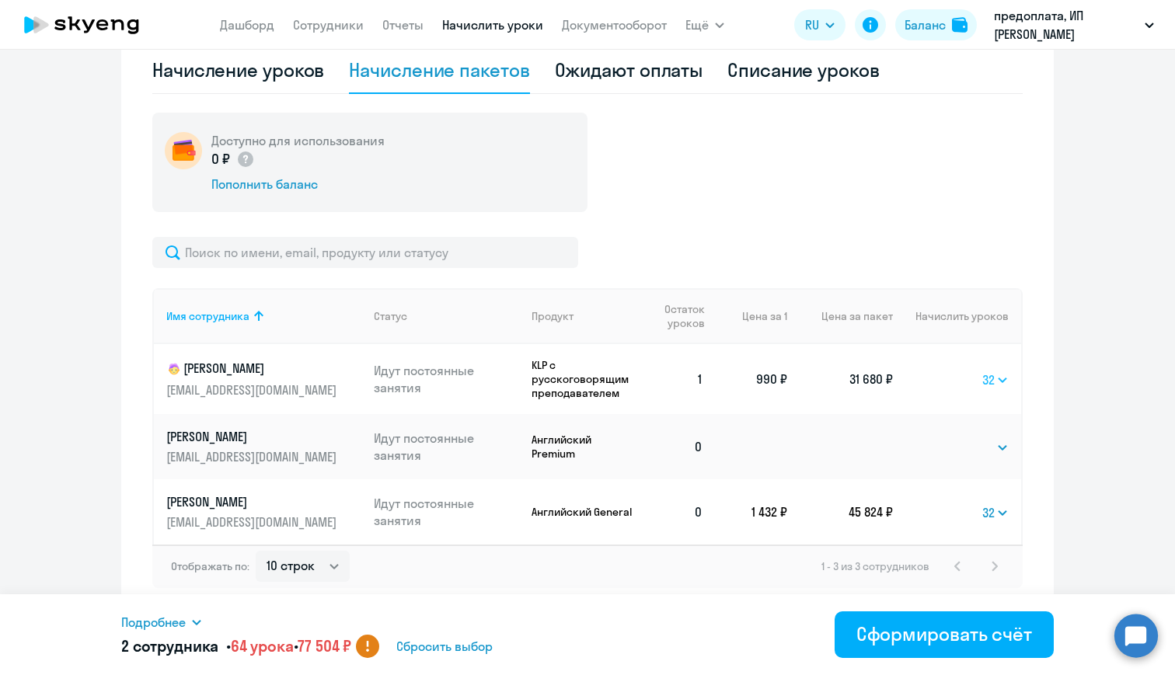
select select
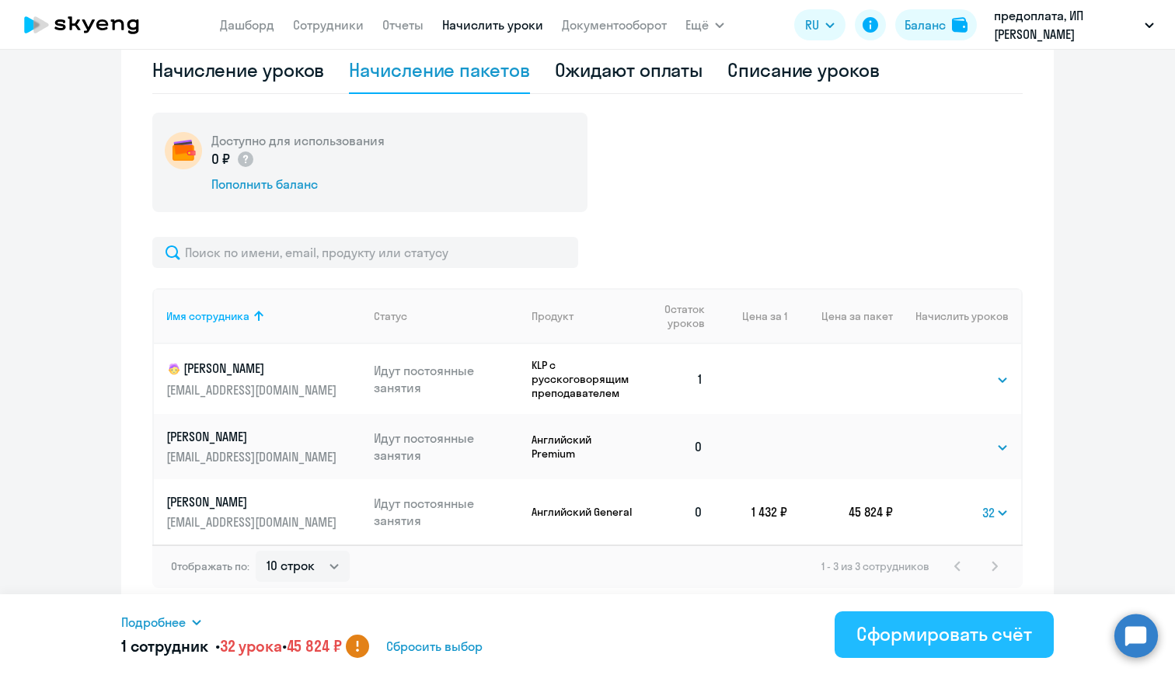
click at [940, 636] on div "Сформировать счёт" at bounding box center [944, 634] width 176 height 25
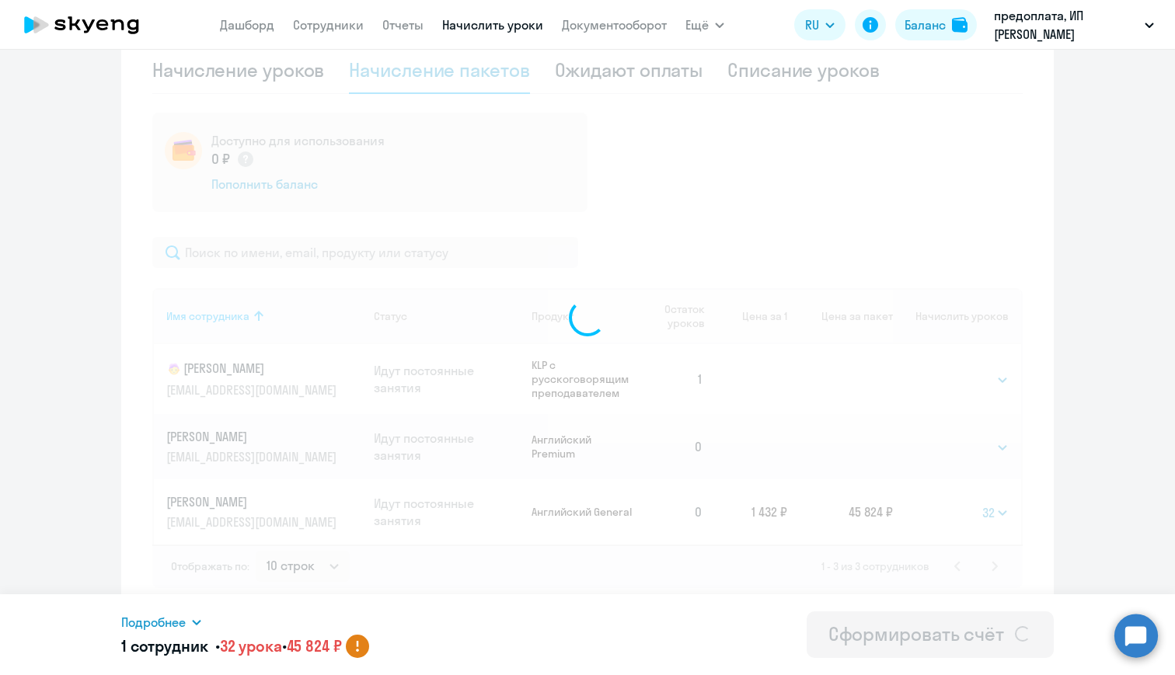
select select
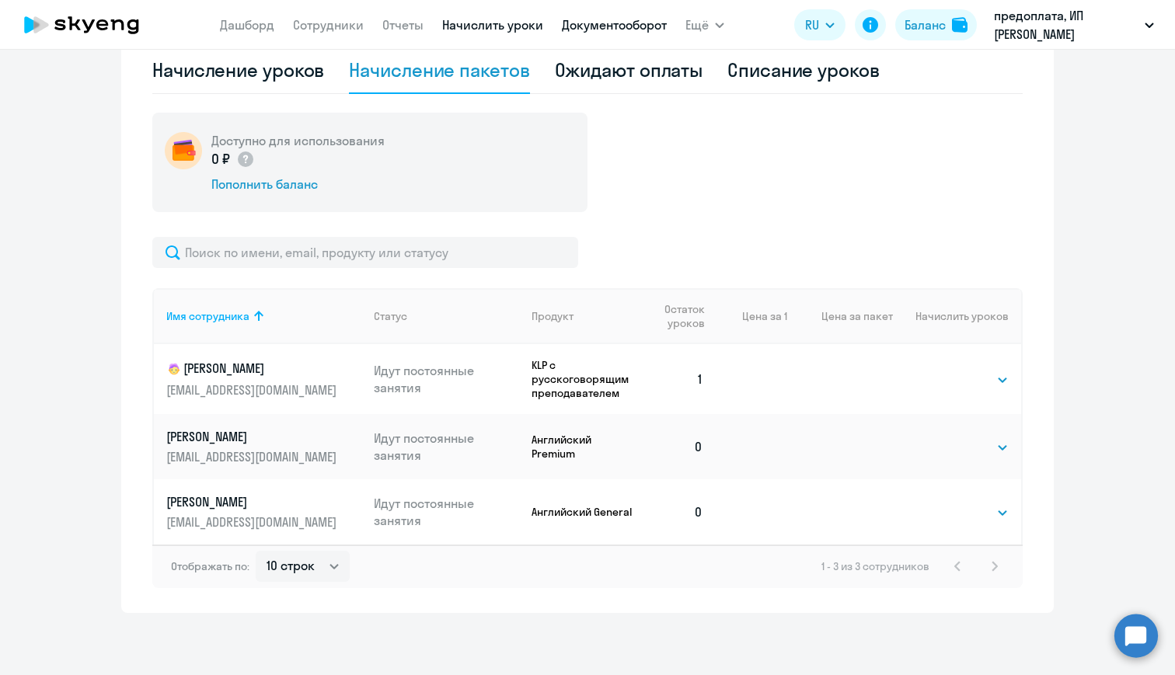
click at [621, 19] on link "Документооборот" at bounding box center [614, 25] width 105 height 16
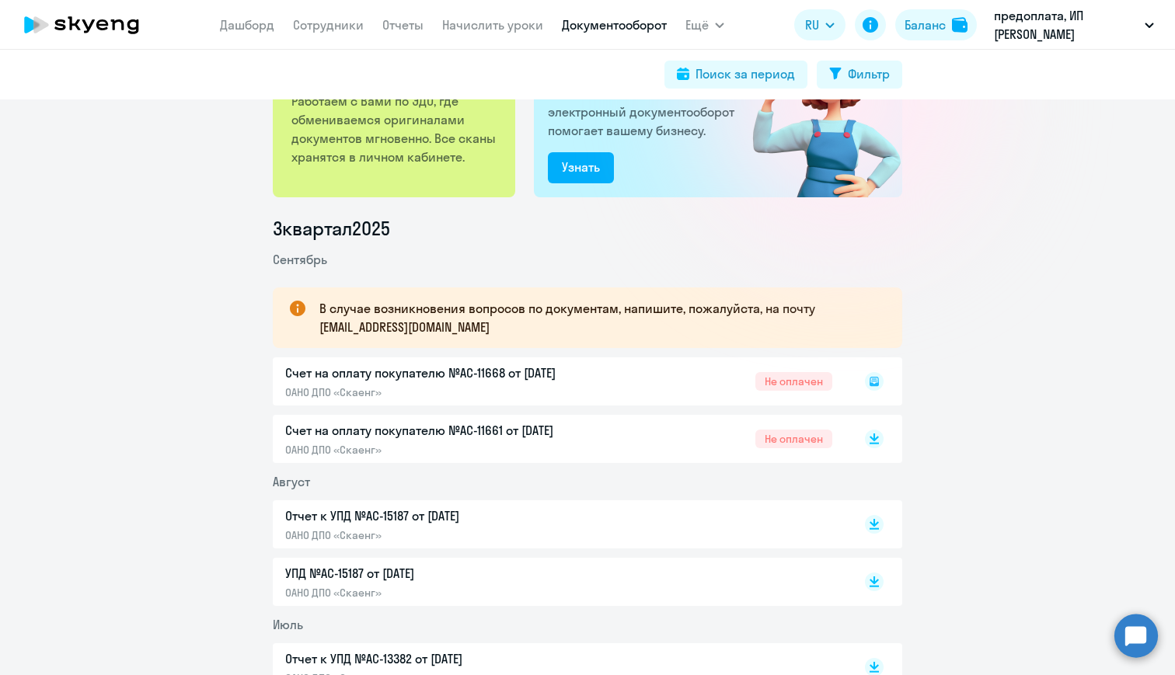
scroll to position [111, 0]
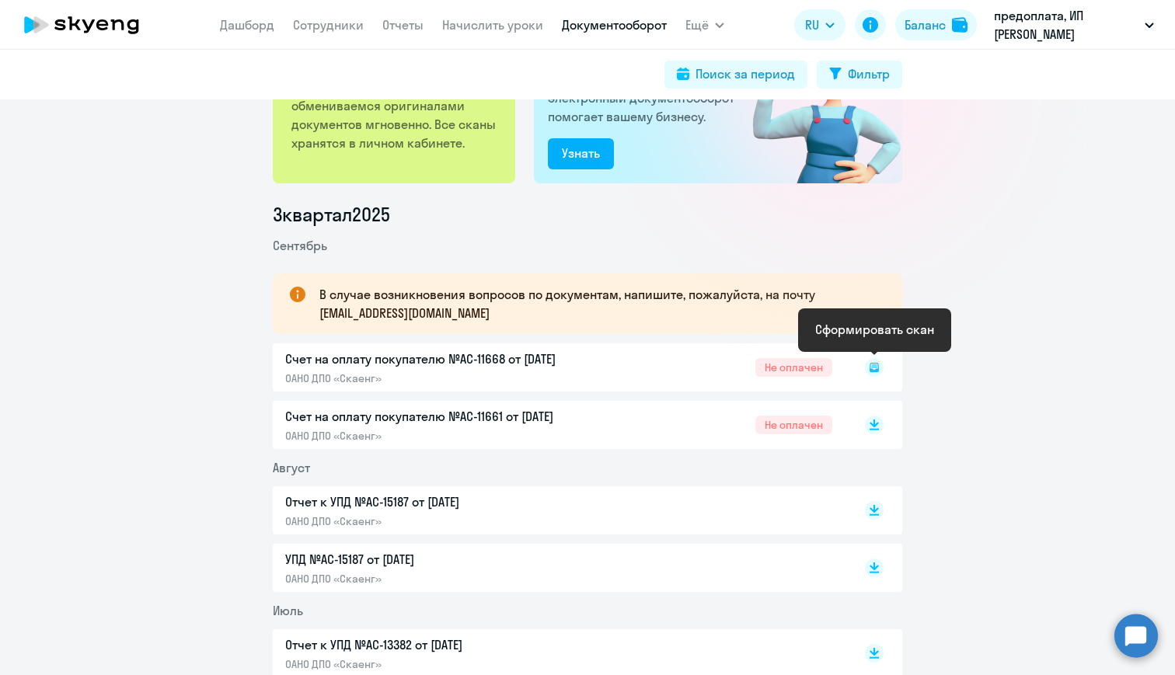
click at [877, 367] on icon at bounding box center [873, 367] width 5 height 1
click at [879, 368] on rect at bounding box center [874, 367] width 19 height 19
click at [875, 368] on rect at bounding box center [874, 367] width 19 height 19
click at [422, 369] on div "Счет на оплату покупателю №AC-11668 от [DATE] ОАНО ДПО «Скаенг» Не оплачен" at bounding box center [588, 368] width 630 height 48
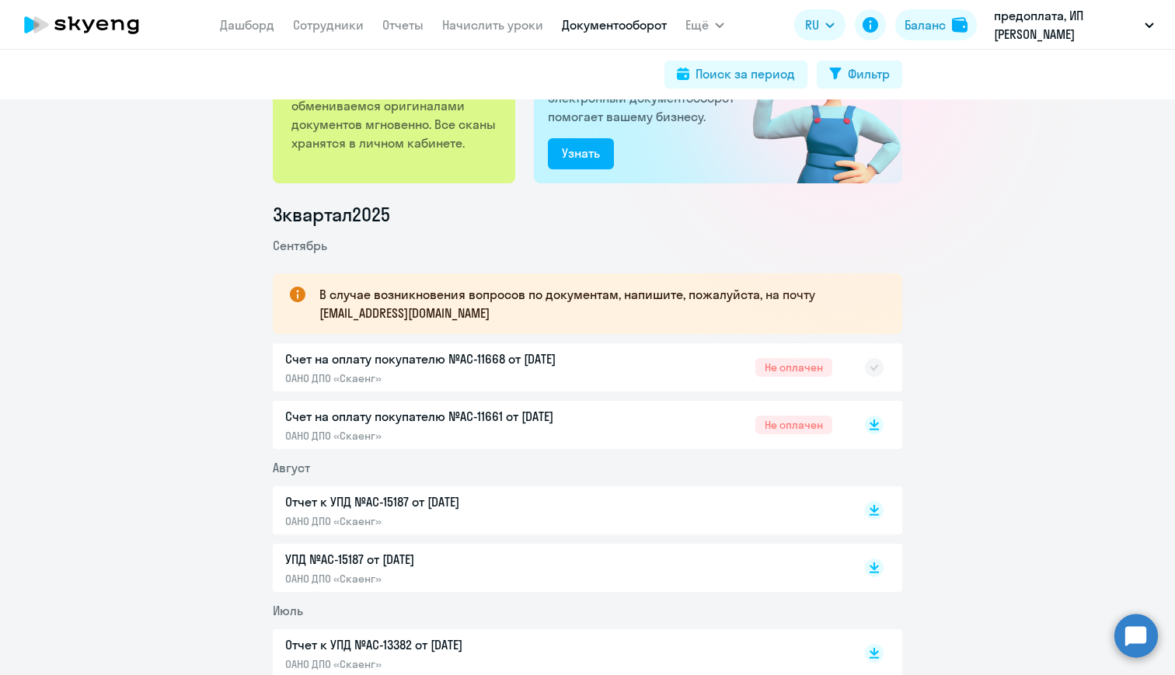
click at [445, 365] on div "Счет на оплату покупателю №AC-11668 от [DATE] ОАНО ДПО «Скаенг» Не оплачен" at bounding box center [588, 368] width 630 height 48
click at [472, 361] on div "Счет на оплату покупателю №AC-11668 от [DATE] ОАНО ДПО «Скаенг» Не оплачен" at bounding box center [588, 368] width 630 height 48
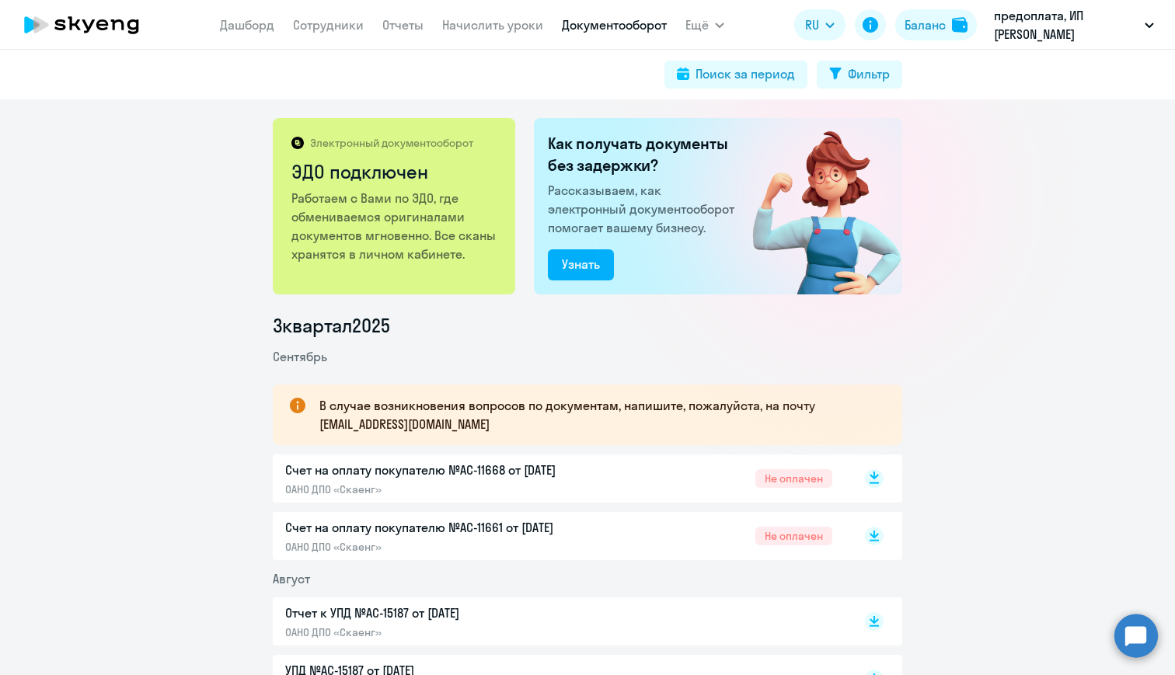
click at [877, 473] on rect at bounding box center [874, 478] width 19 height 19
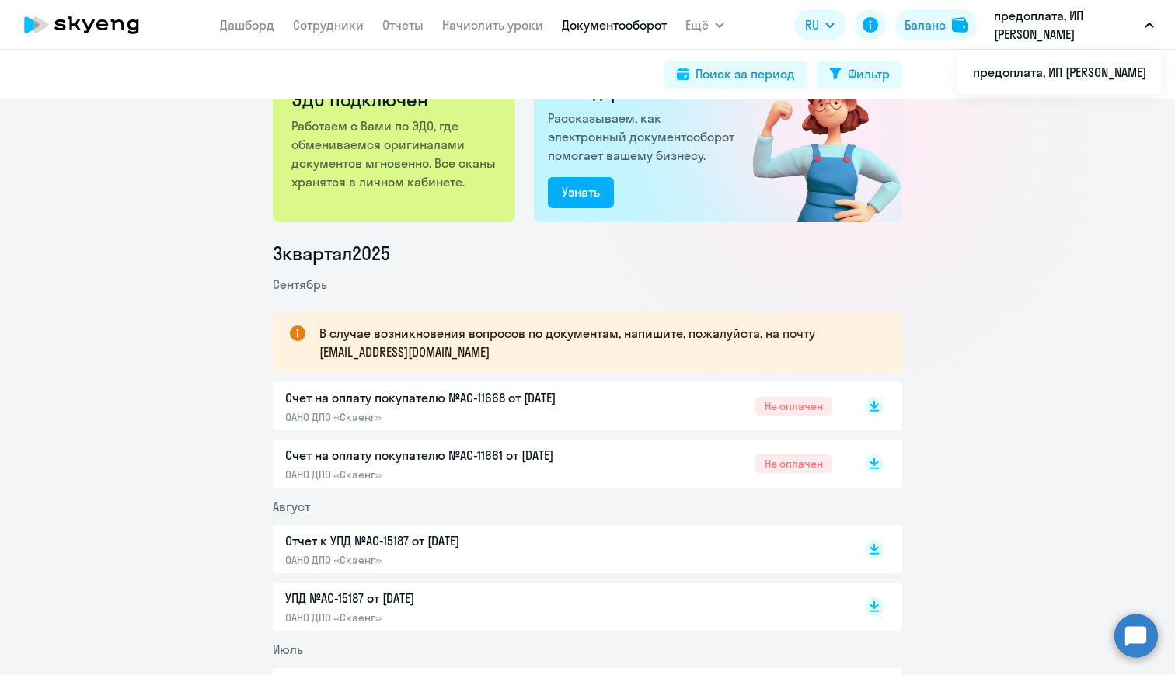
click at [801, 467] on span "Не оплачен" at bounding box center [793, 464] width 77 height 19
